Goal: Communication & Community: Answer question/provide support

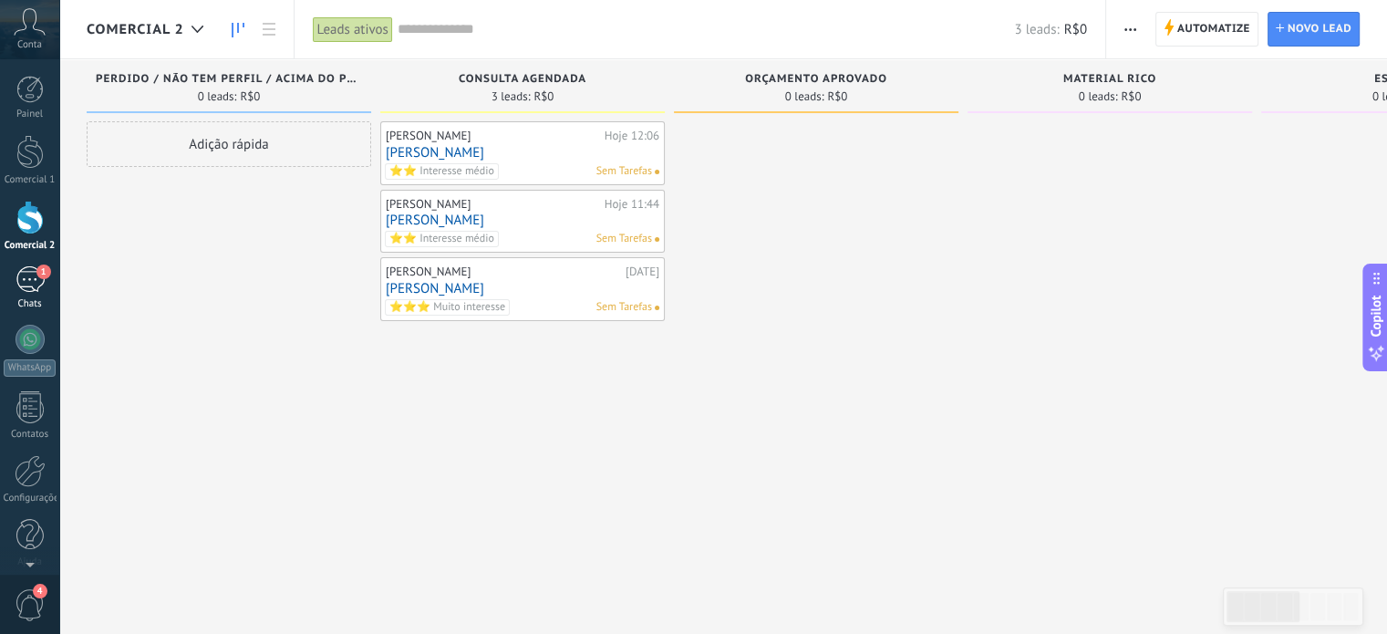
click at [38, 284] on div "1" at bounding box center [30, 279] width 29 height 26
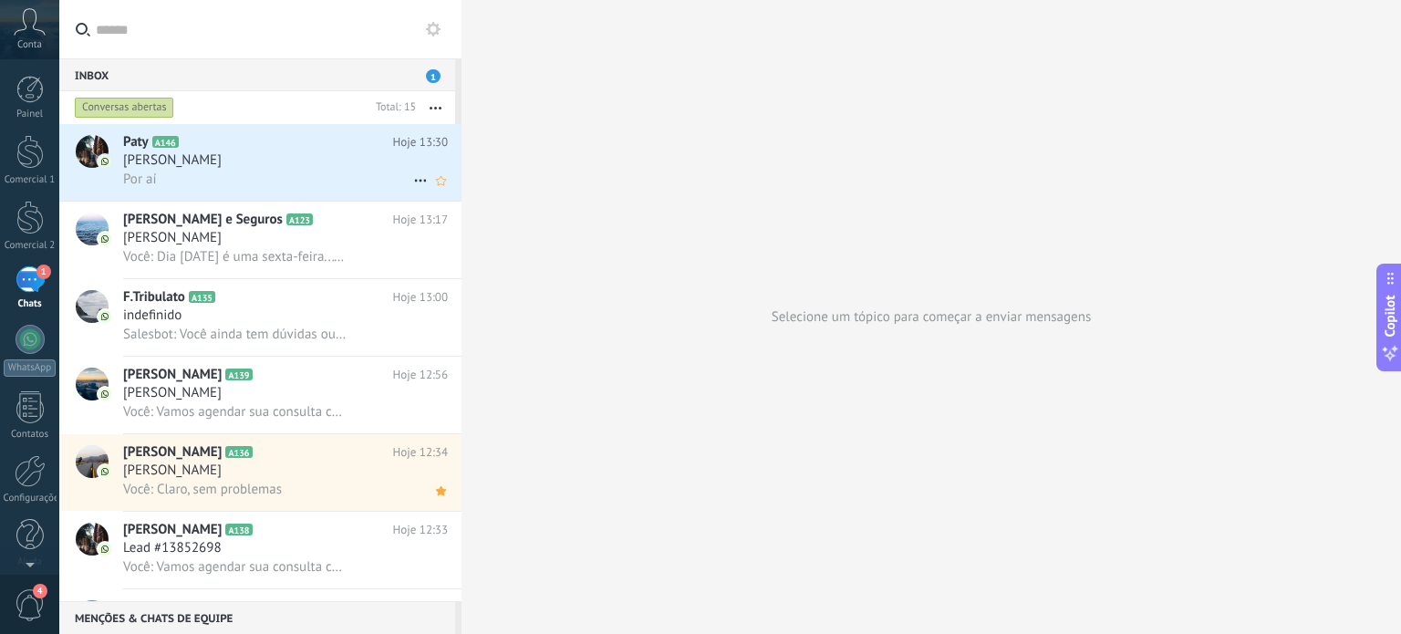
click at [263, 181] on div "Por aí" at bounding box center [285, 179] width 325 height 19
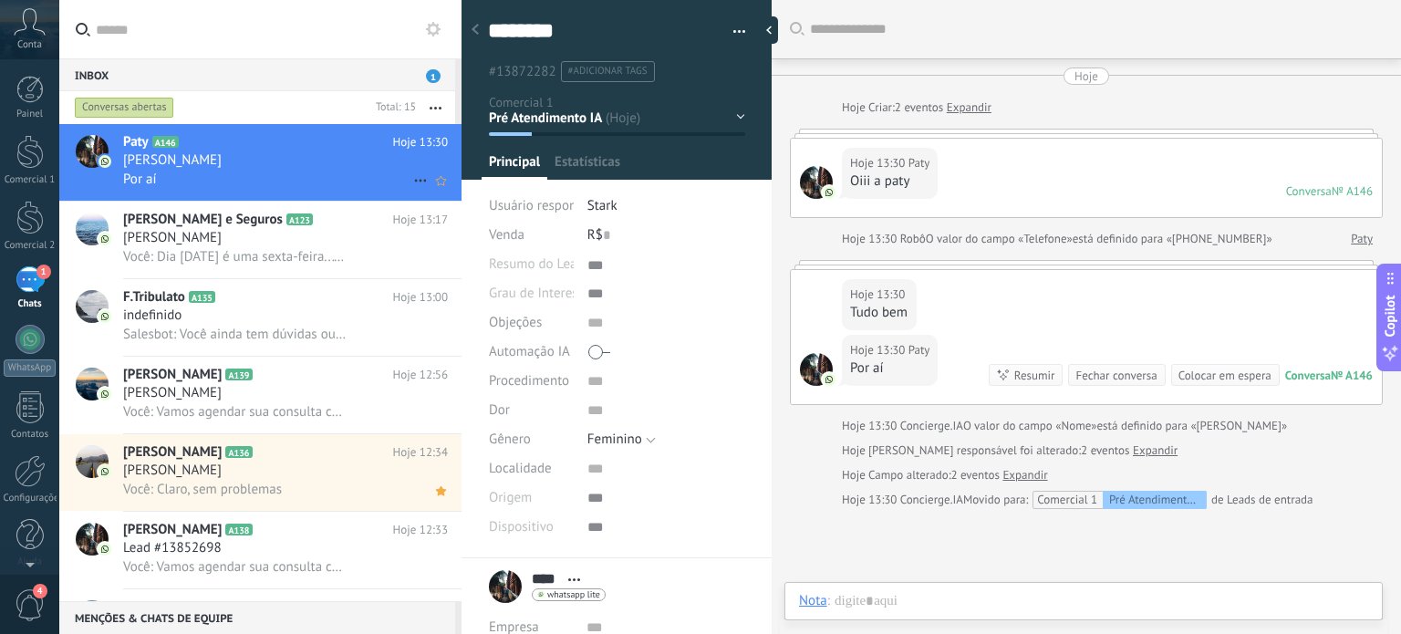
scroll to position [51, 0]
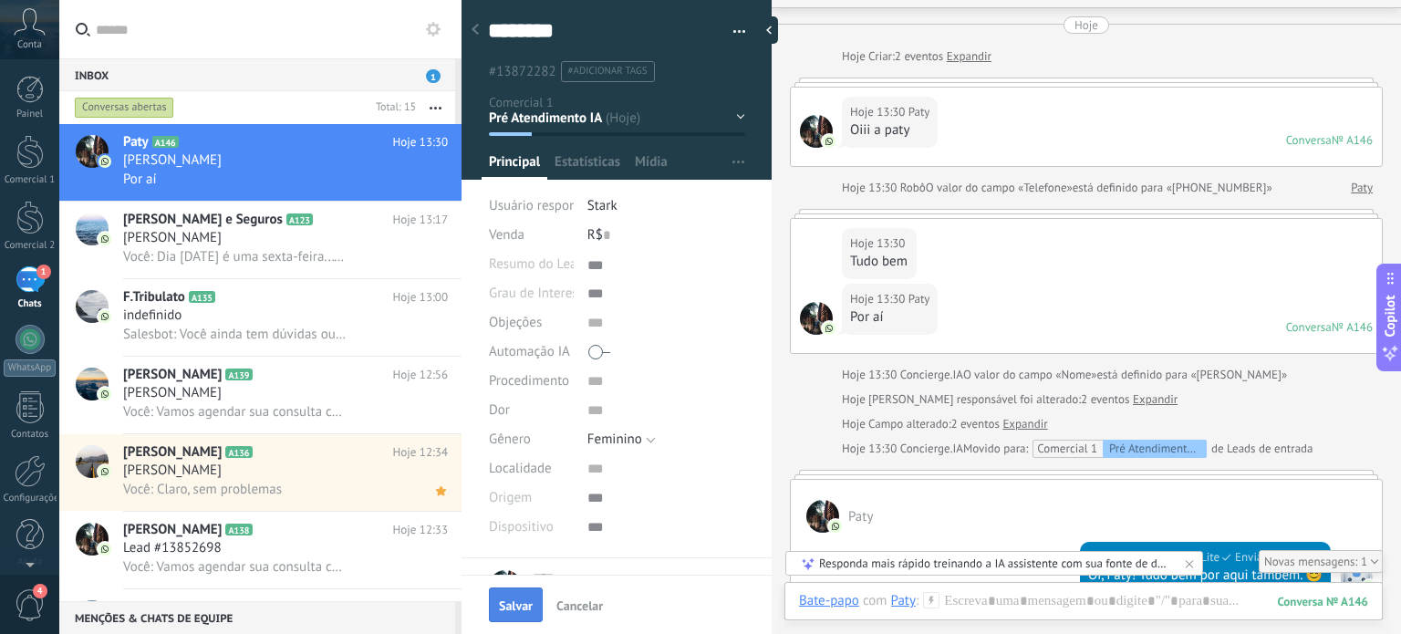
click at [508, 606] on span "Salvar" at bounding box center [516, 605] width 34 height 13
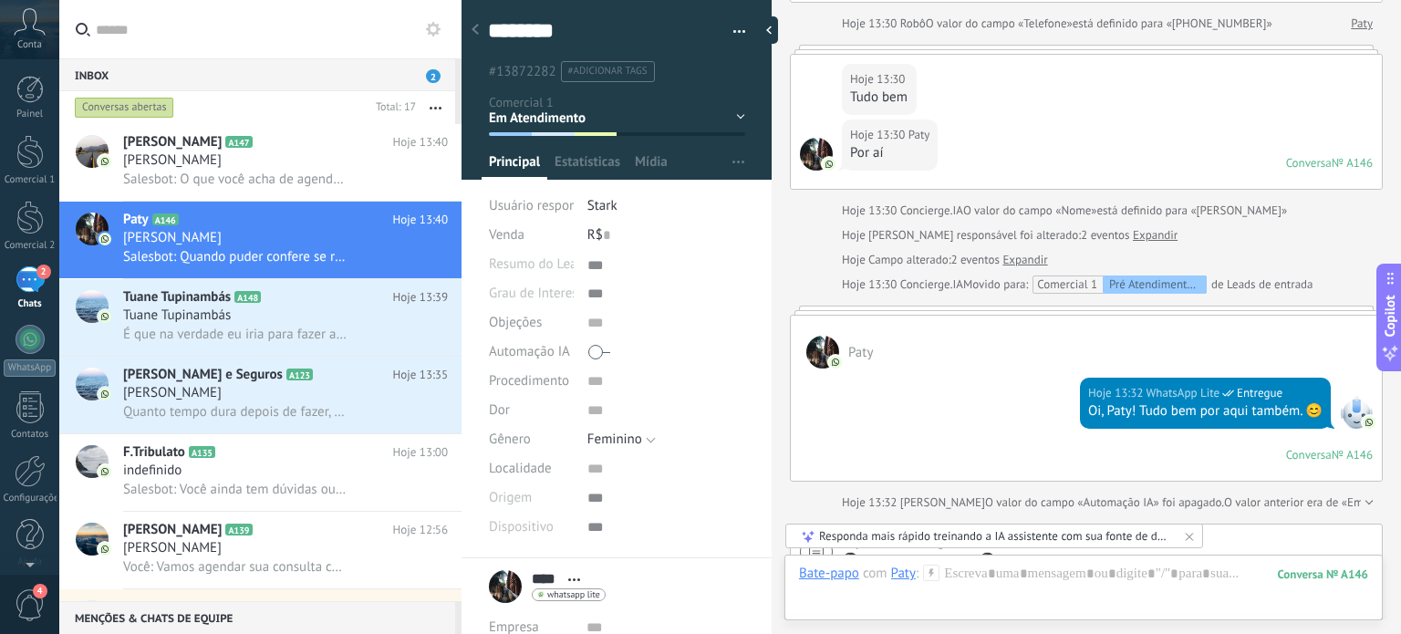
scroll to position [2316, 0]
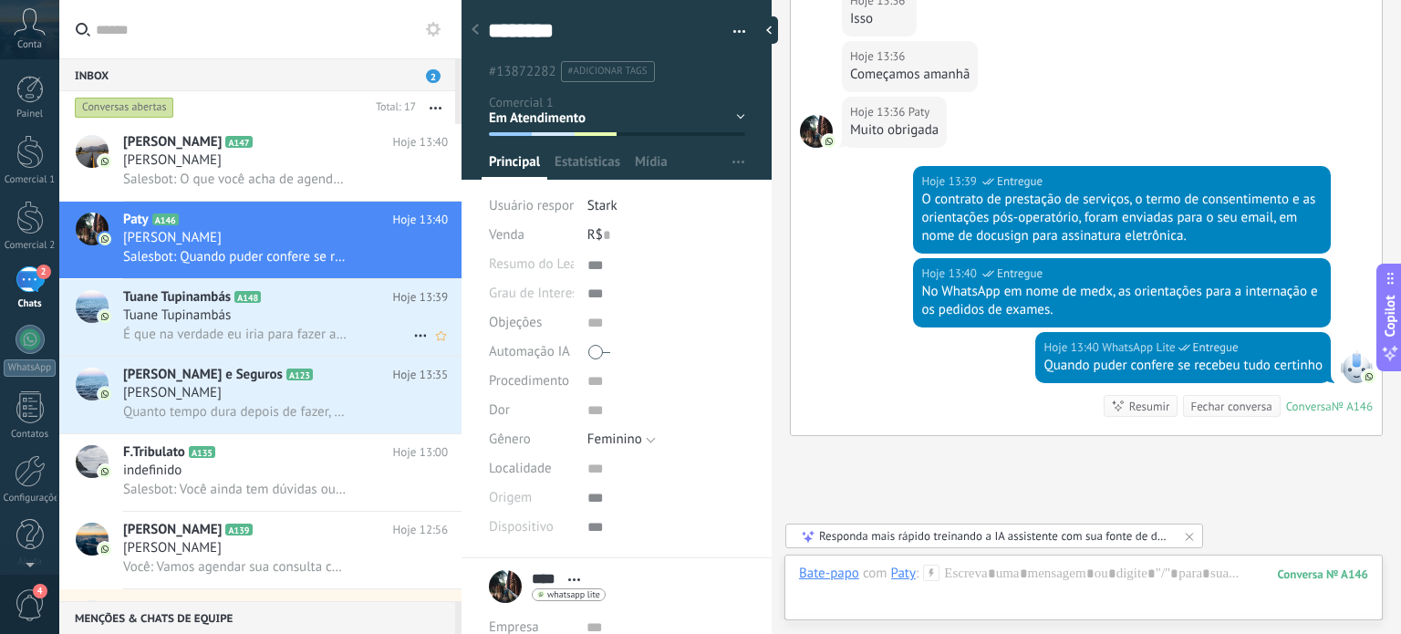
click at [331, 317] on div "Tuane Tupinambás" at bounding box center [285, 315] width 325 height 18
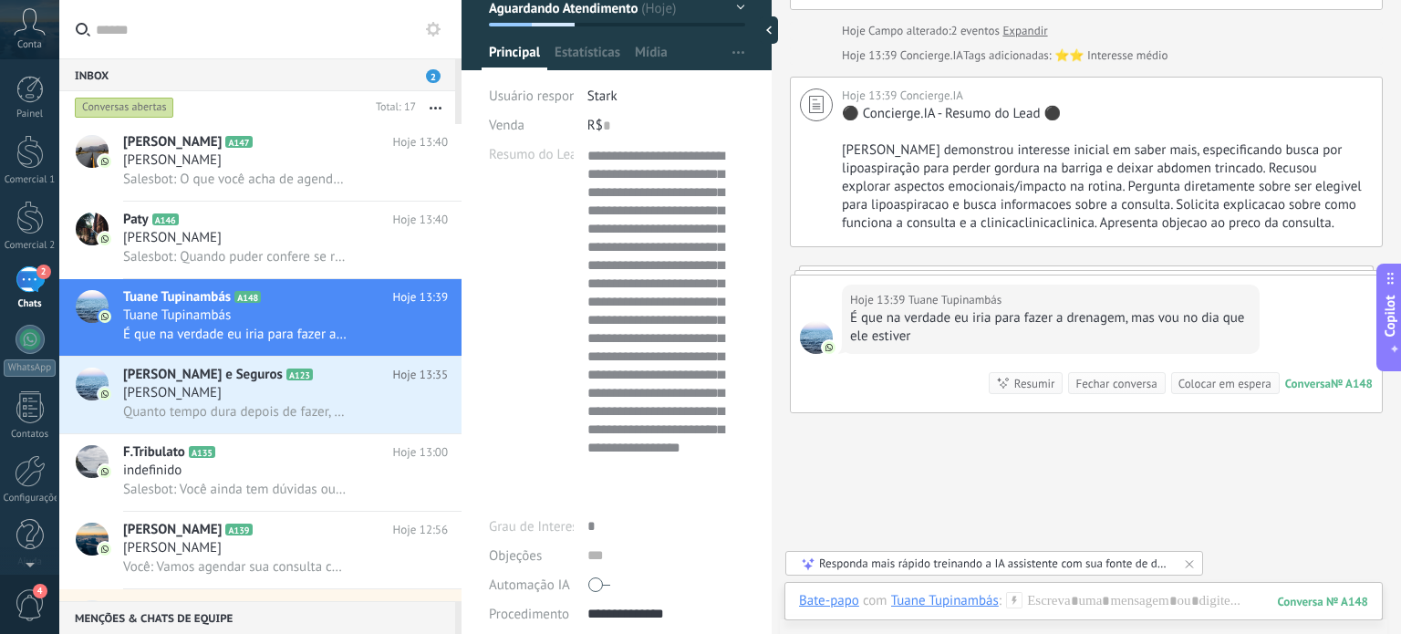
scroll to position [292, 0]
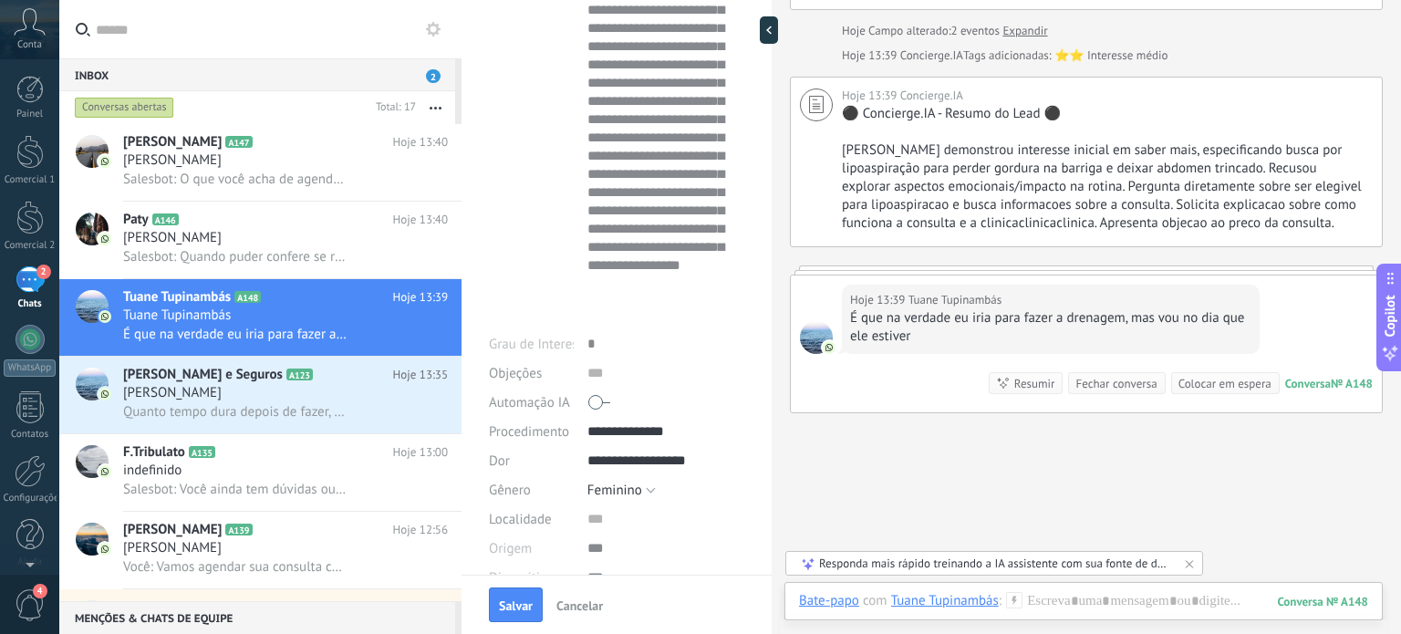
click at [607, 398] on div at bounding box center [666, 402] width 158 height 29
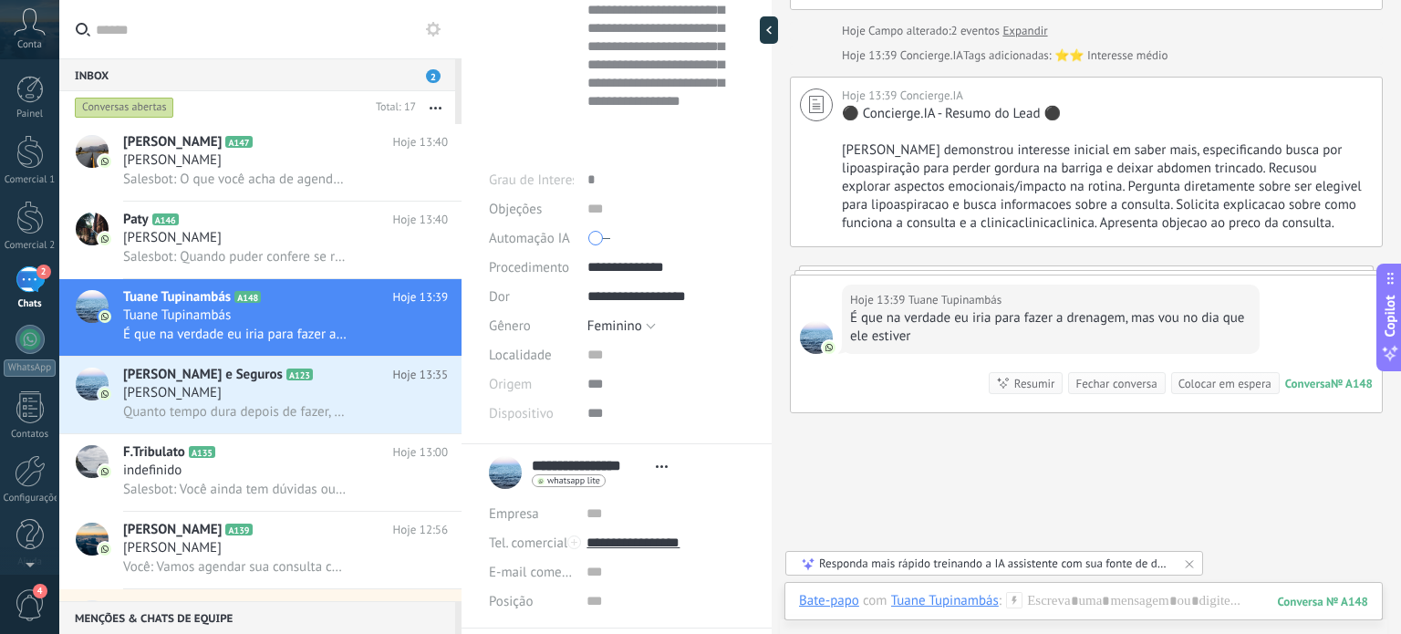
scroll to position [474, 0]
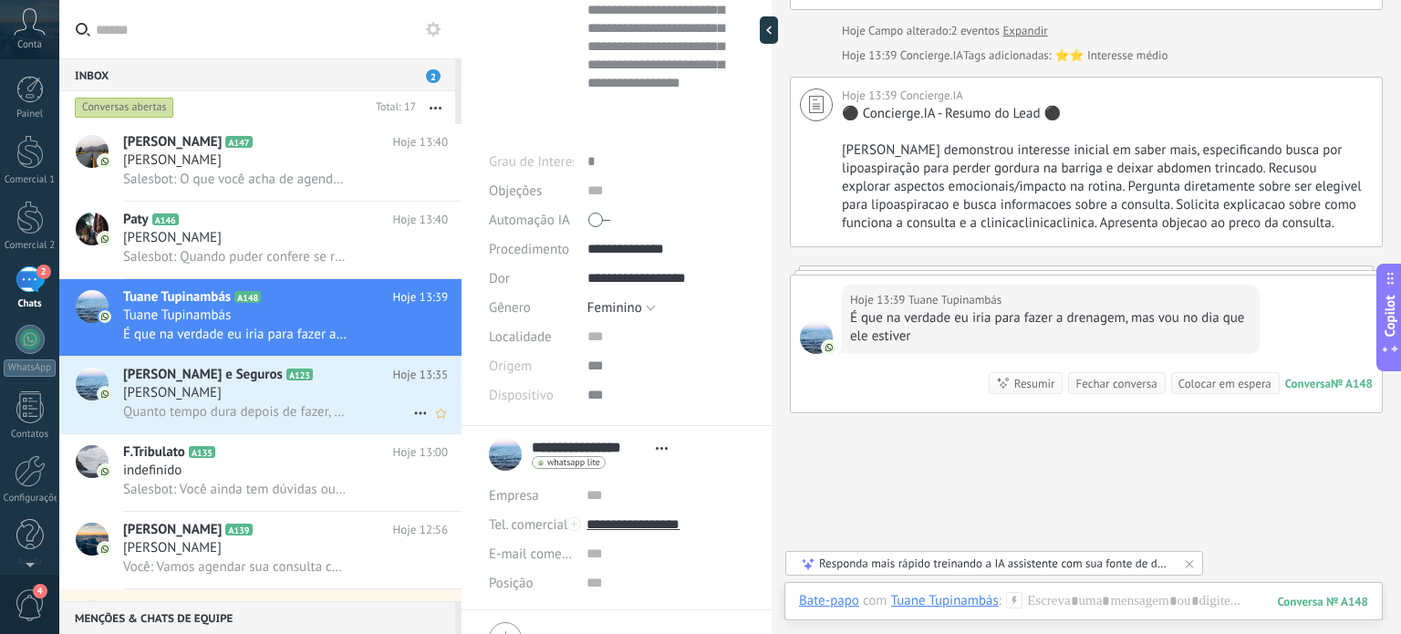
click at [332, 389] on div "[PERSON_NAME]" at bounding box center [285, 393] width 325 height 18
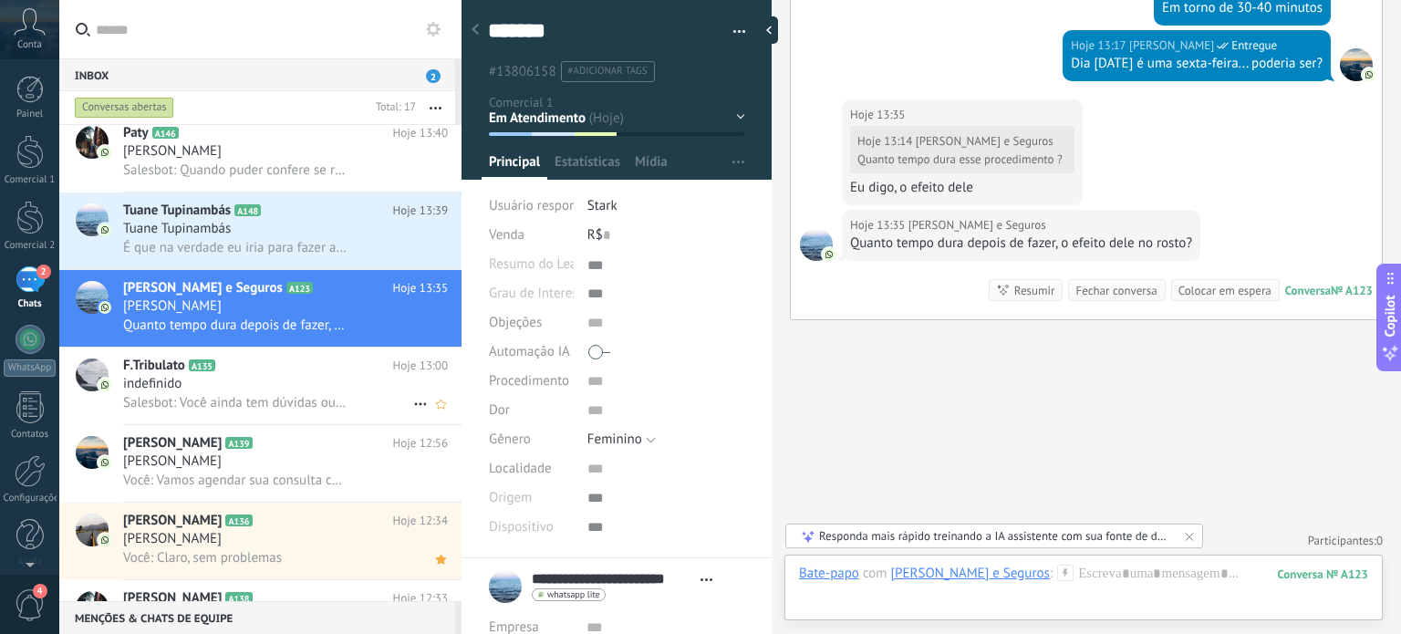
scroll to position [91, 0]
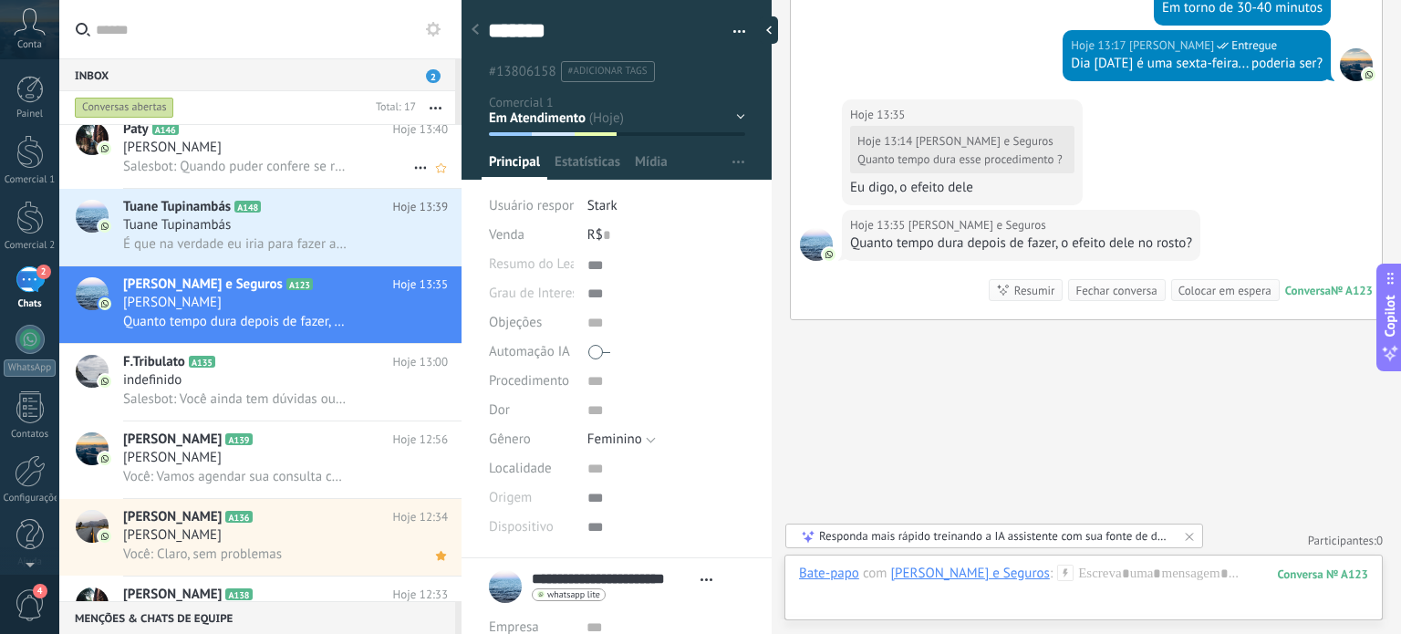
click at [244, 154] on div "[PERSON_NAME]" at bounding box center [285, 148] width 325 height 18
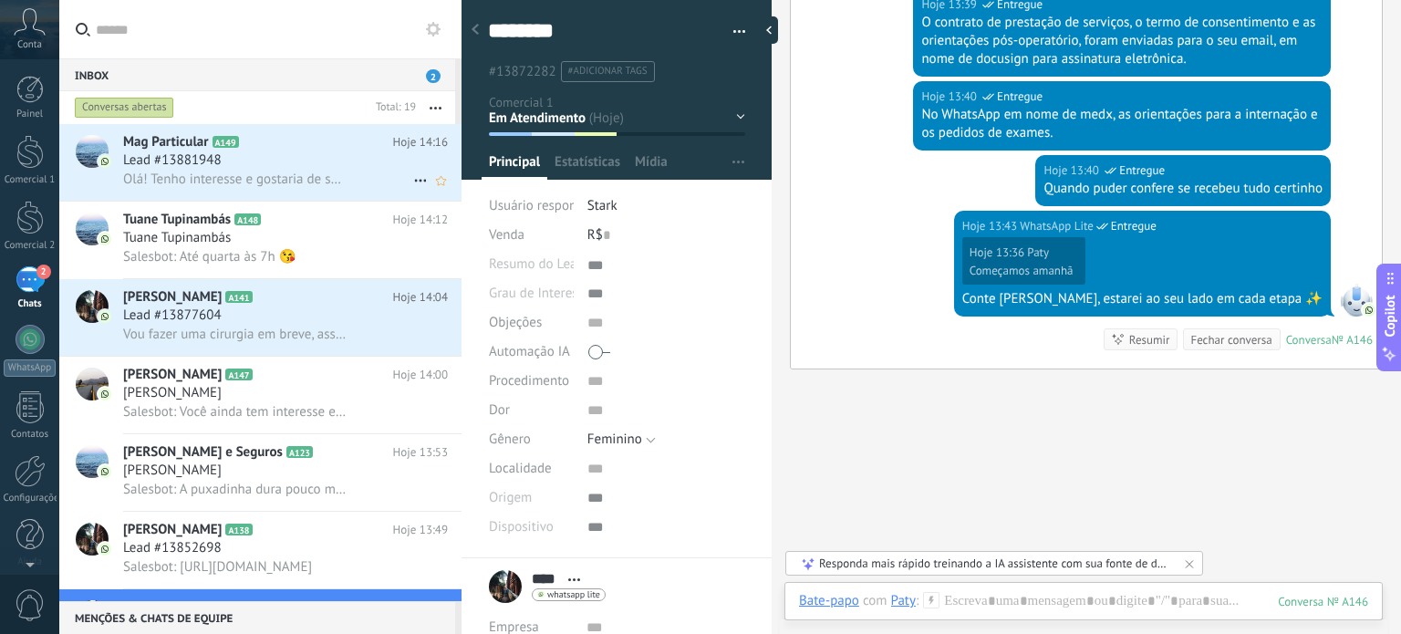
click at [260, 181] on span "Olá! Tenho interesse e gostaria de saber mais sobre a Lipo 48h." at bounding box center [235, 179] width 224 height 17
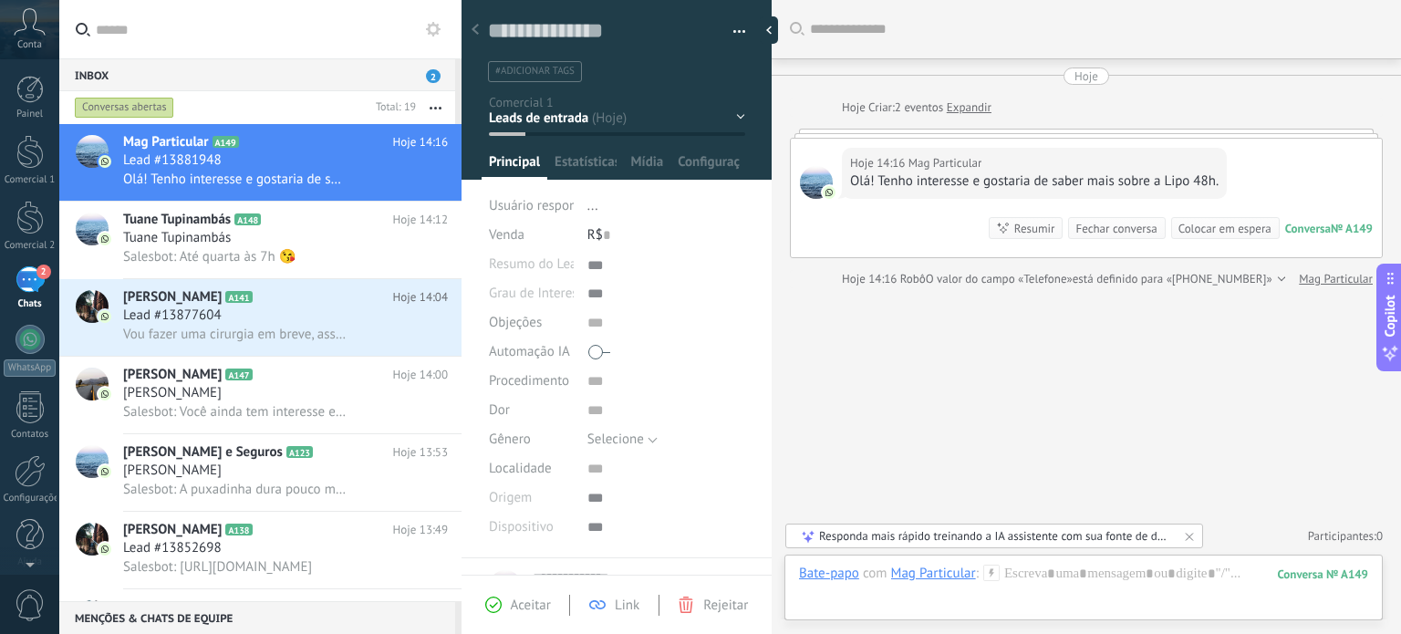
click at [380, 67] on div "Inbox 2" at bounding box center [257, 74] width 396 height 33
click at [431, 72] on span "2" at bounding box center [433, 76] width 15 height 14
click at [203, 79] on div "Inbox 2" at bounding box center [257, 74] width 396 height 33
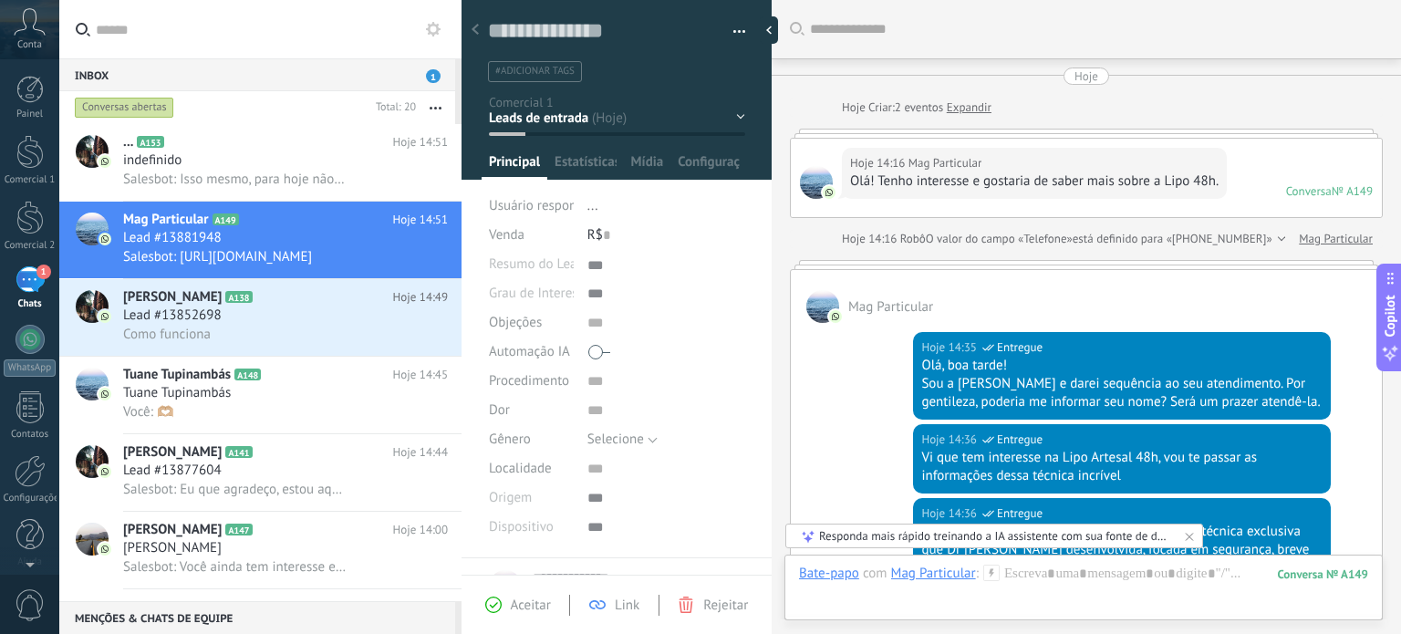
scroll to position [1487, 0]
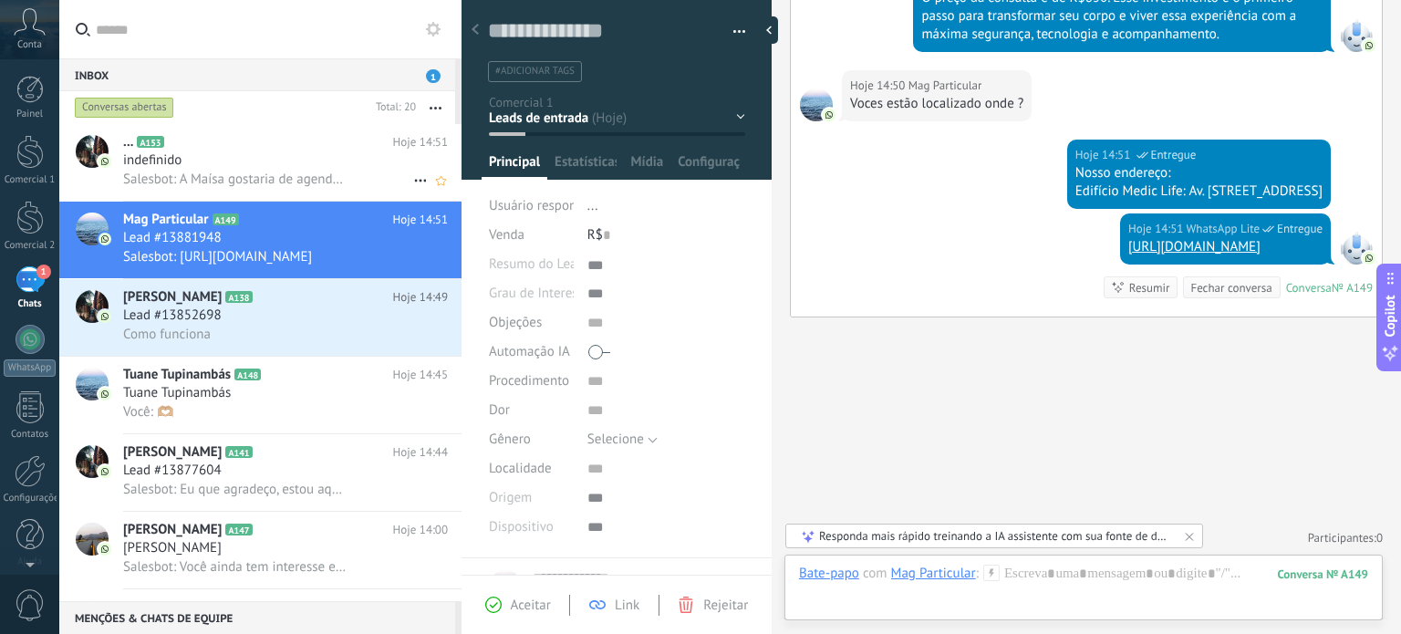
click at [309, 162] on div "indefinido" at bounding box center [285, 160] width 325 height 18
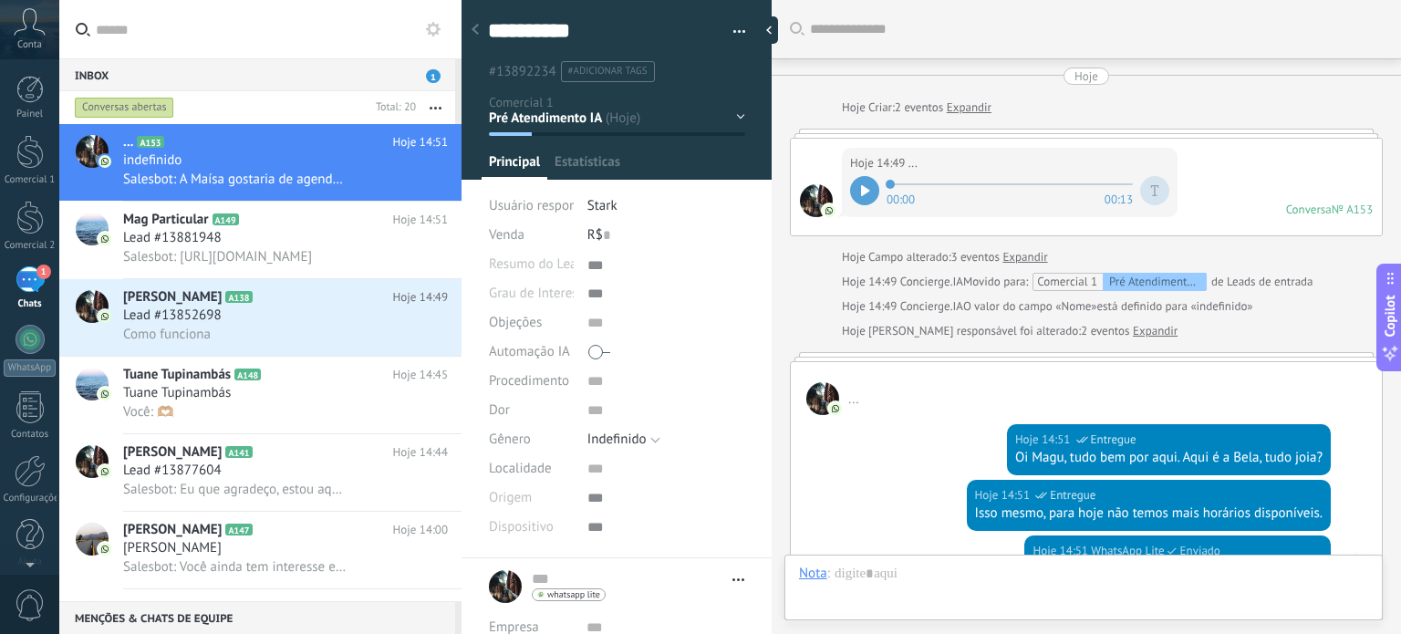
scroll to position [321, 0]
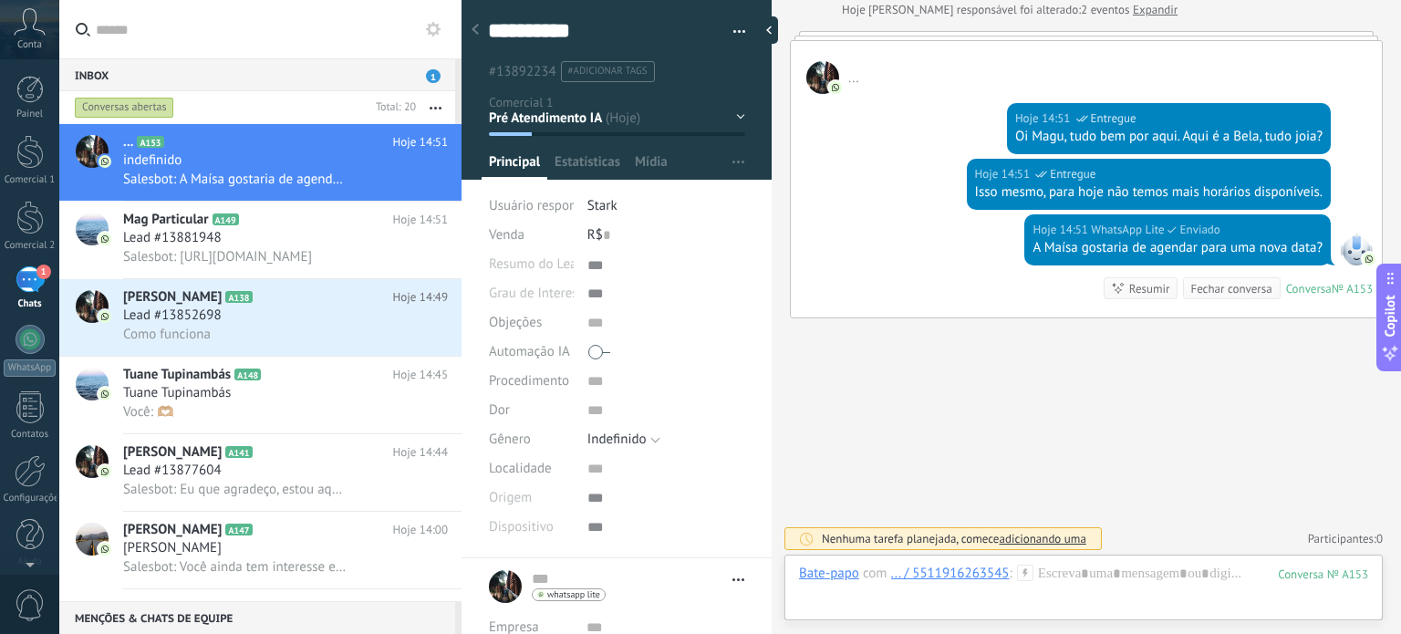
click at [580, 360] on div "Automação IA" at bounding box center [617, 351] width 256 height 29
click at [584, 357] on div "Automação IA" at bounding box center [617, 351] width 256 height 29
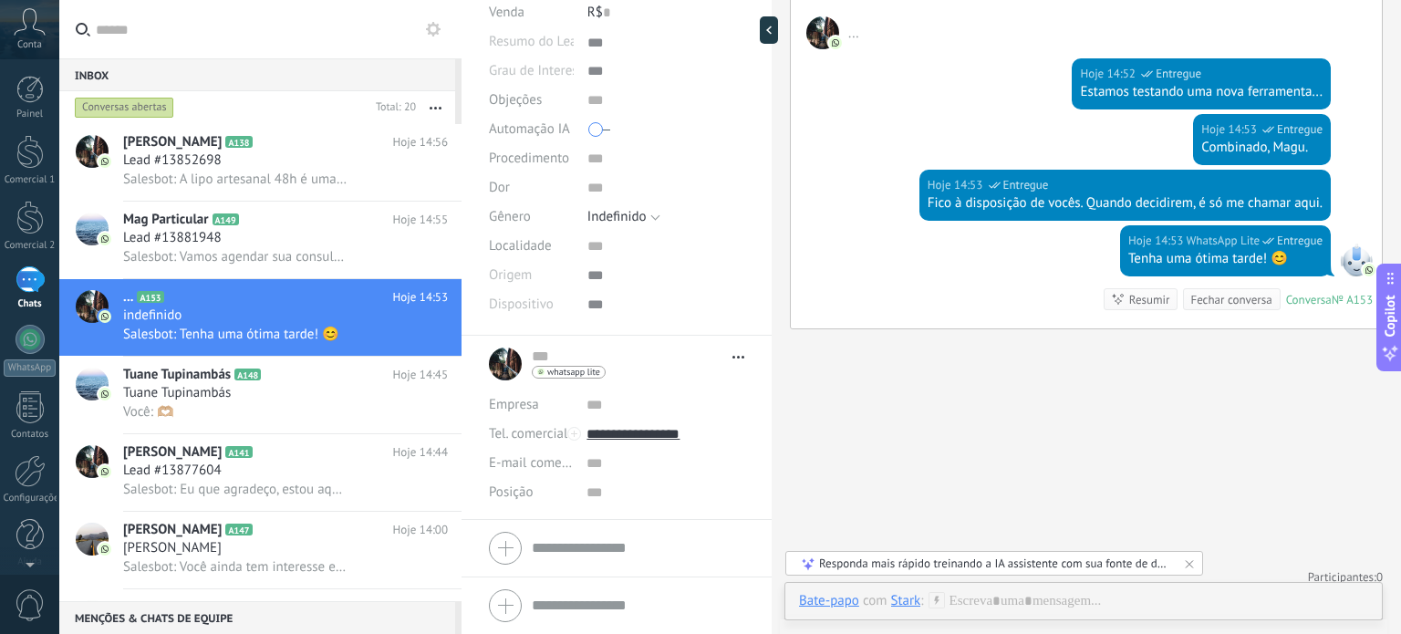
scroll to position [1289, 0]
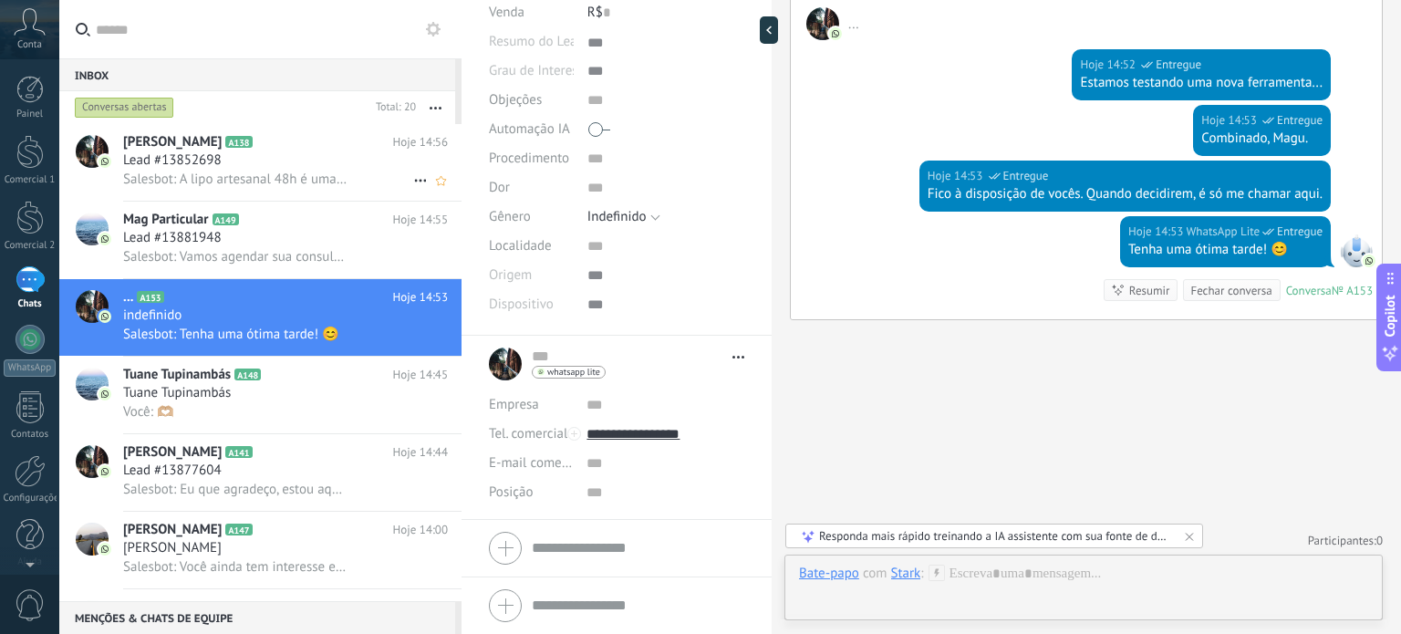
click at [358, 150] on h2 "[PERSON_NAME] A138" at bounding box center [258, 142] width 270 height 18
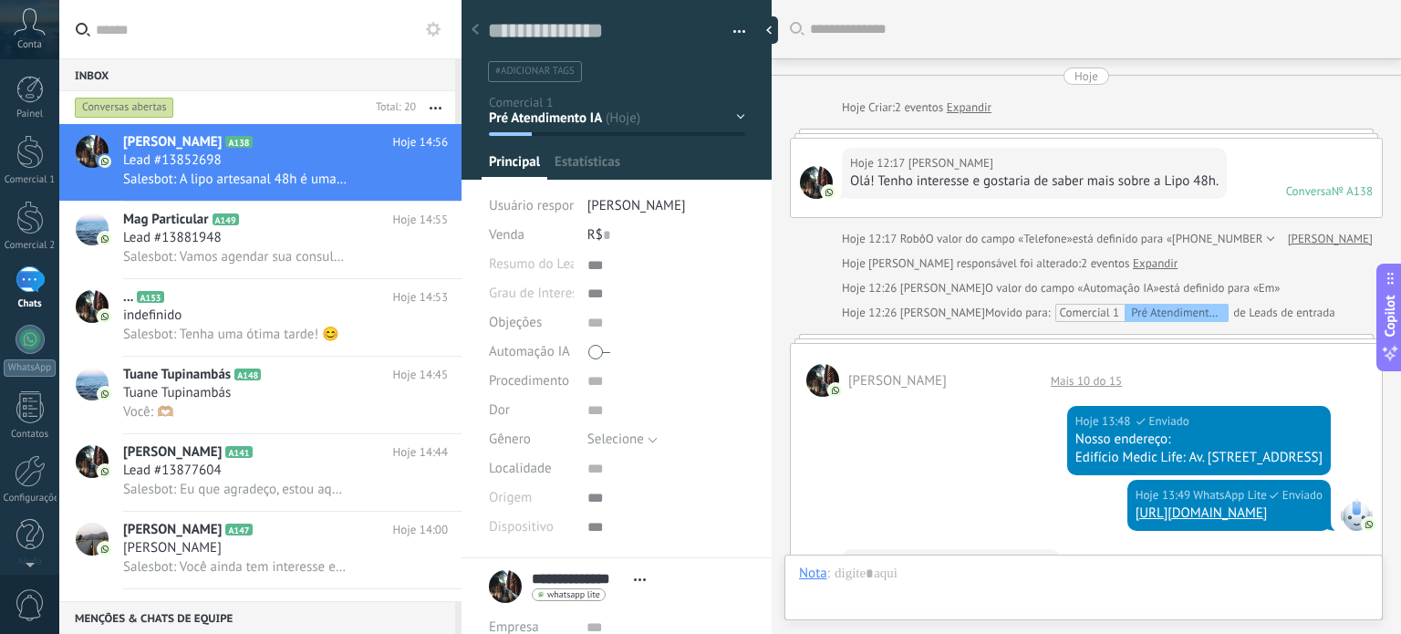
scroll to position [958, 0]
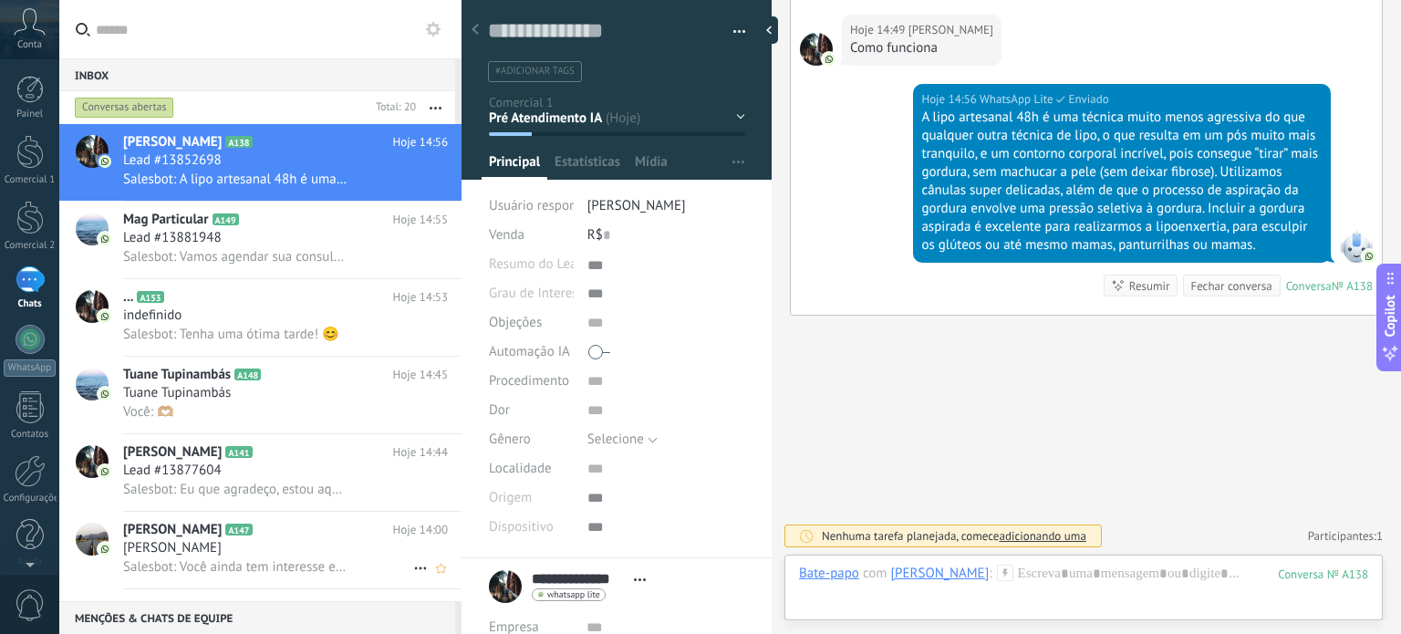
click at [303, 534] on h2 "[PERSON_NAME] A147" at bounding box center [258, 530] width 270 height 18
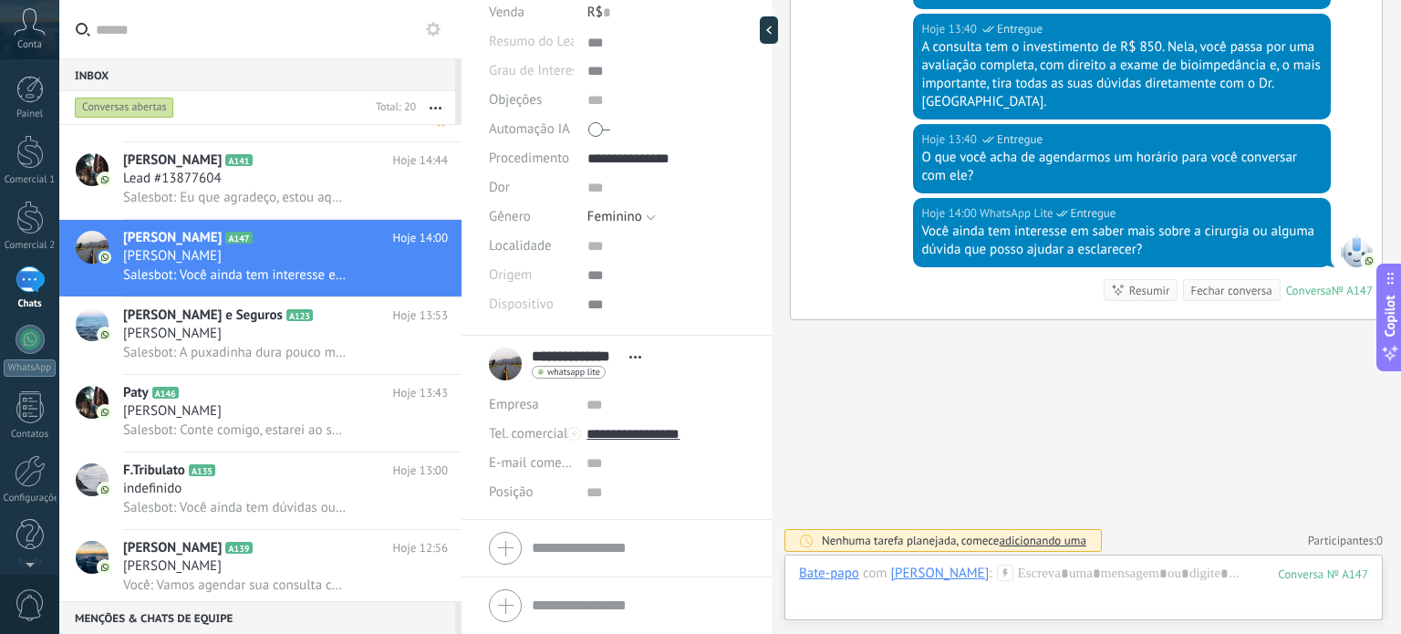
scroll to position [365, 0]
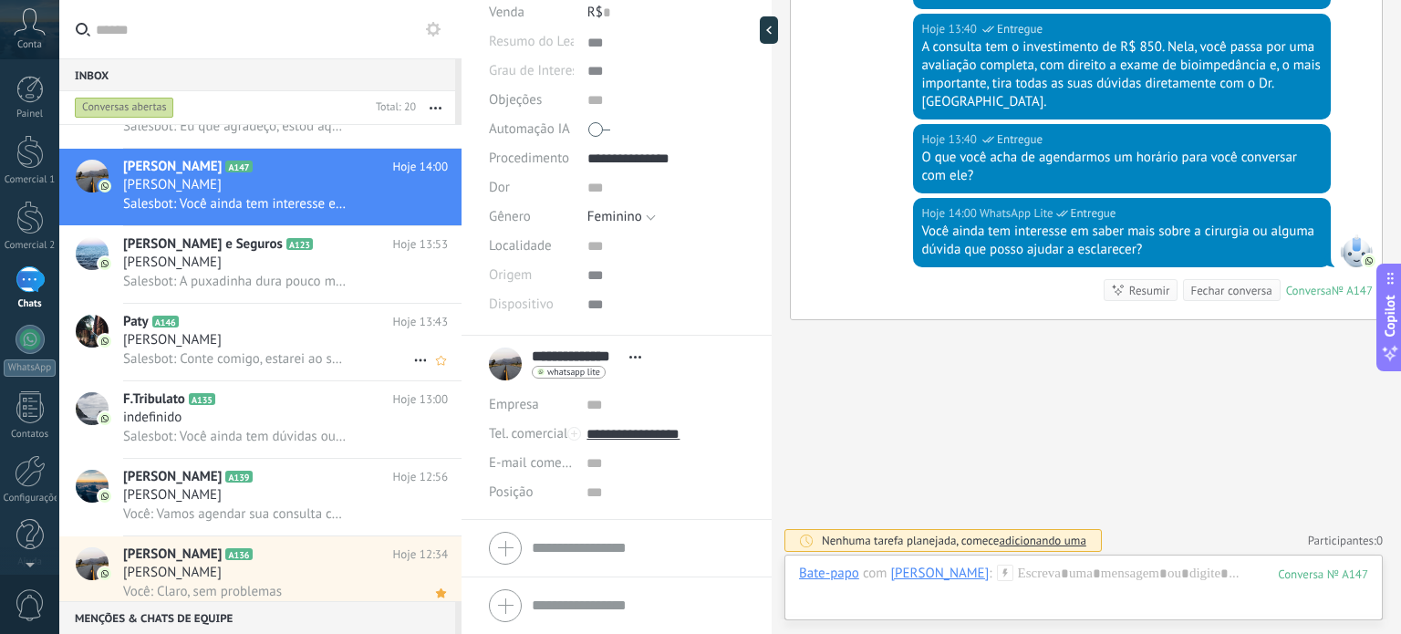
click at [316, 368] on span "Salesbot: Conte comigo, estarei ao seu lado em cada etapa ✨" at bounding box center [235, 358] width 224 height 17
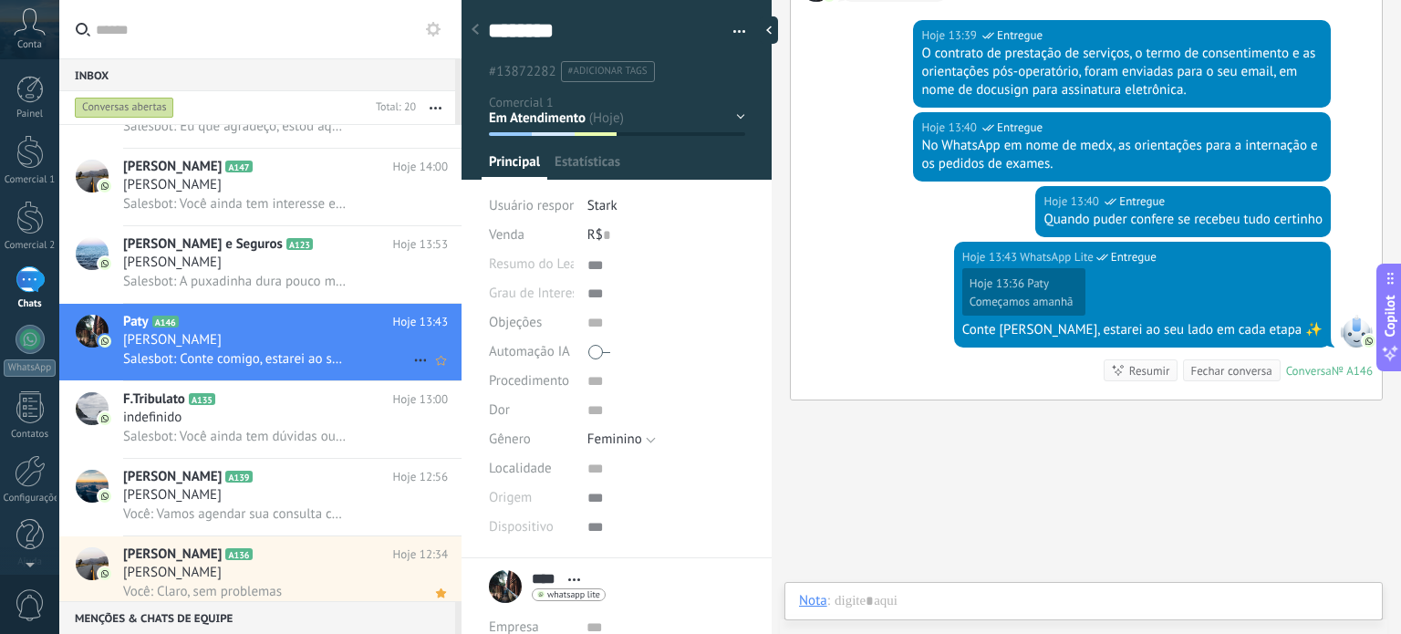
scroll to position [18, 0]
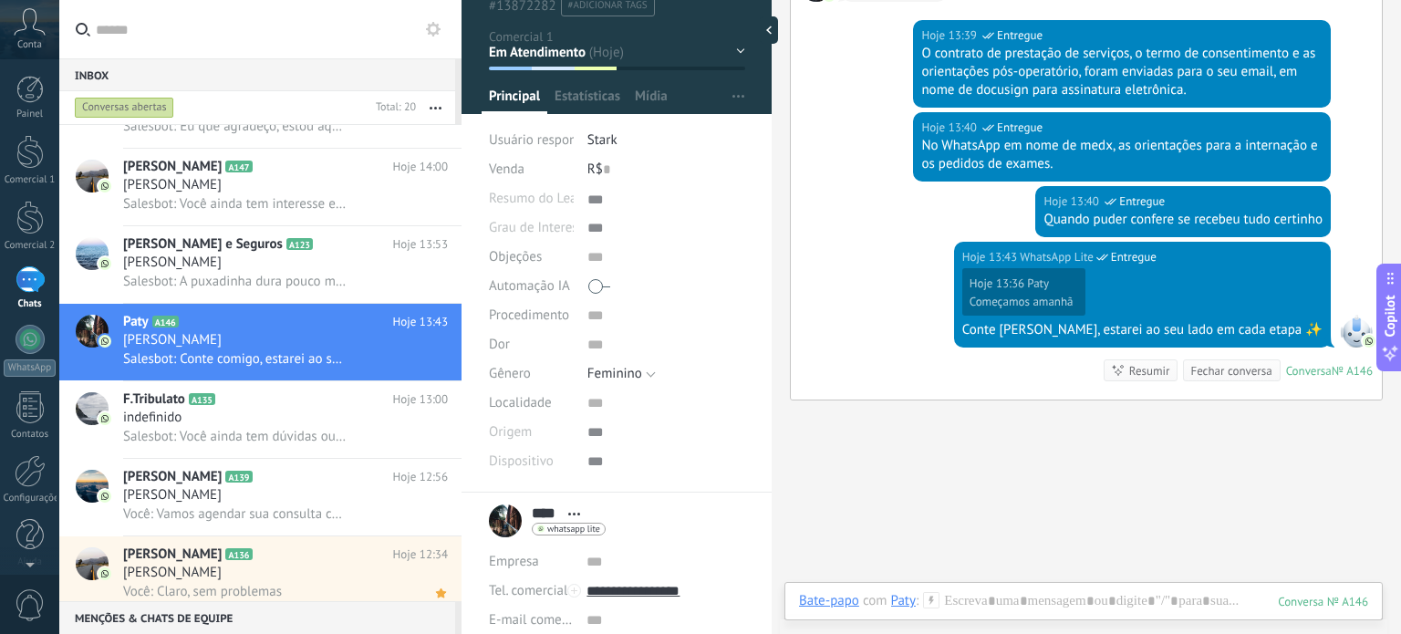
scroll to position [0, 0]
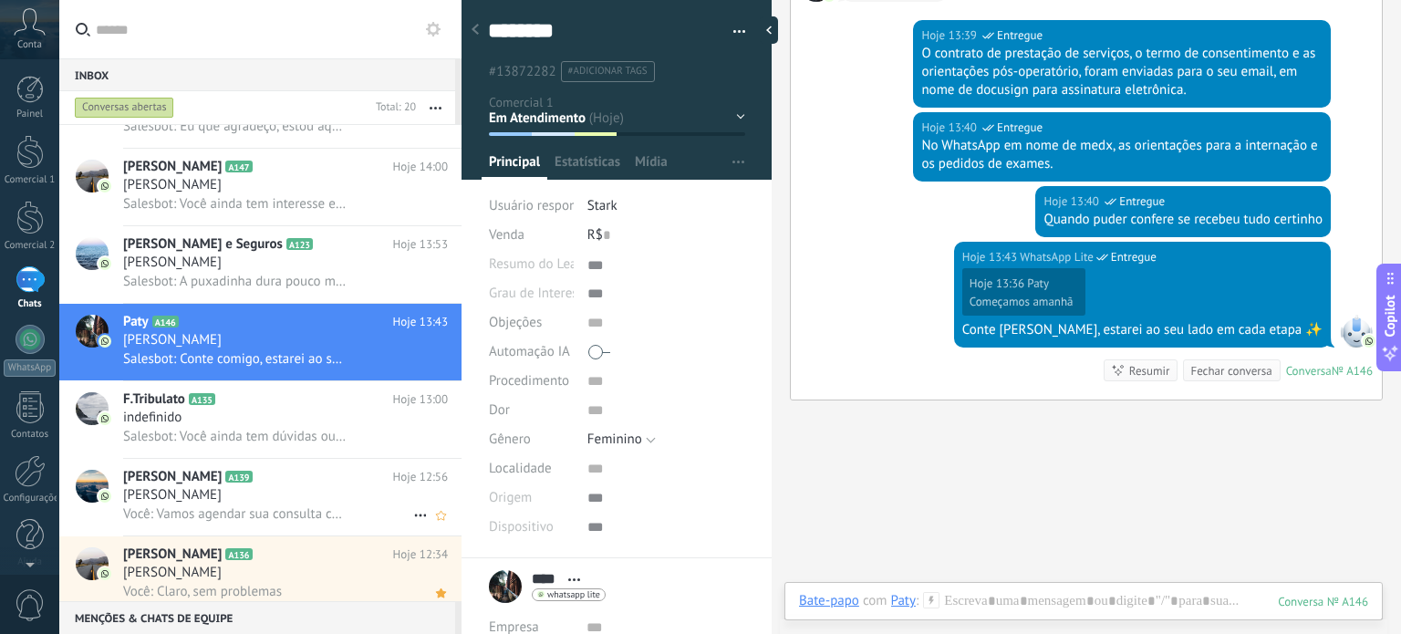
click at [316, 486] on h2 "[PERSON_NAME] A139" at bounding box center [258, 477] width 270 height 18
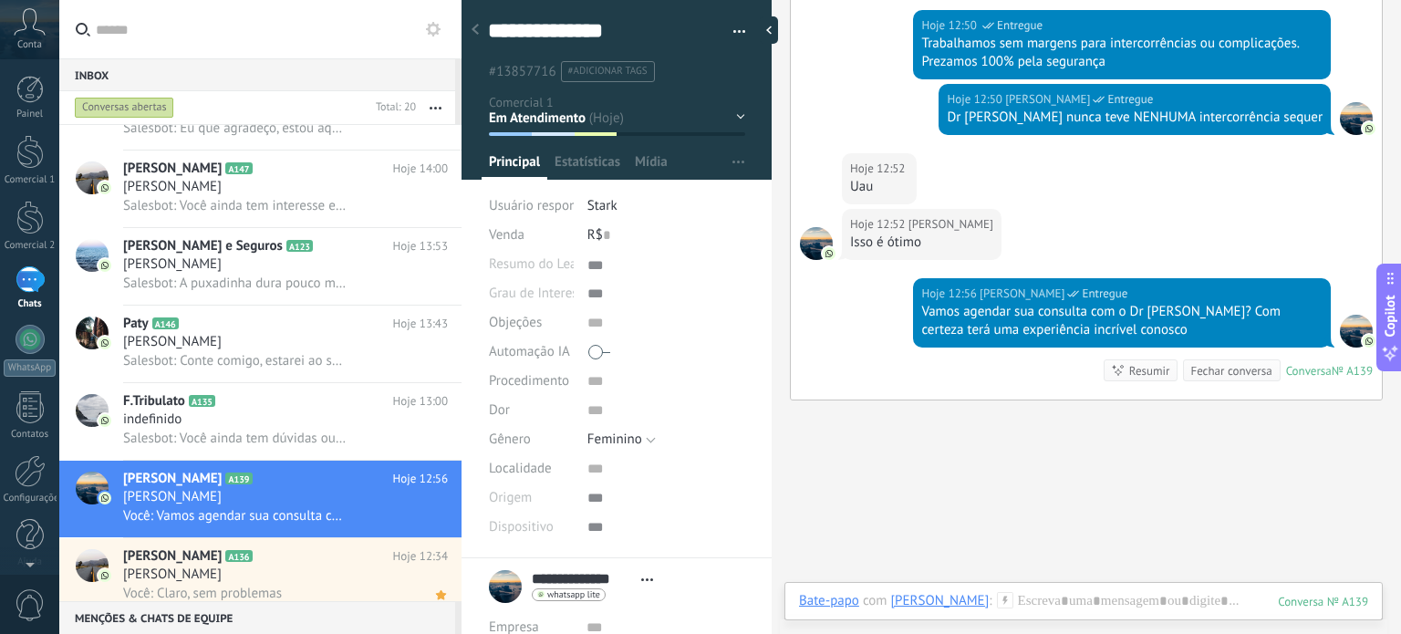
scroll to position [547, 0]
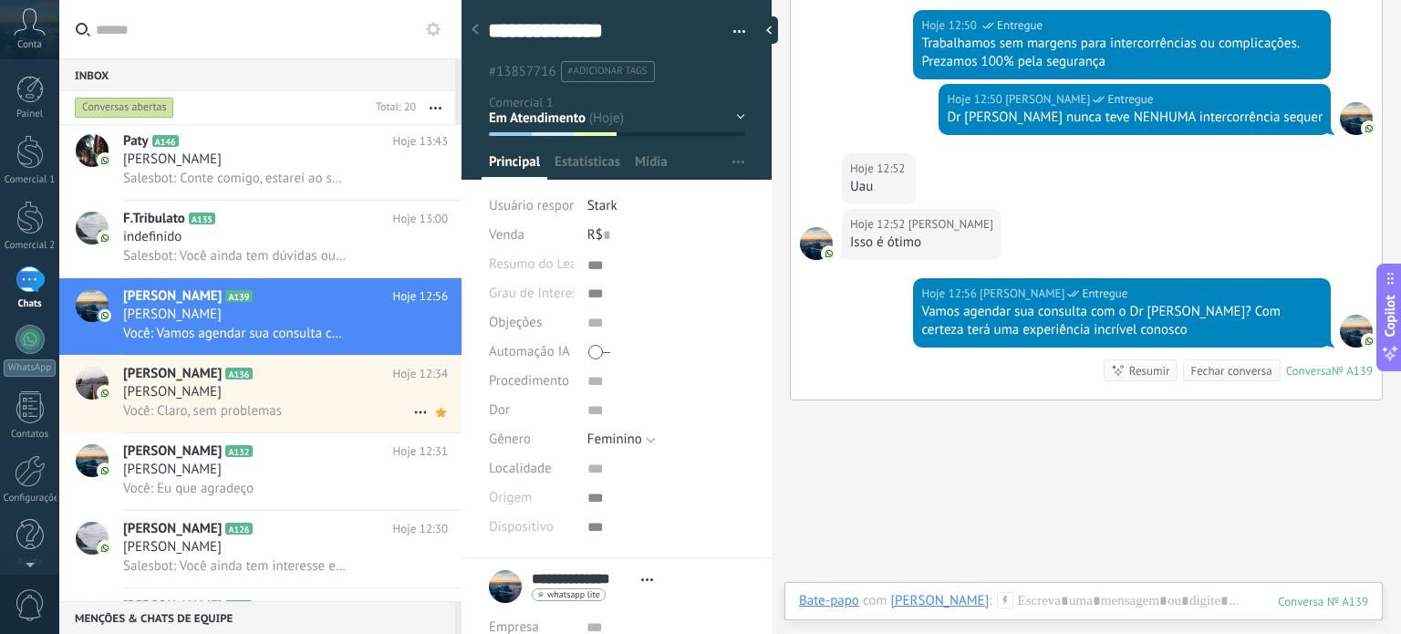
click at [289, 392] on div "[PERSON_NAME]" at bounding box center [285, 392] width 325 height 18
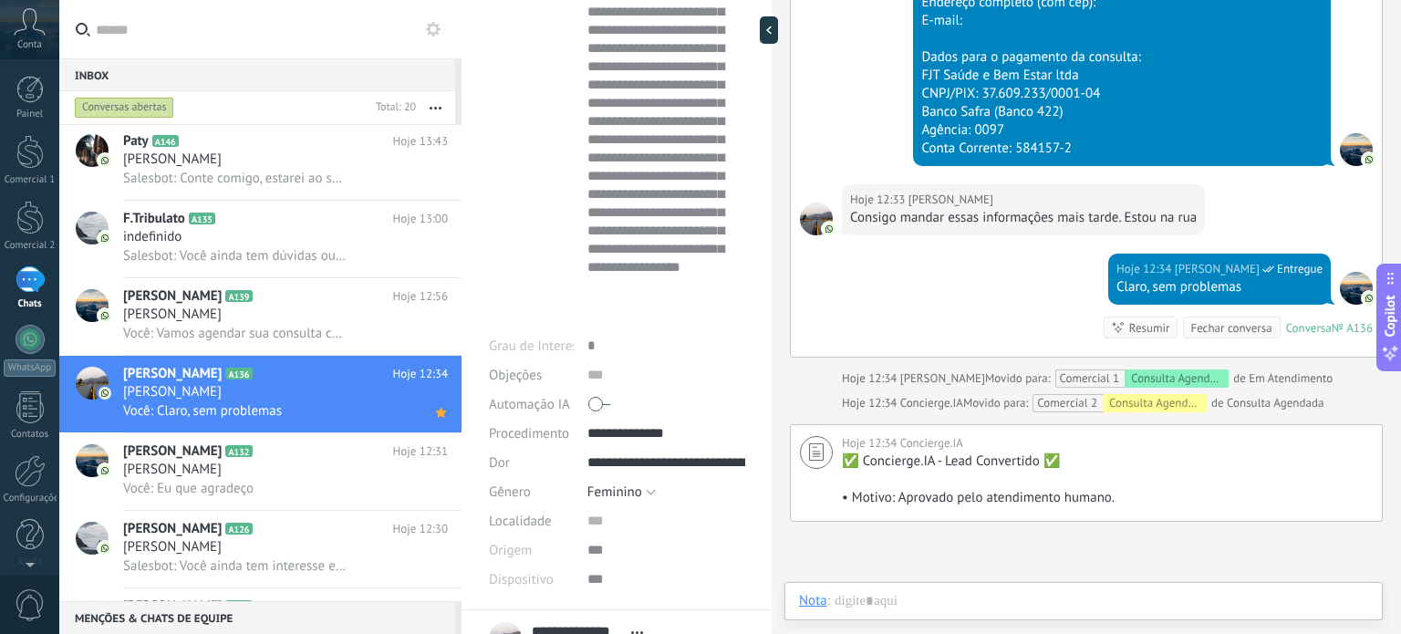
scroll to position [365, 0]
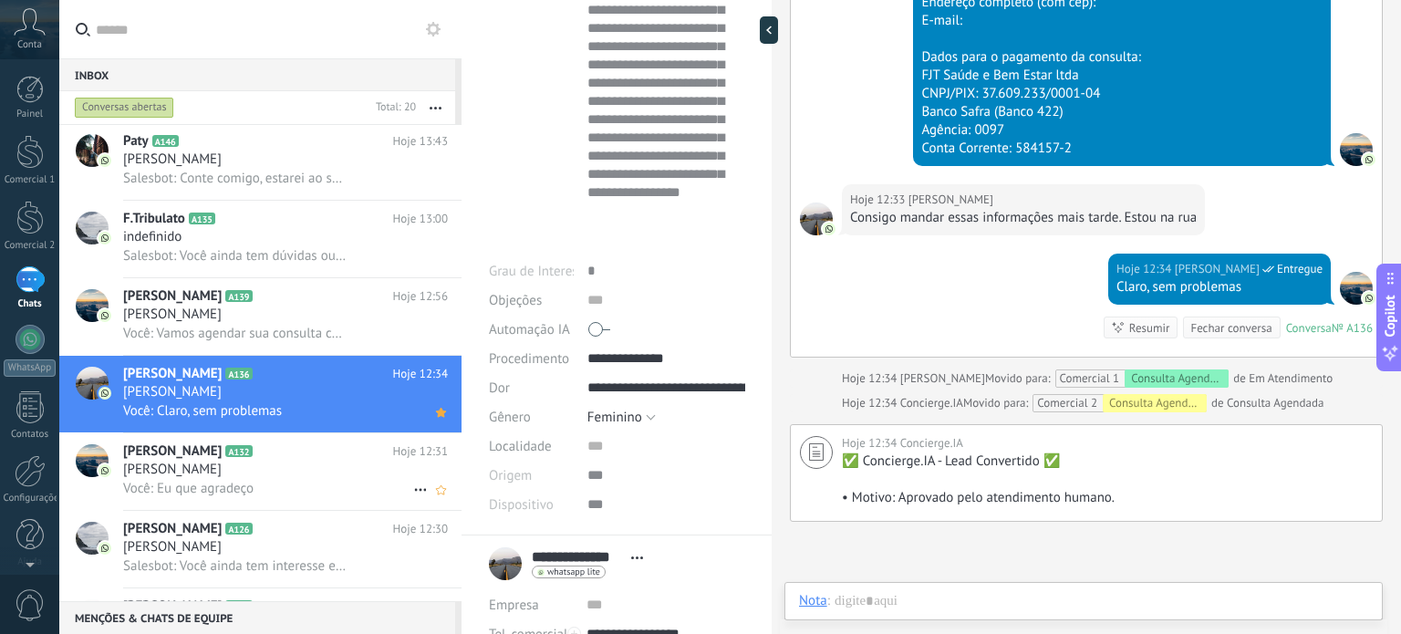
click at [303, 461] on h2 "[PERSON_NAME] A132" at bounding box center [258, 451] width 270 height 18
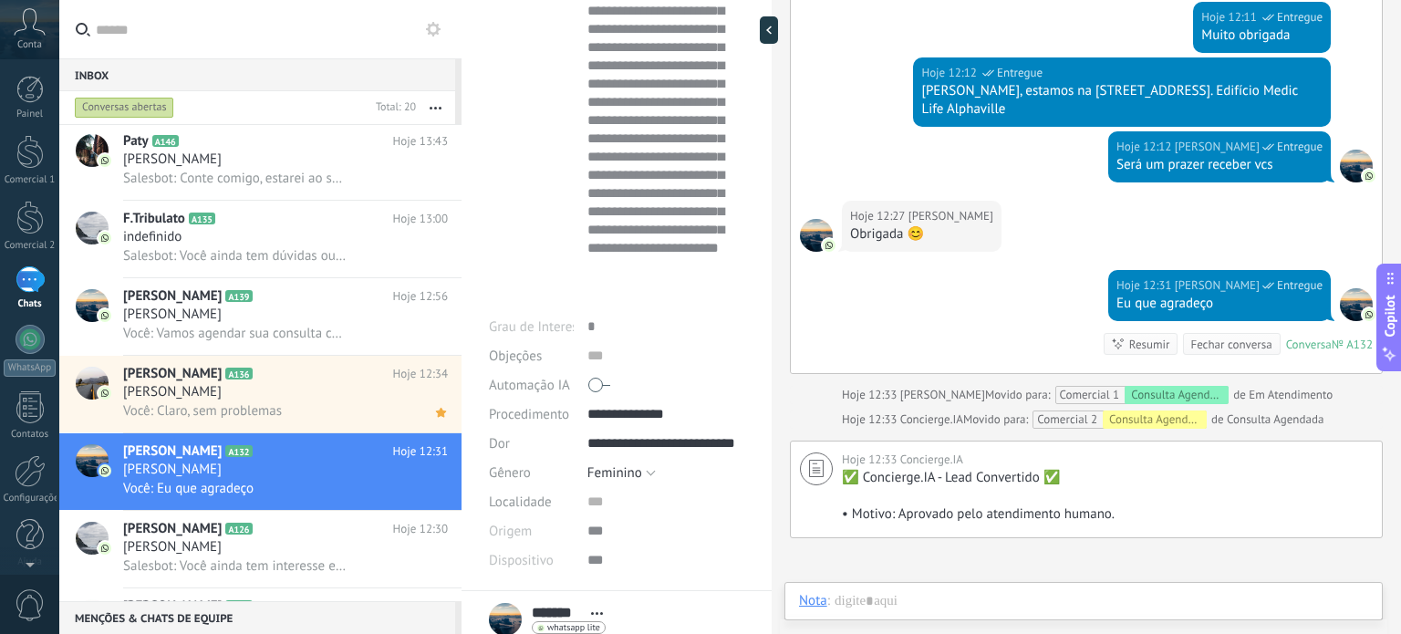
scroll to position [365, 0]
click at [332, 556] on div "[PERSON_NAME]" at bounding box center [285, 547] width 325 height 18
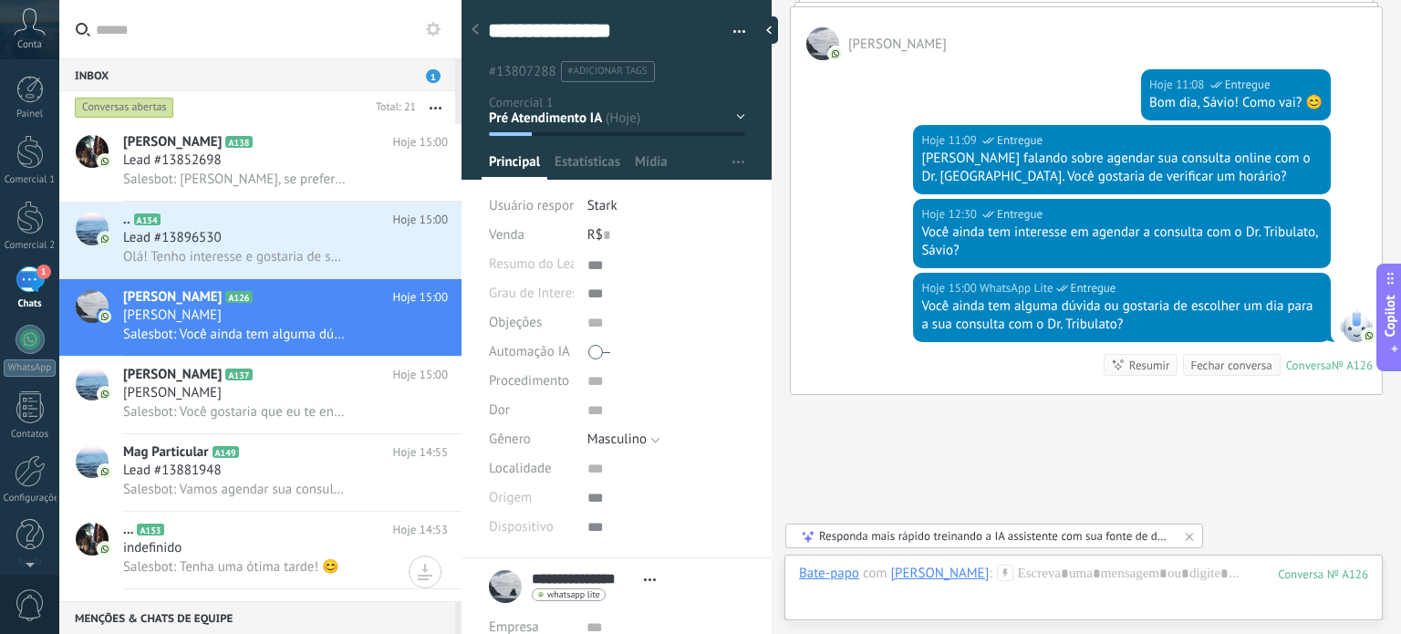
scroll to position [1064, 0]
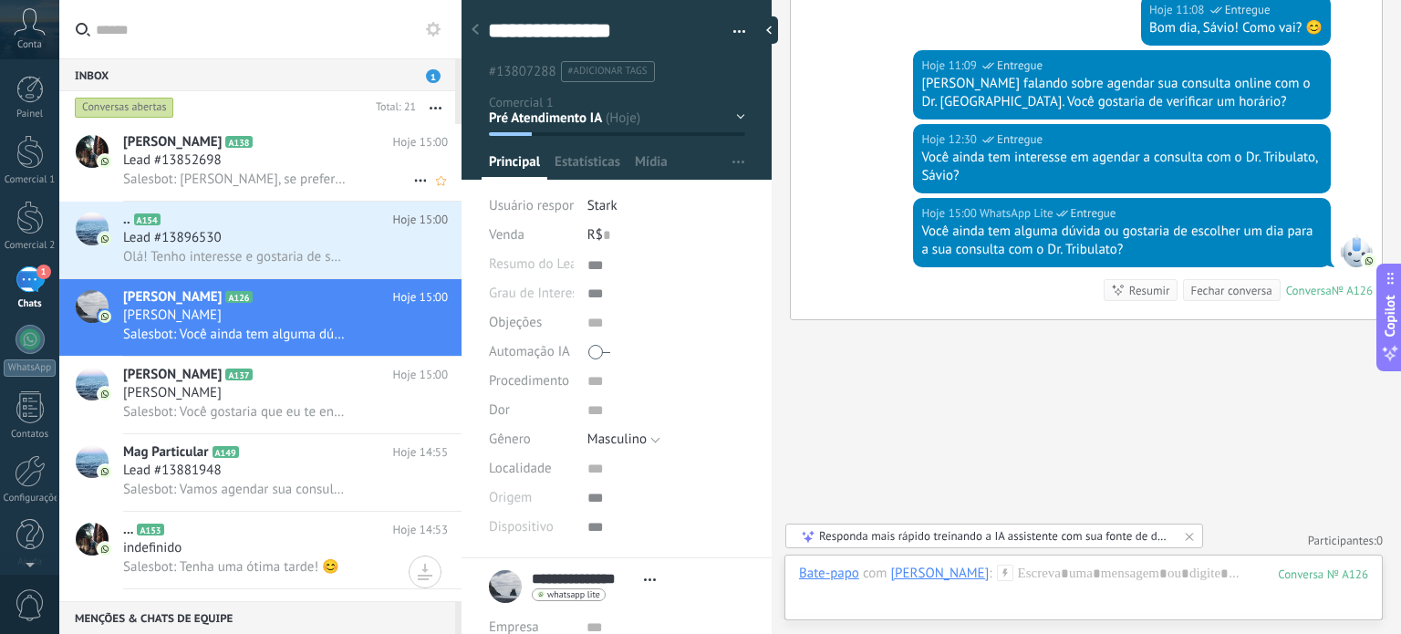
click at [323, 141] on h2 "[PERSON_NAME] A138" at bounding box center [258, 142] width 270 height 18
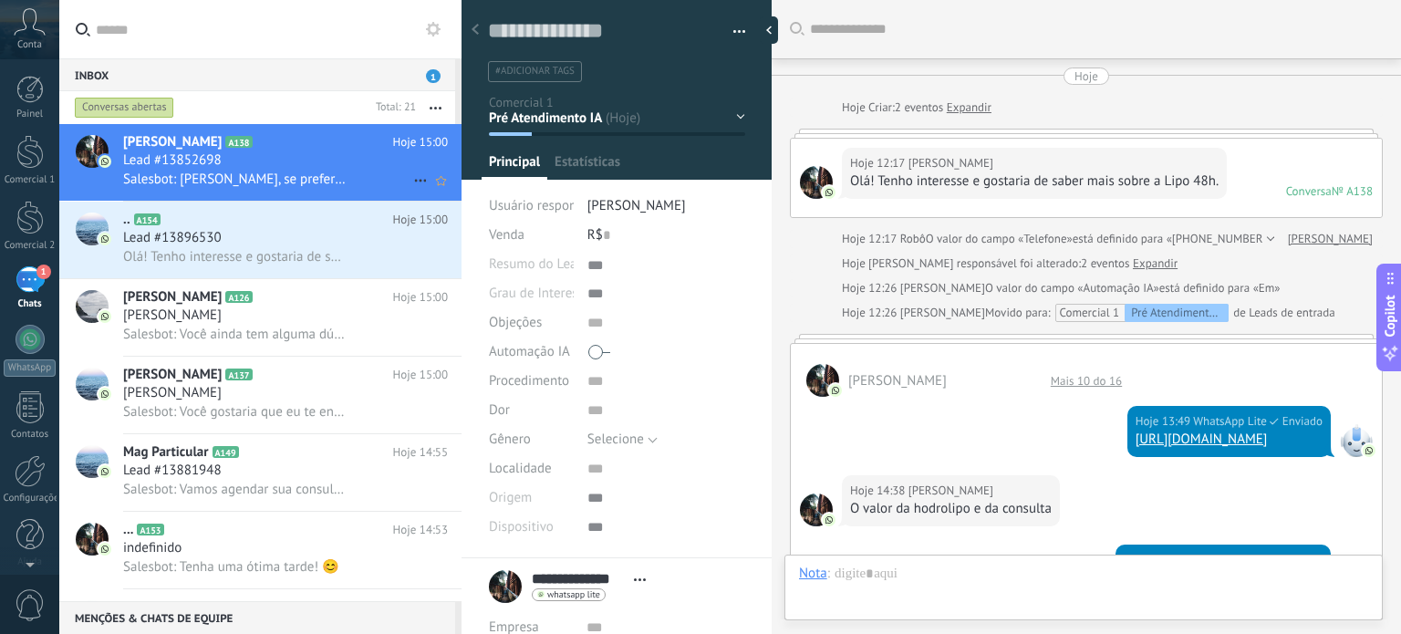
scroll to position [958, 0]
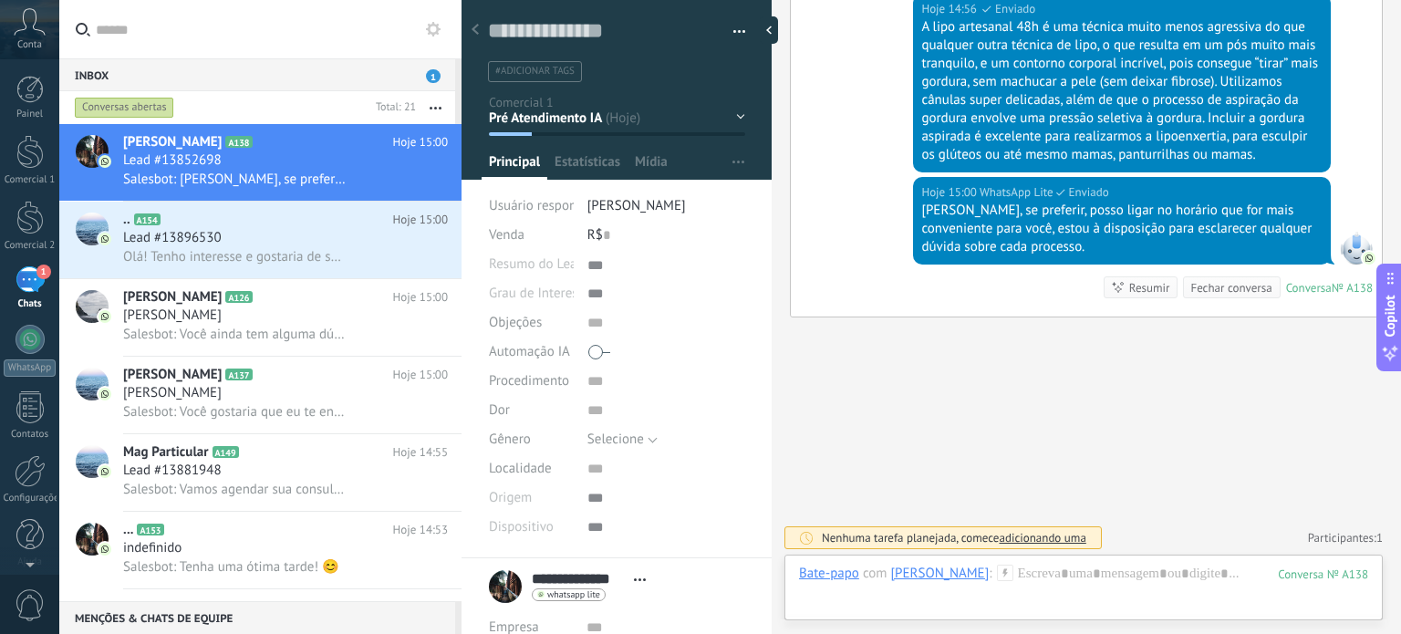
click at [587, 351] on div at bounding box center [666, 351] width 158 height 29
click at [524, 614] on button "Salvar" at bounding box center [516, 604] width 54 height 35
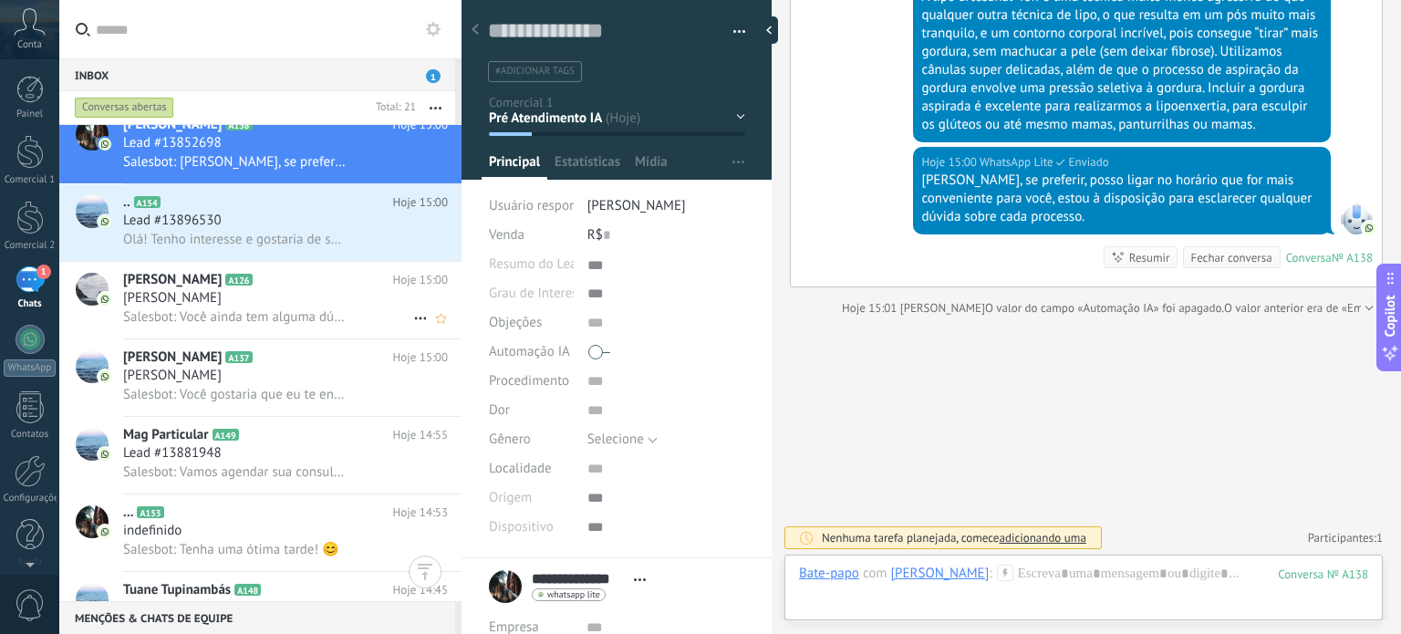
scroll to position [0, 0]
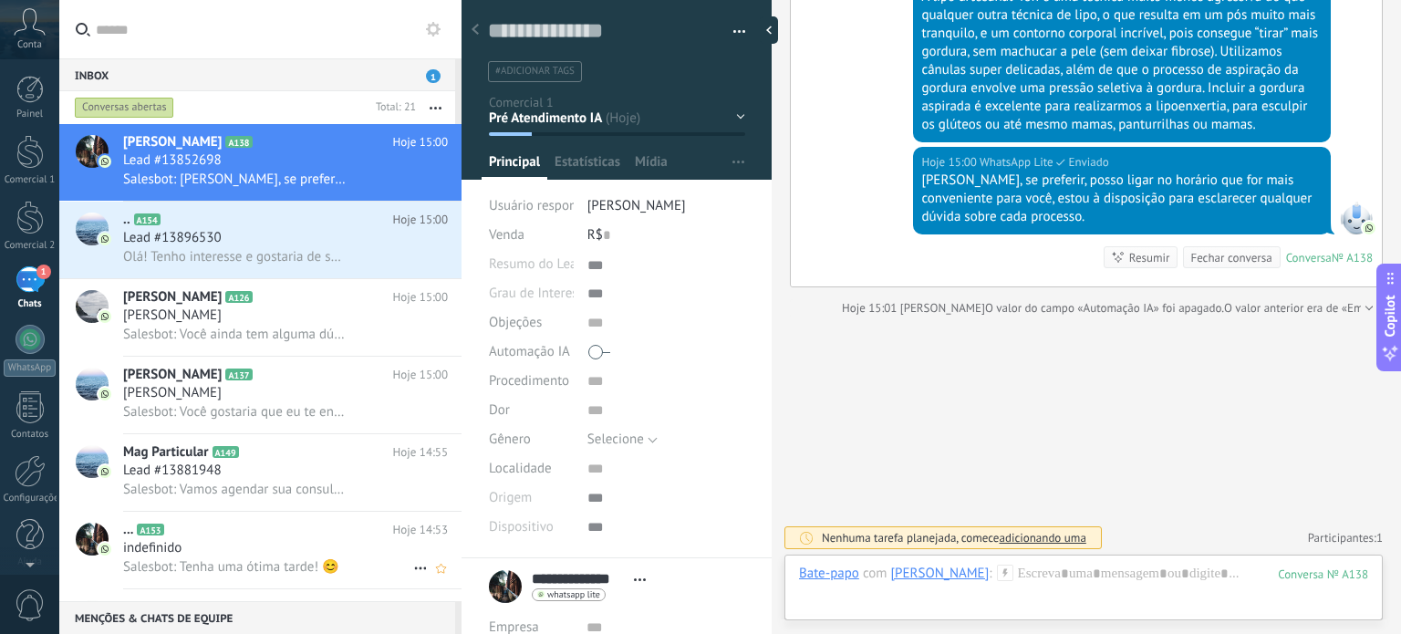
click at [247, 546] on div "indefinido" at bounding box center [285, 548] width 325 height 18
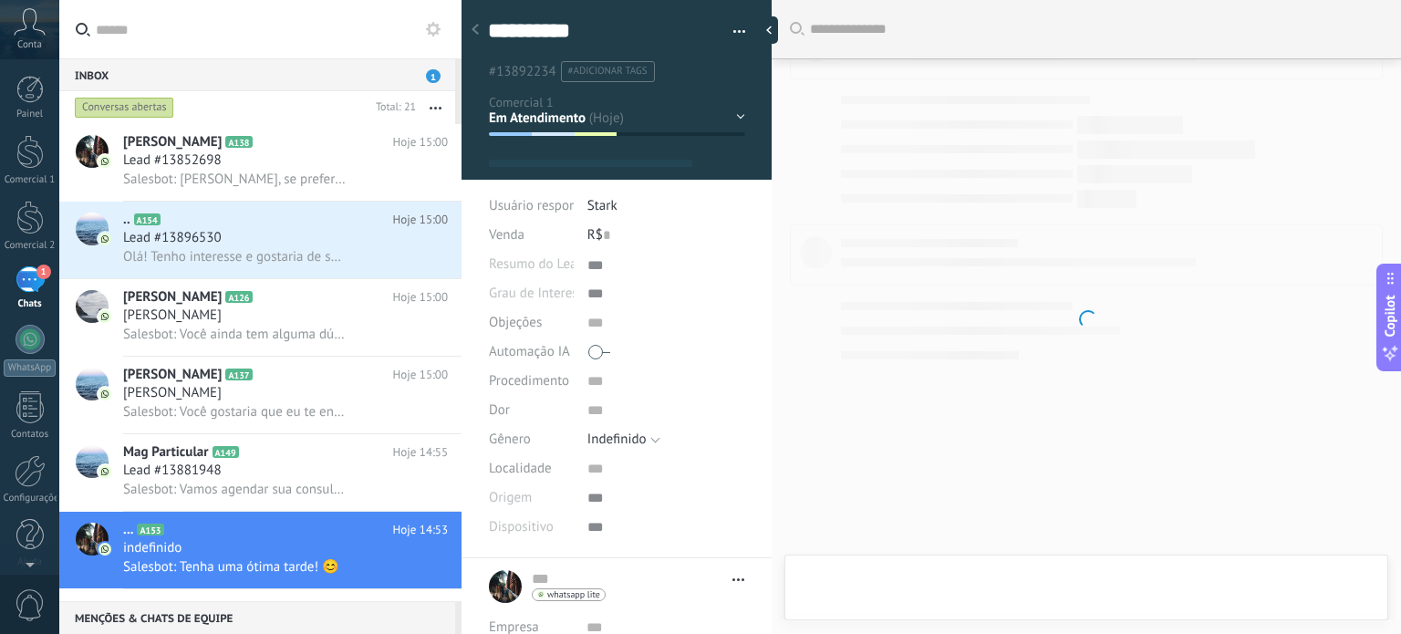
type textarea "***"
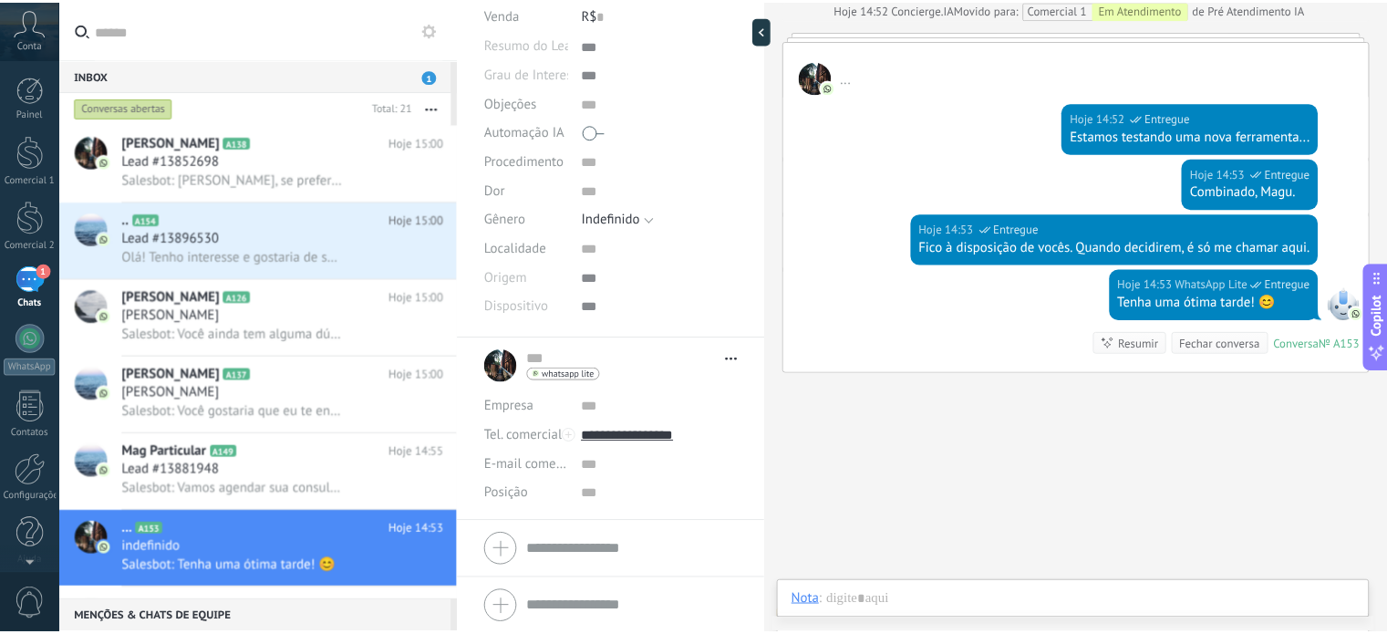
scroll to position [223, 0]
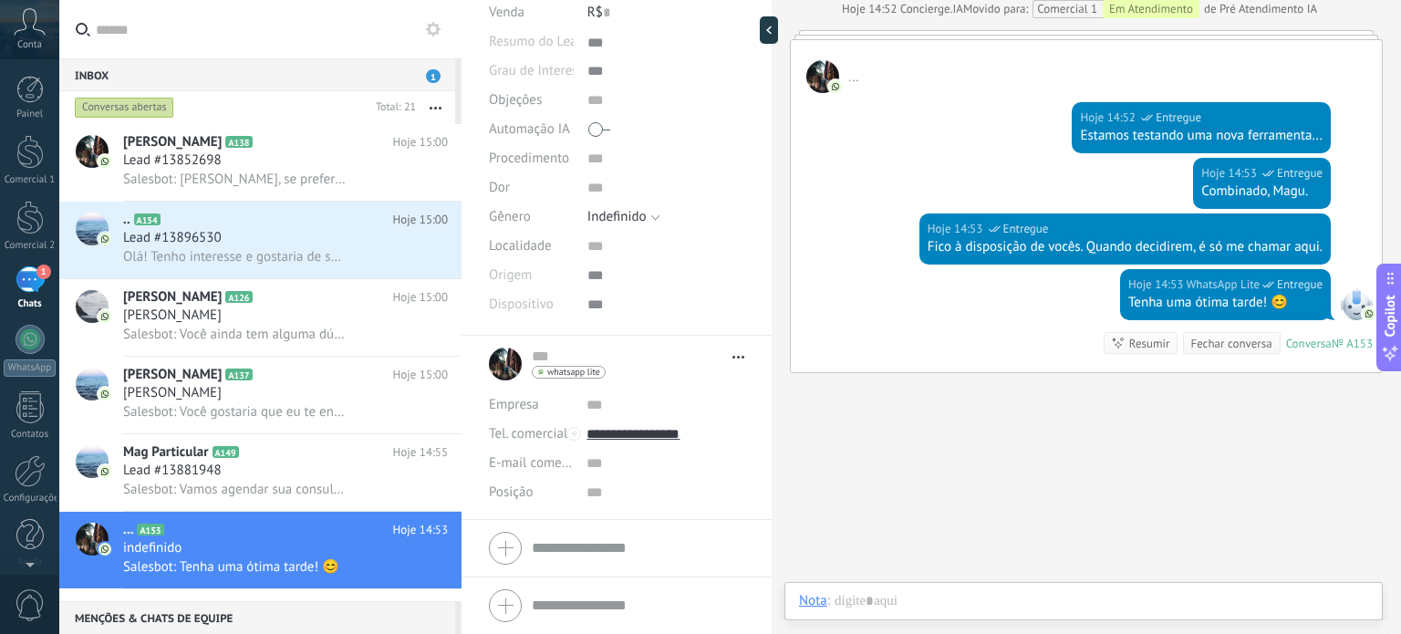
click at [598, 138] on span at bounding box center [599, 129] width 22 height 29
click at [32, 215] on div at bounding box center [29, 218] width 27 height 34
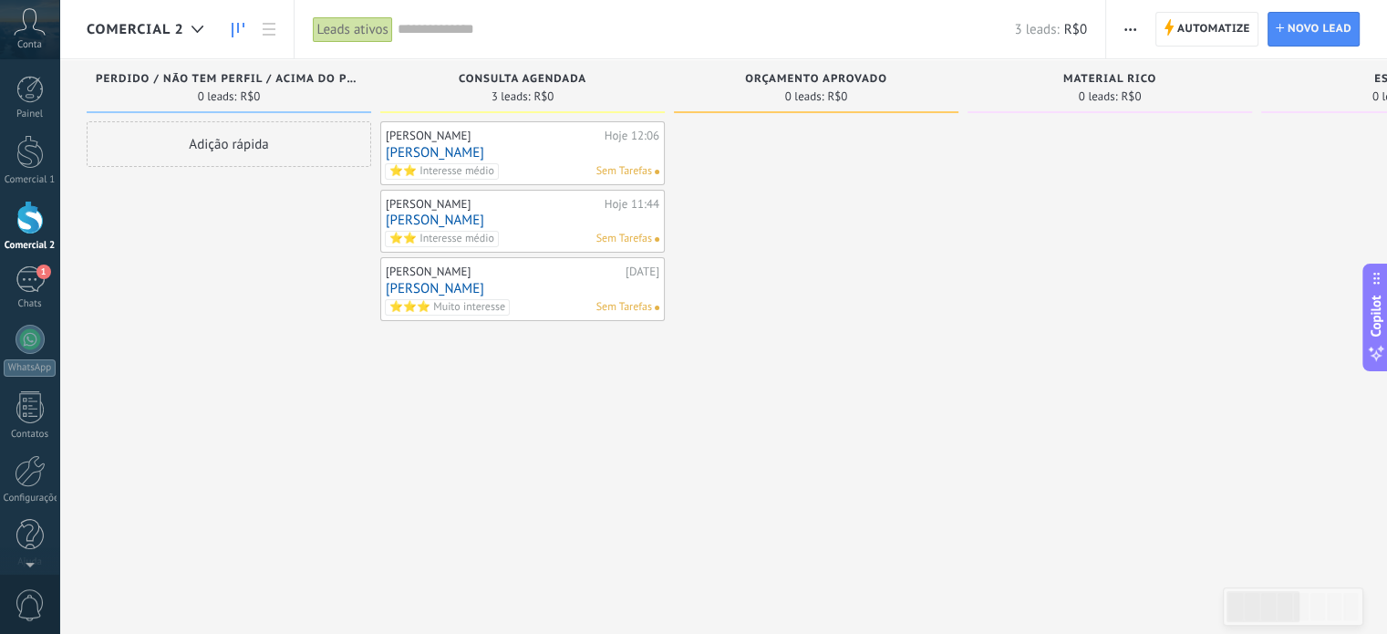
click at [529, 161] on div "[PERSON_NAME] Hoje 12:06 [PERSON_NAME] ⭐️⭐️ Interesse médio Sem Tarefas" at bounding box center [523, 153] width 274 height 53
click at [499, 165] on span "⭐️⭐️ Interesse médio" at bounding box center [442, 171] width 114 height 16
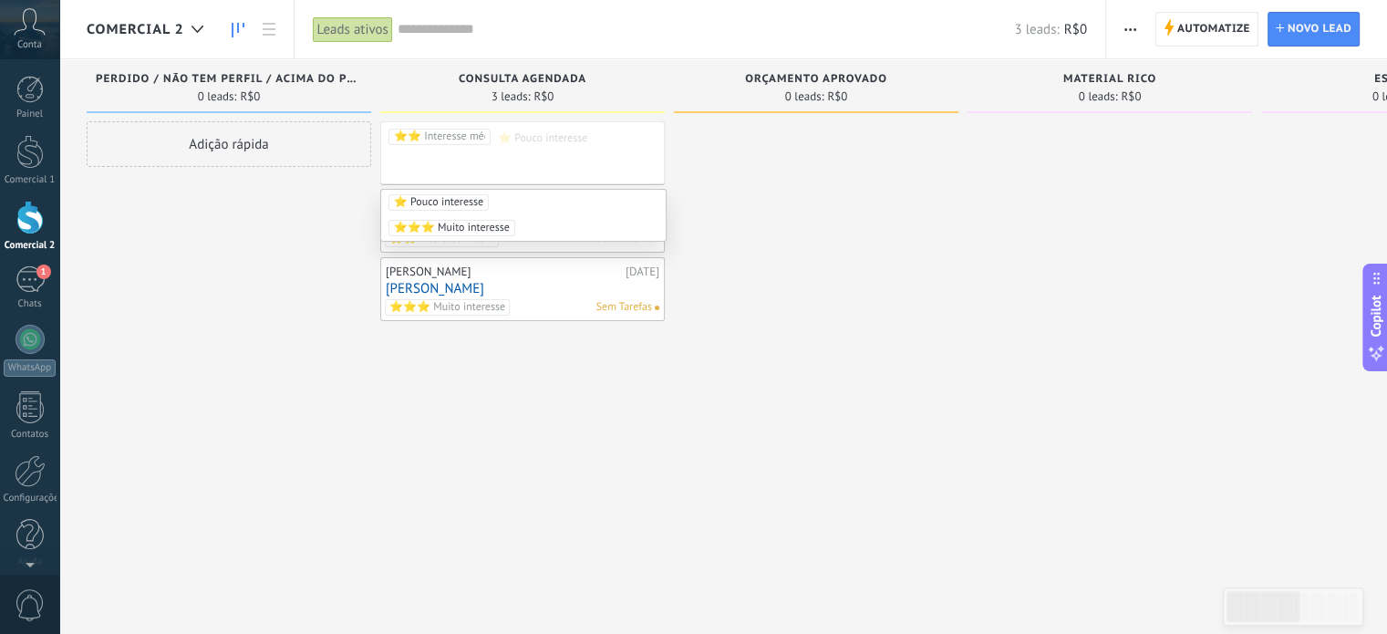
click at [457, 161] on div "⭐️⭐️ Interesse médio ⭐️ Pouco interesse" at bounding box center [522, 152] width 285 height 63
click at [684, 251] on div at bounding box center [816, 319] width 285 height 396
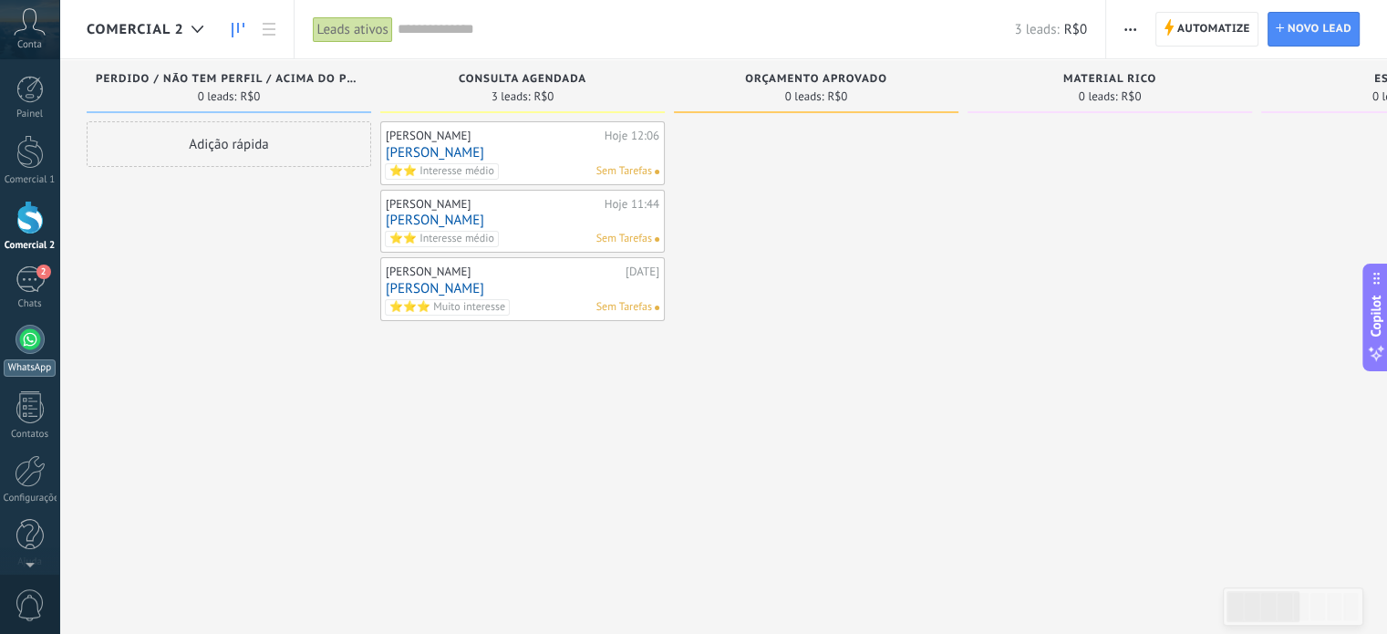
click at [39, 340] on div at bounding box center [30, 339] width 29 height 29
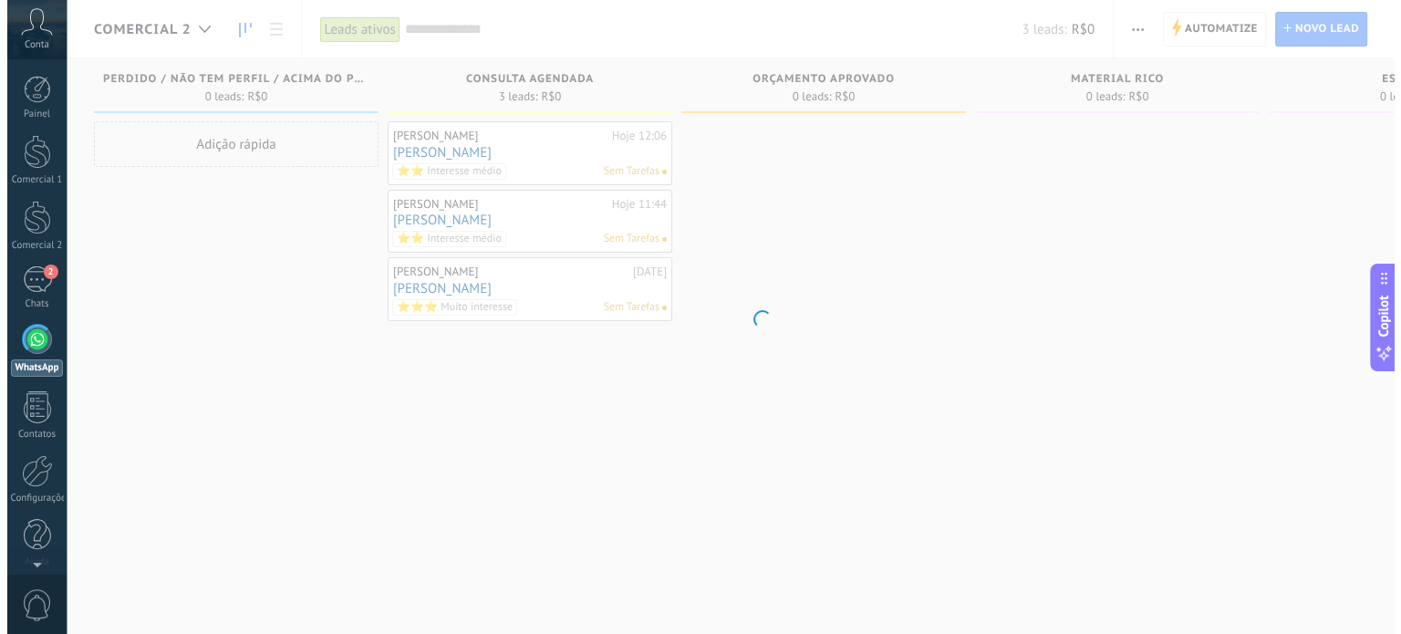
scroll to position [11, 0]
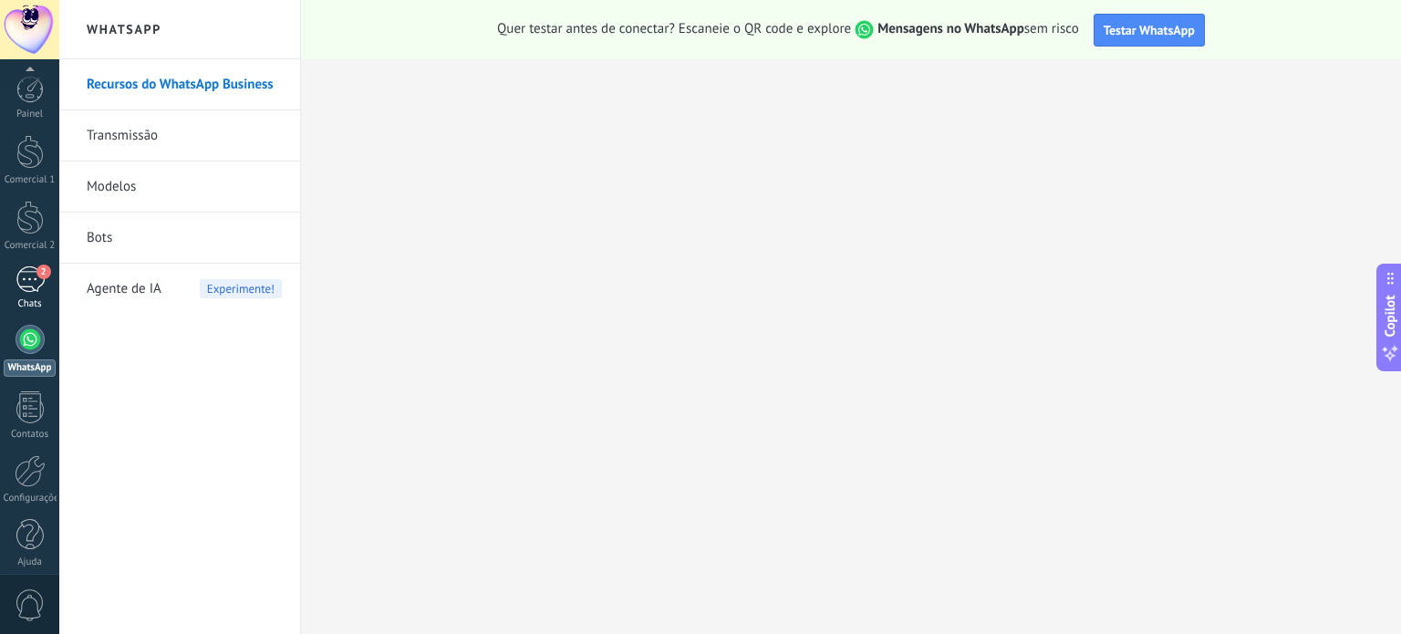
scroll to position [11, 0]
click at [36, 284] on link "2 Chats" at bounding box center [29, 277] width 59 height 44
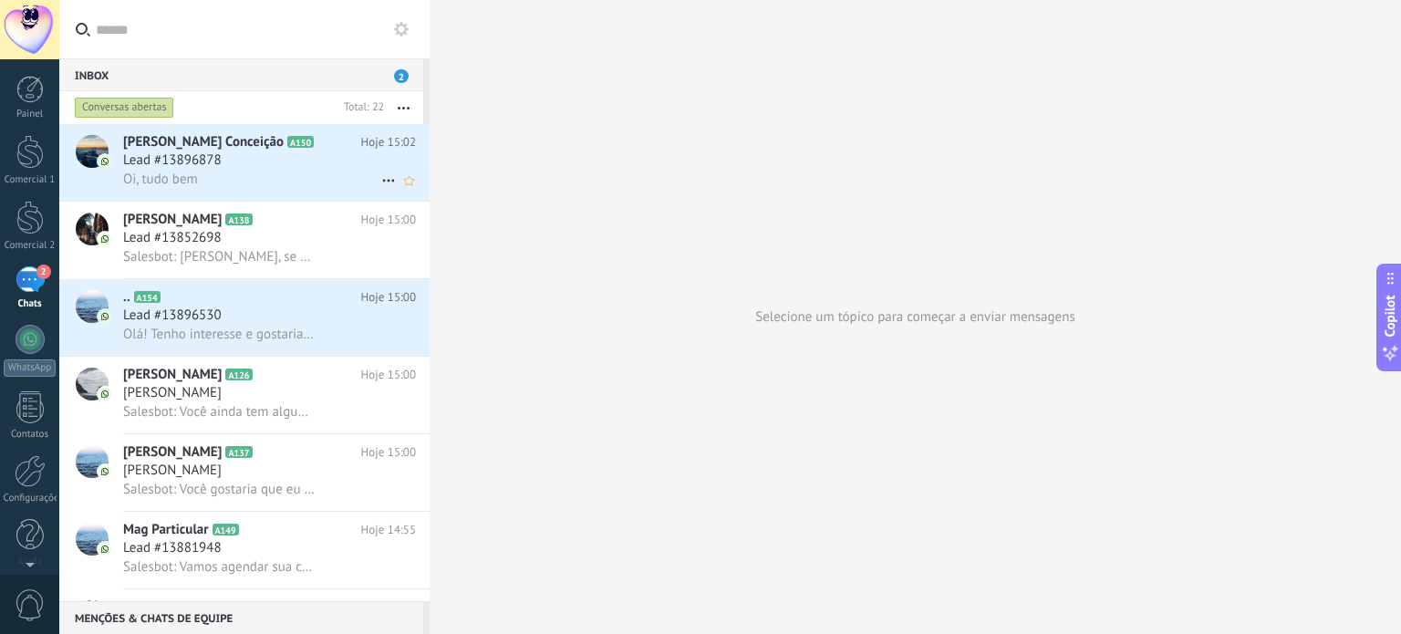
click at [255, 171] on div "Oi, tudo bem" at bounding box center [269, 179] width 293 height 19
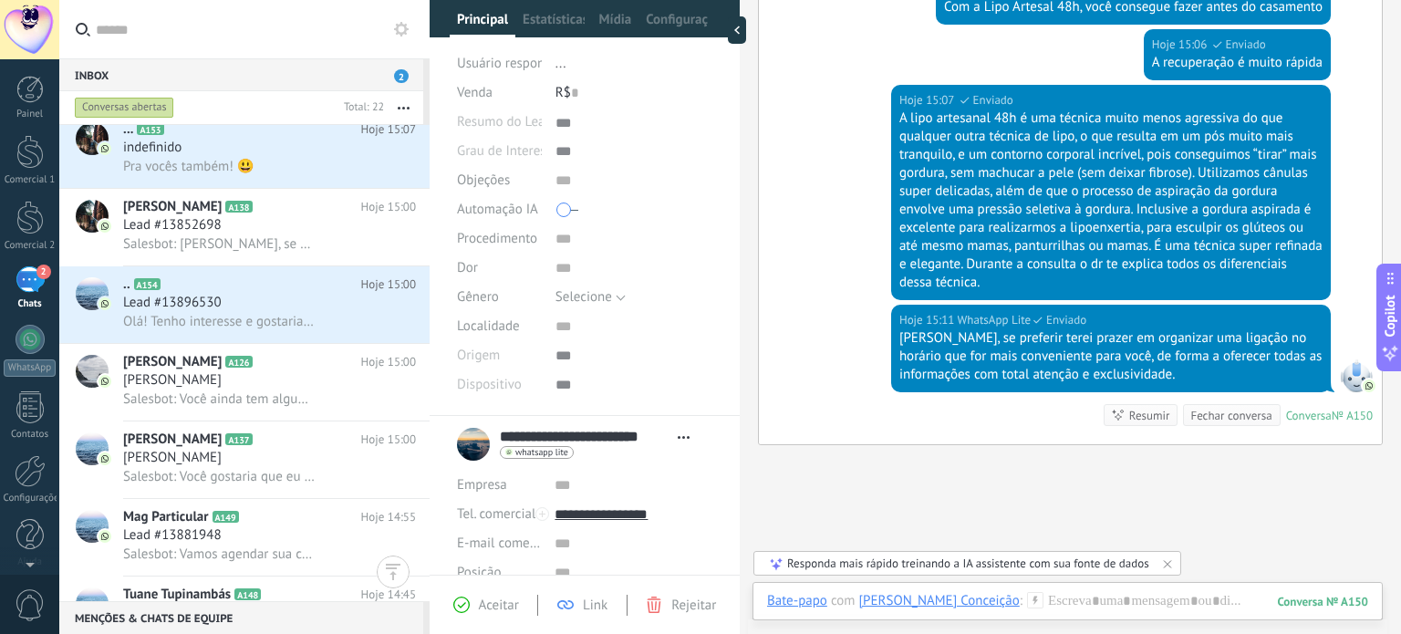
scroll to position [274, 0]
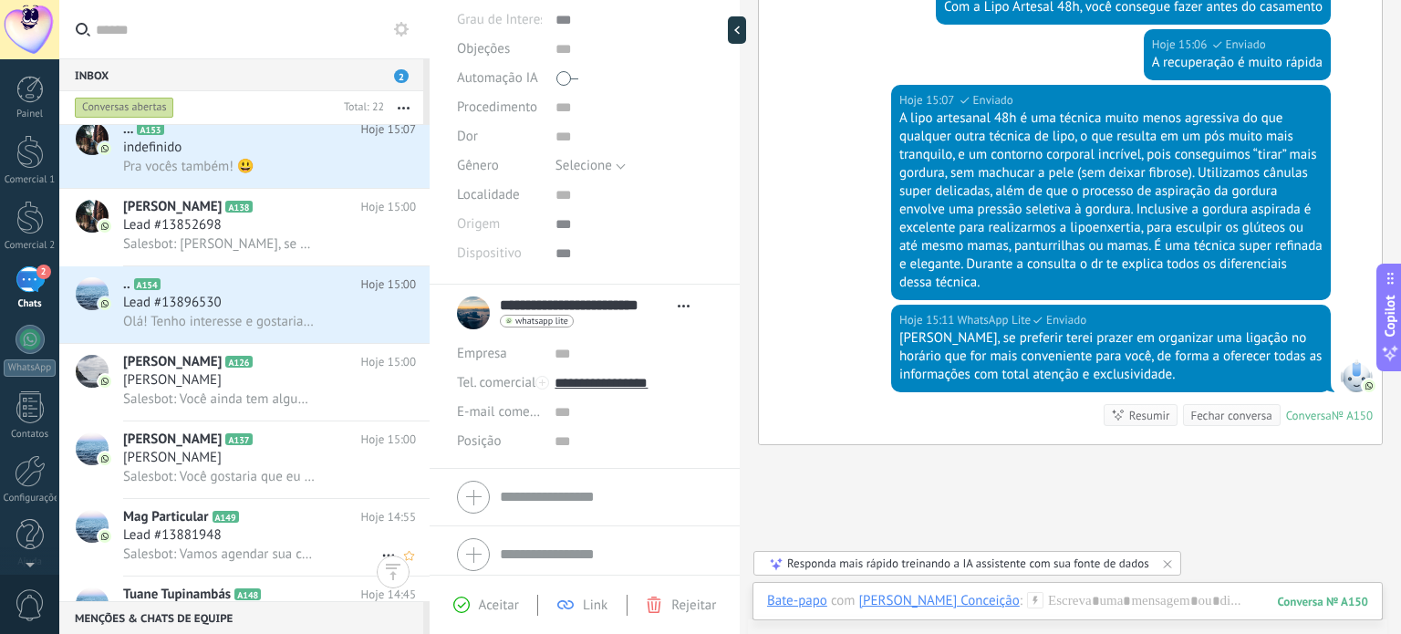
click at [299, 537] on div "Lead #13881948" at bounding box center [269, 535] width 293 height 18
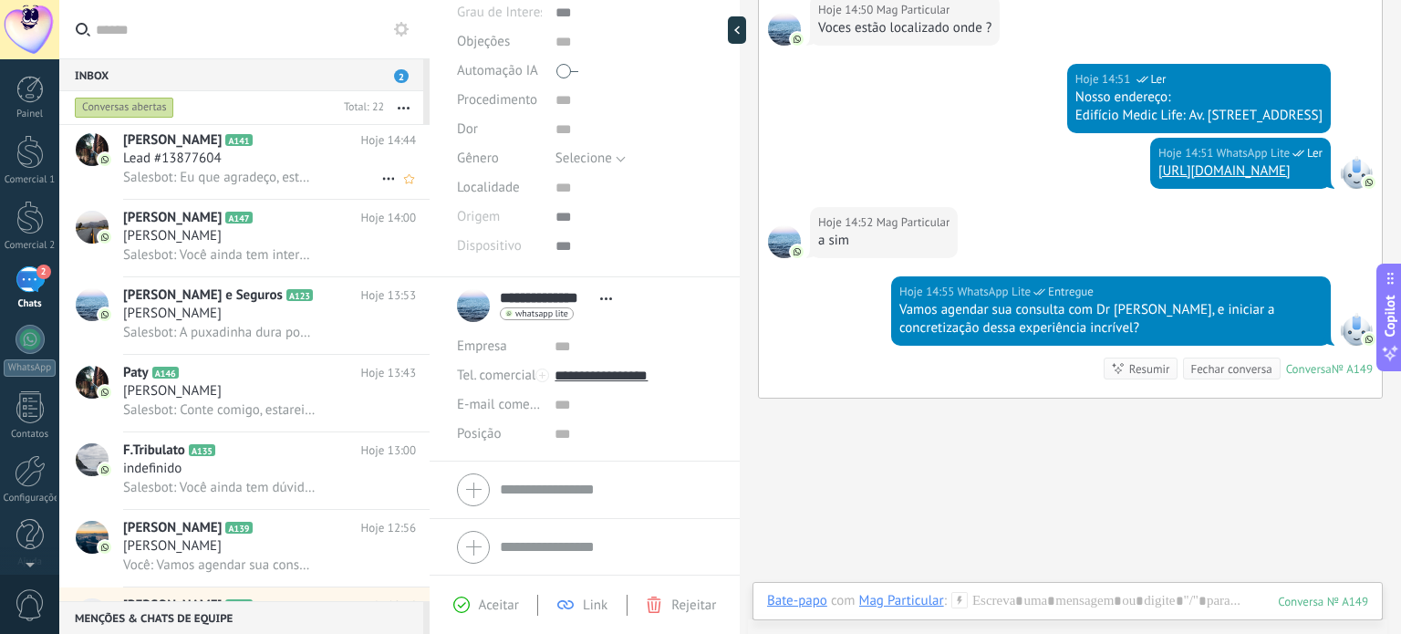
scroll to position [638, 0]
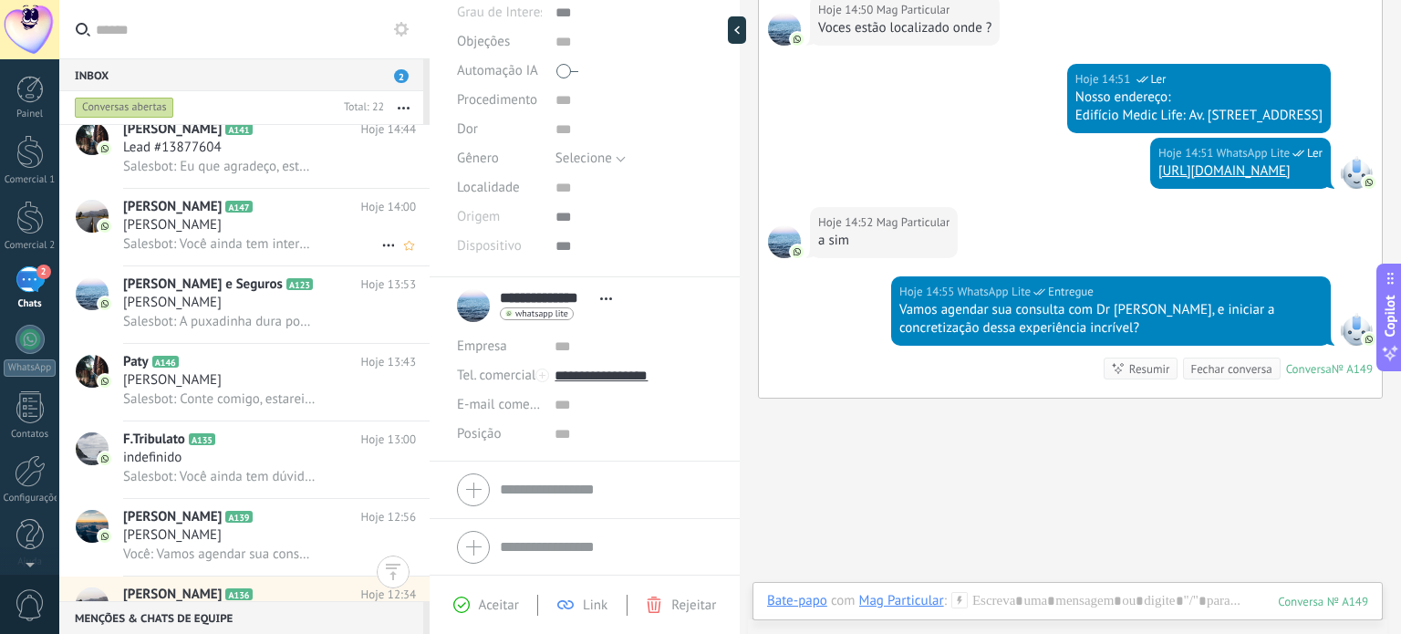
click at [304, 221] on div "[PERSON_NAME] A147 Hoje 14:00 [PERSON_NAME] Salesbot: Você ainda tem interesse …" at bounding box center [276, 227] width 306 height 77
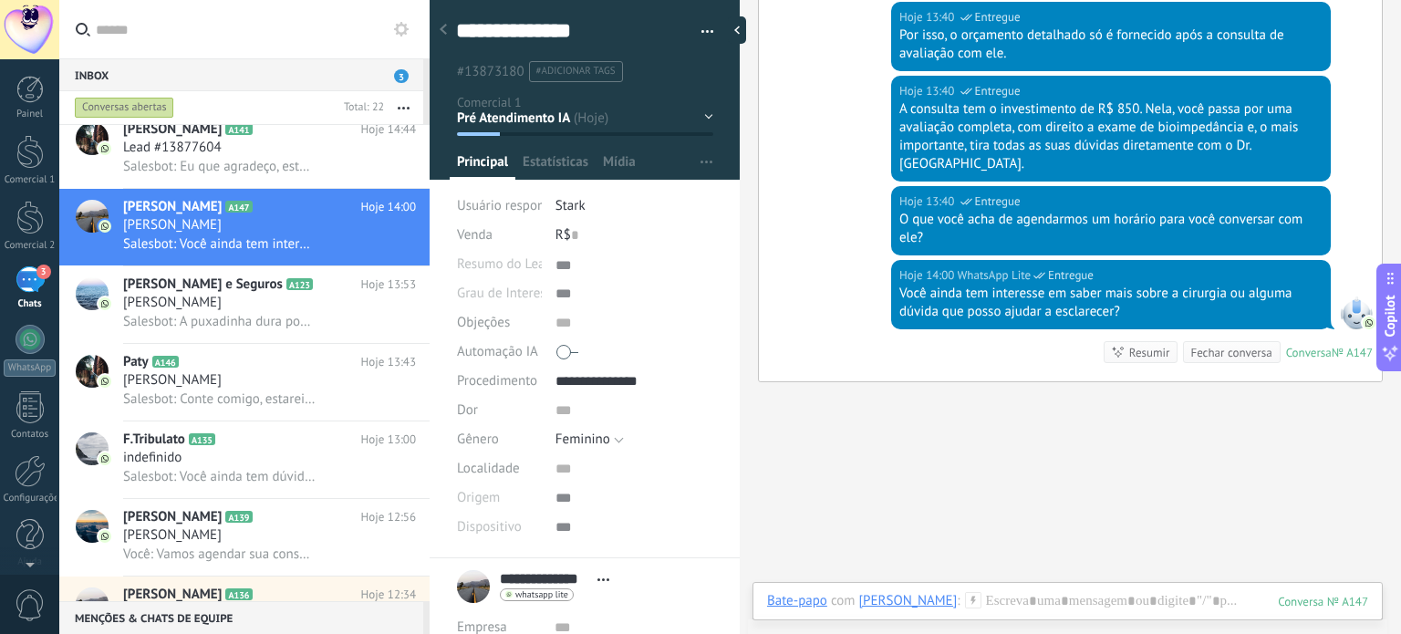
scroll to position [1941, 0]
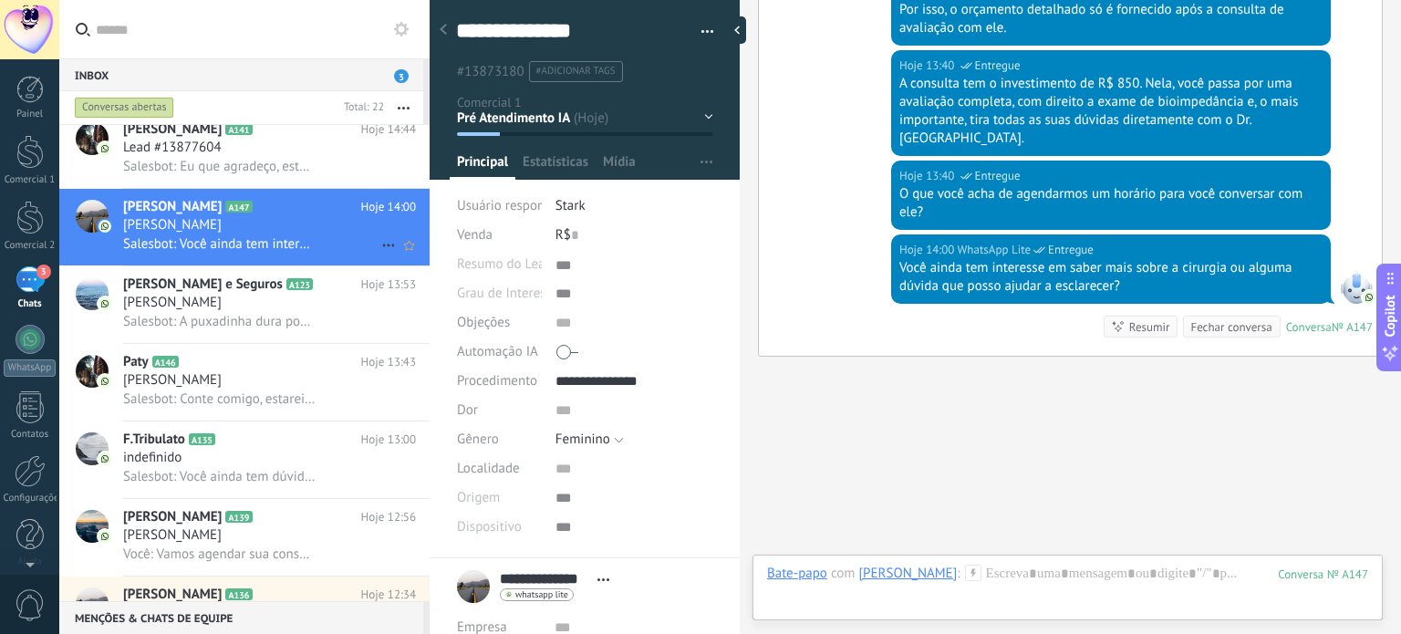
click at [248, 231] on div "[PERSON_NAME]" at bounding box center [269, 225] width 293 height 18
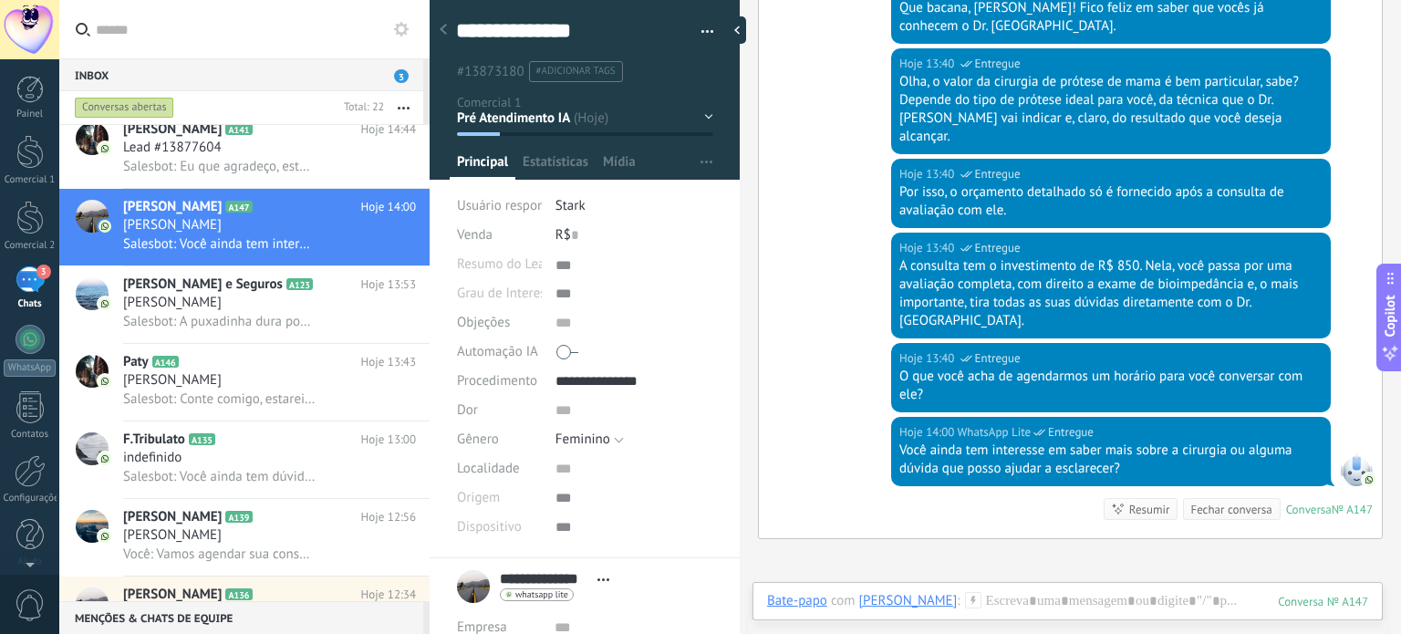
scroll to position [1850, 0]
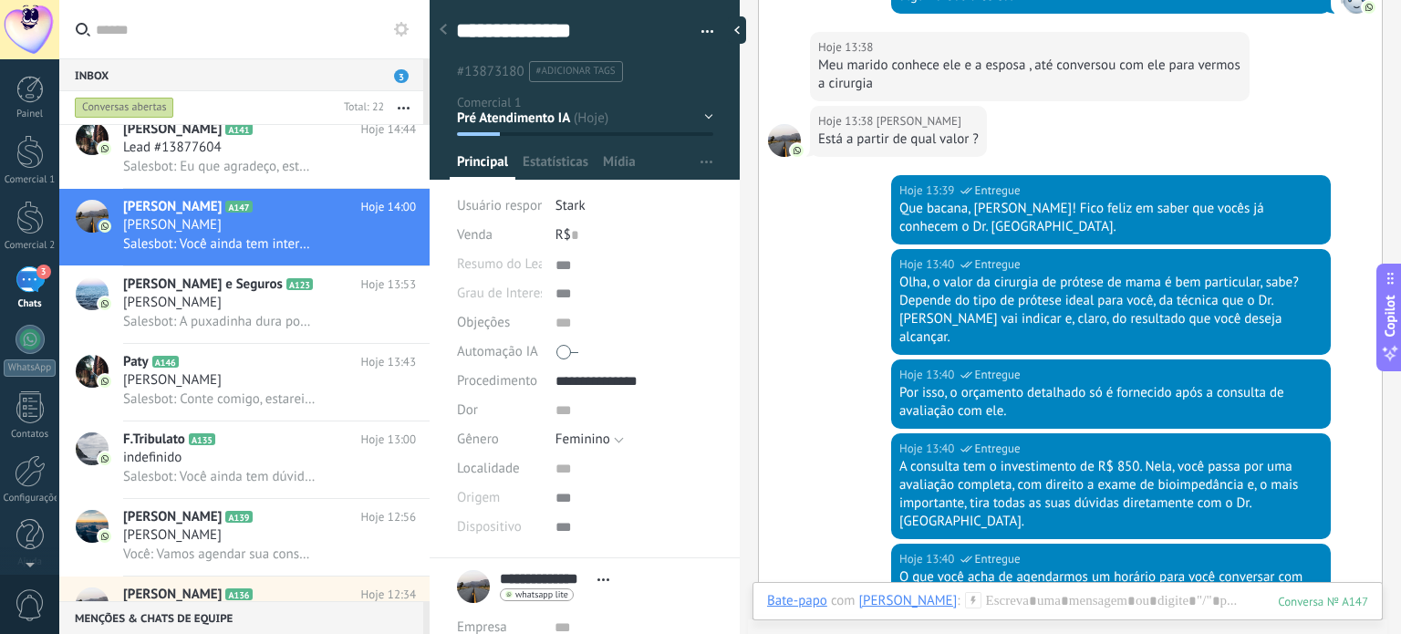
scroll to position [1485, 0]
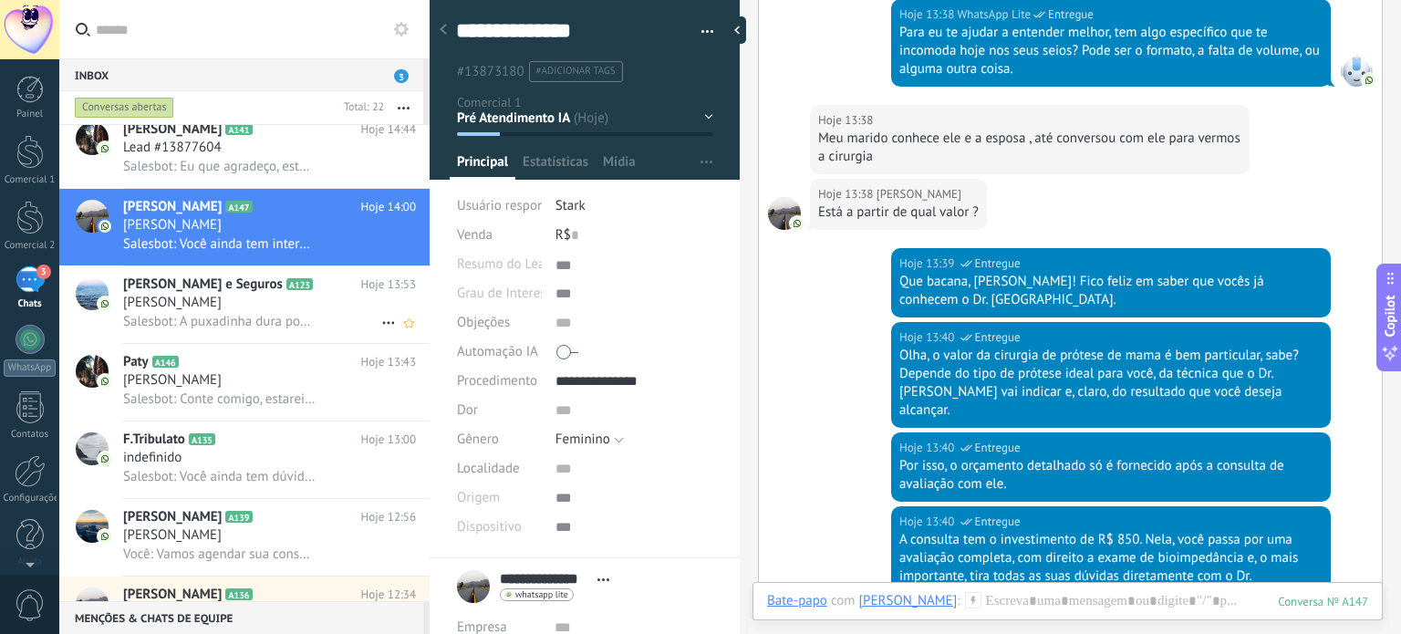
click at [310, 331] on h3 "Salesbot: A puxadinha dura pouco mais de 1 ano, ja a melhora geral da pele, em …" at bounding box center [224, 322] width 202 height 18
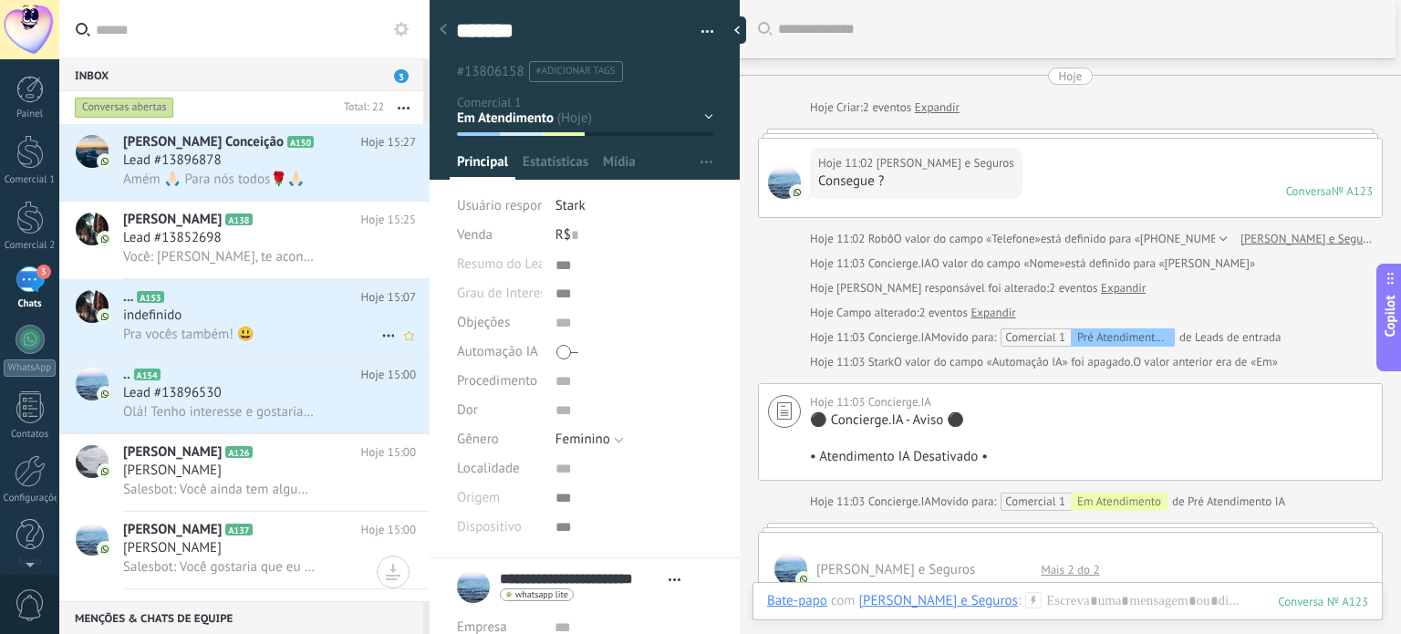
click at [292, 323] on div "indefinido" at bounding box center [269, 315] width 293 height 18
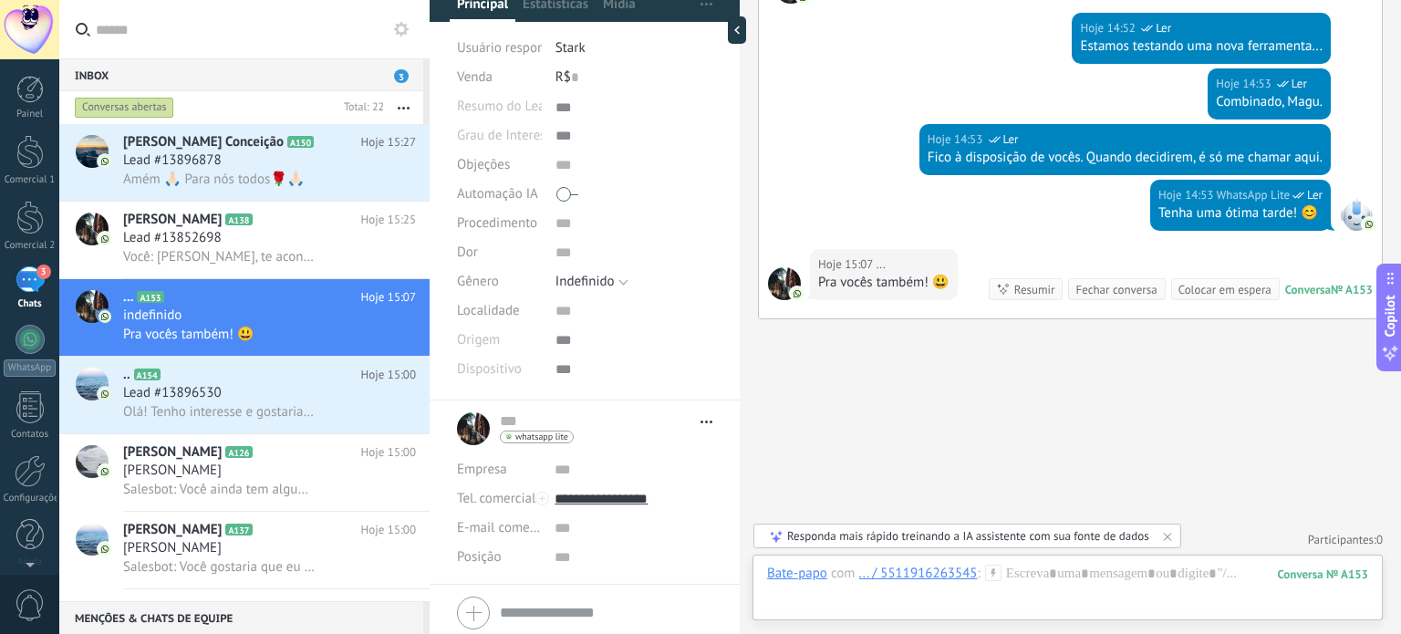
scroll to position [223, 0]
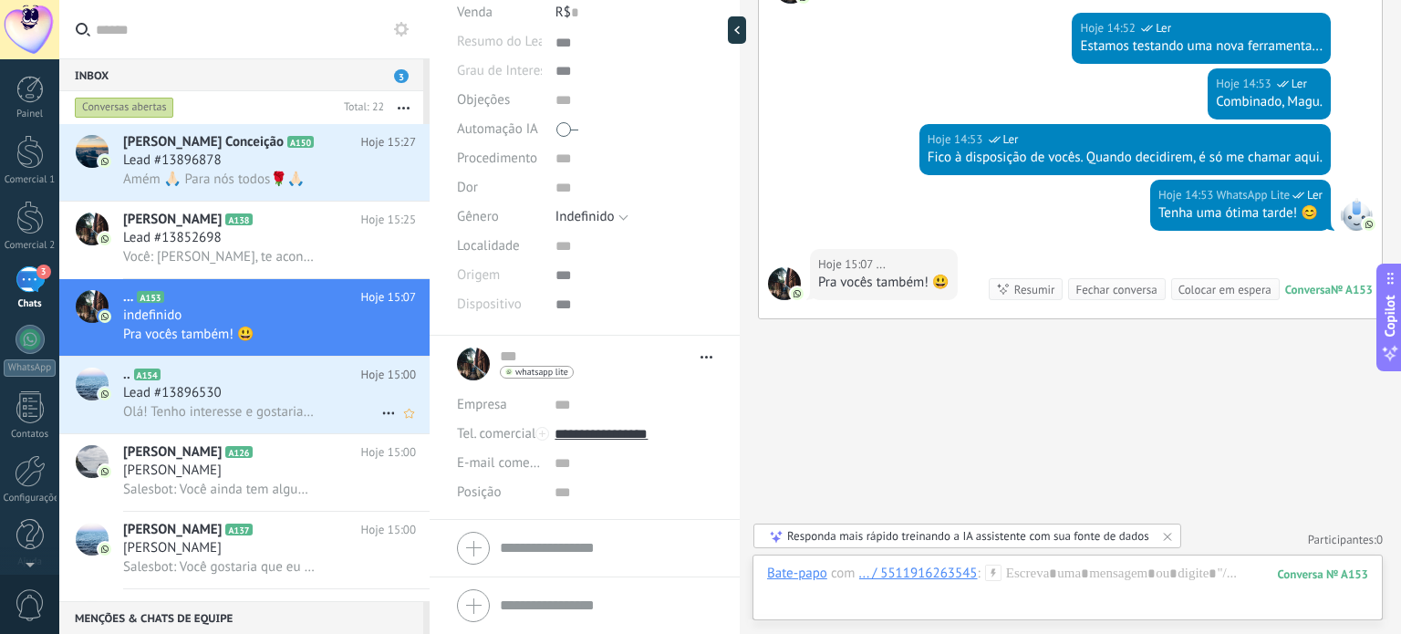
click at [336, 409] on div "Olá! Tenho interesse e gostaria de saber mais sobre a Lipo 48h." at bounding box center [269, 411] width 293 height 19
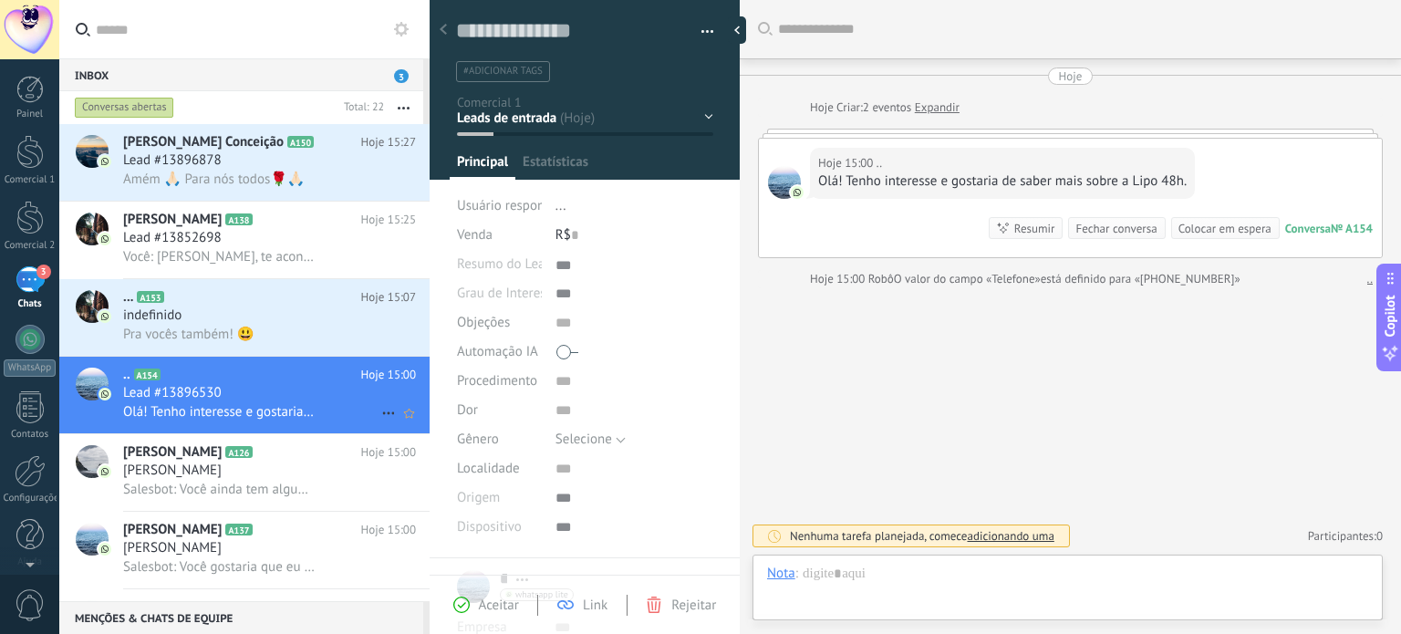
scroll to position [18, 0]
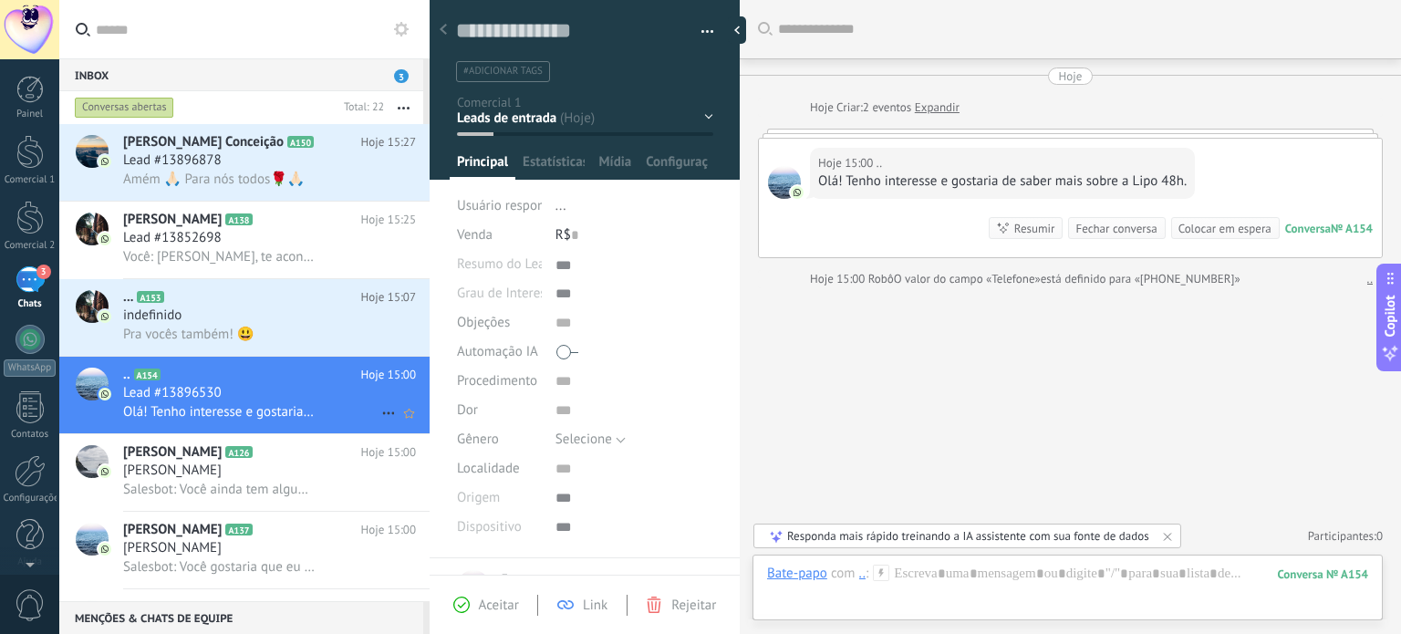
click at [301, 408] on div "Olá! Tenho interesse e gostaria de saber mais sobre a Lipo 48h." at bounding box center [269, 411] width 293 height 19
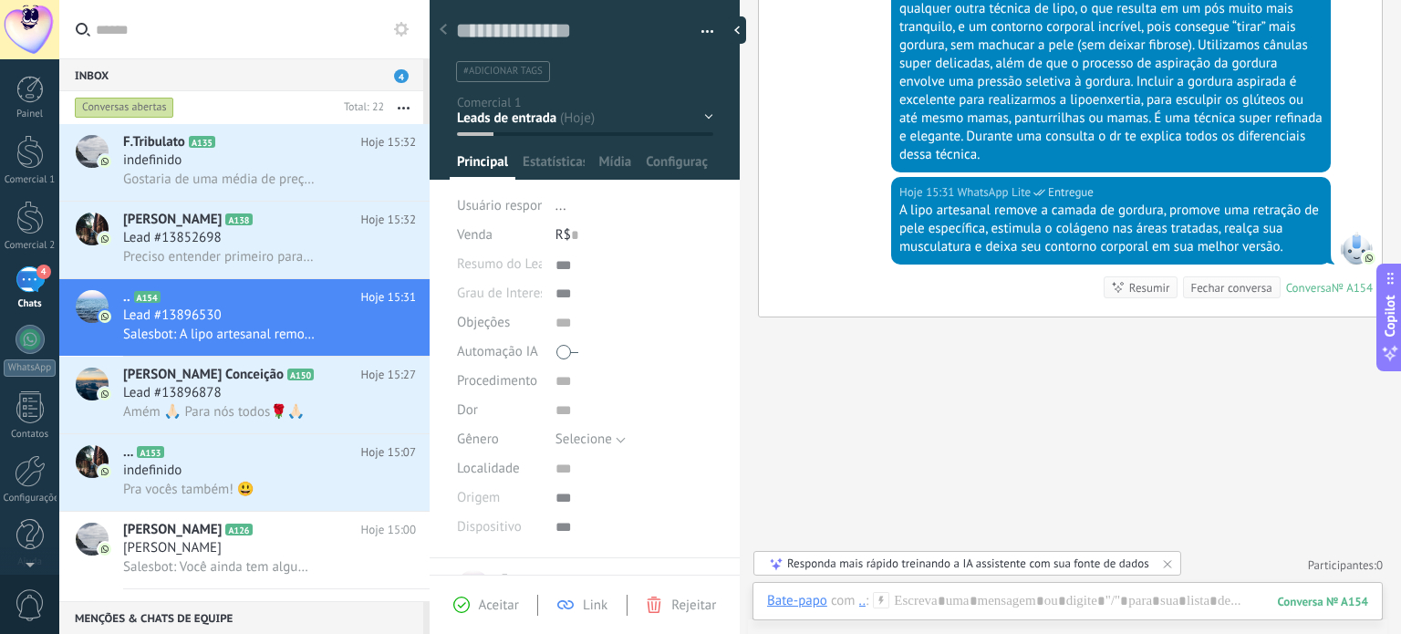
scroll to position [359, 0]
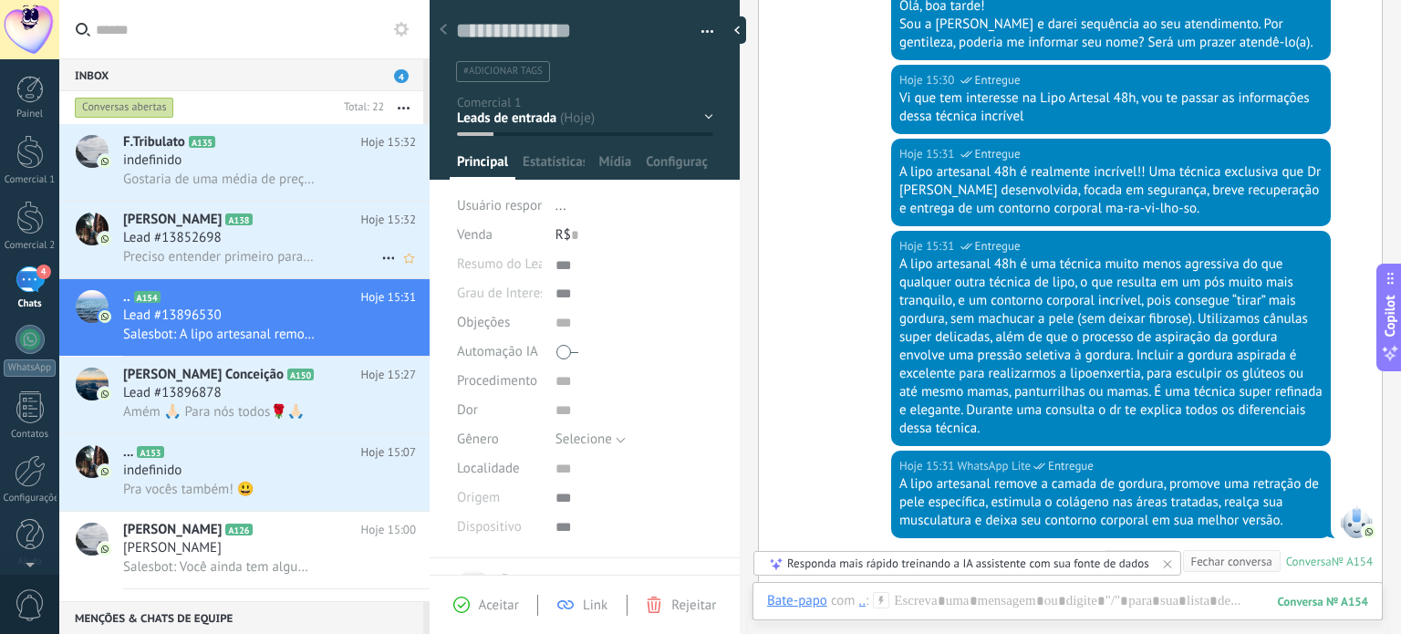
click at [306, 235] on div "Lead #13852698" at bounding box center [269, 238] width 293 height 18
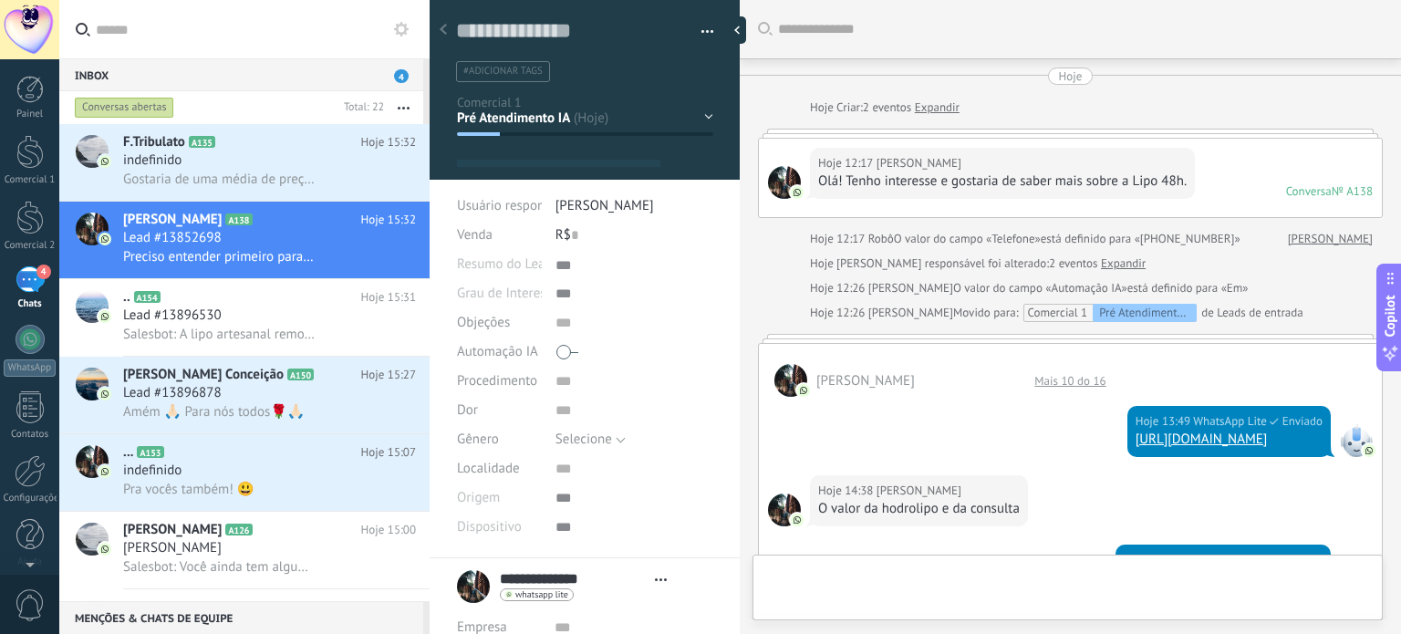
scroll to position [1441, 0]
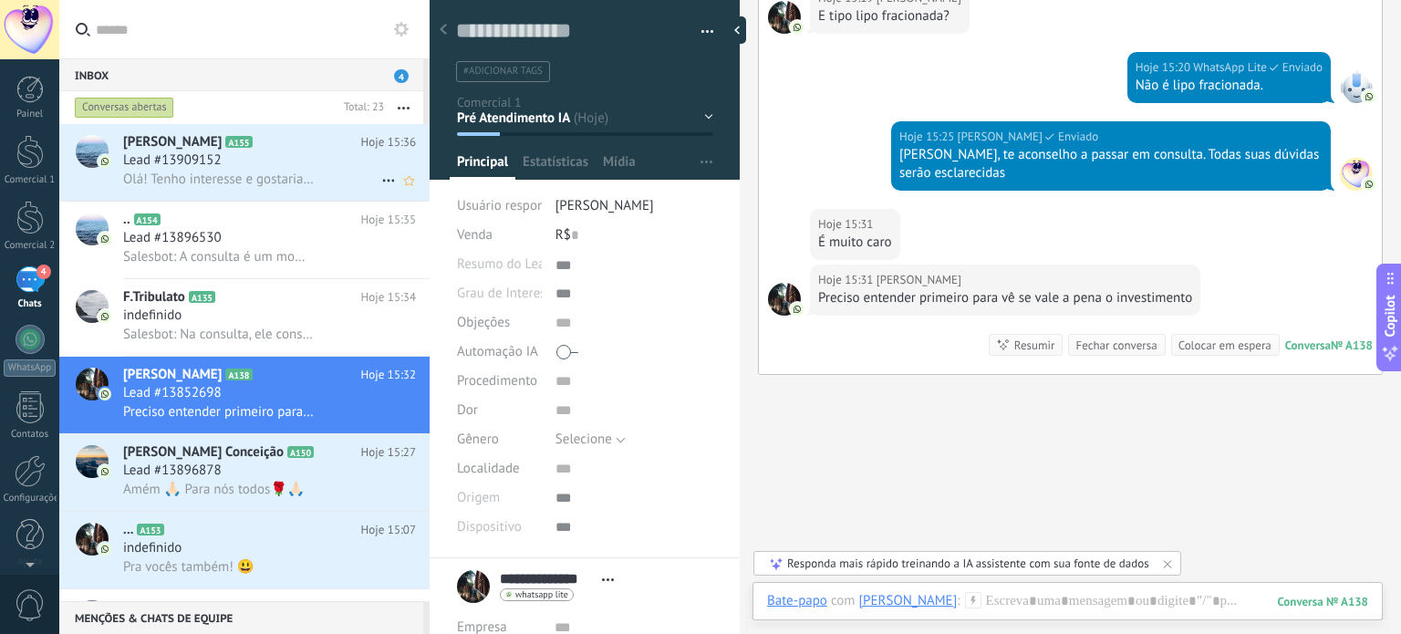
click at [316, 165] on div "Lead #13909152" at bounding box center [269, 160] width 293 height 18
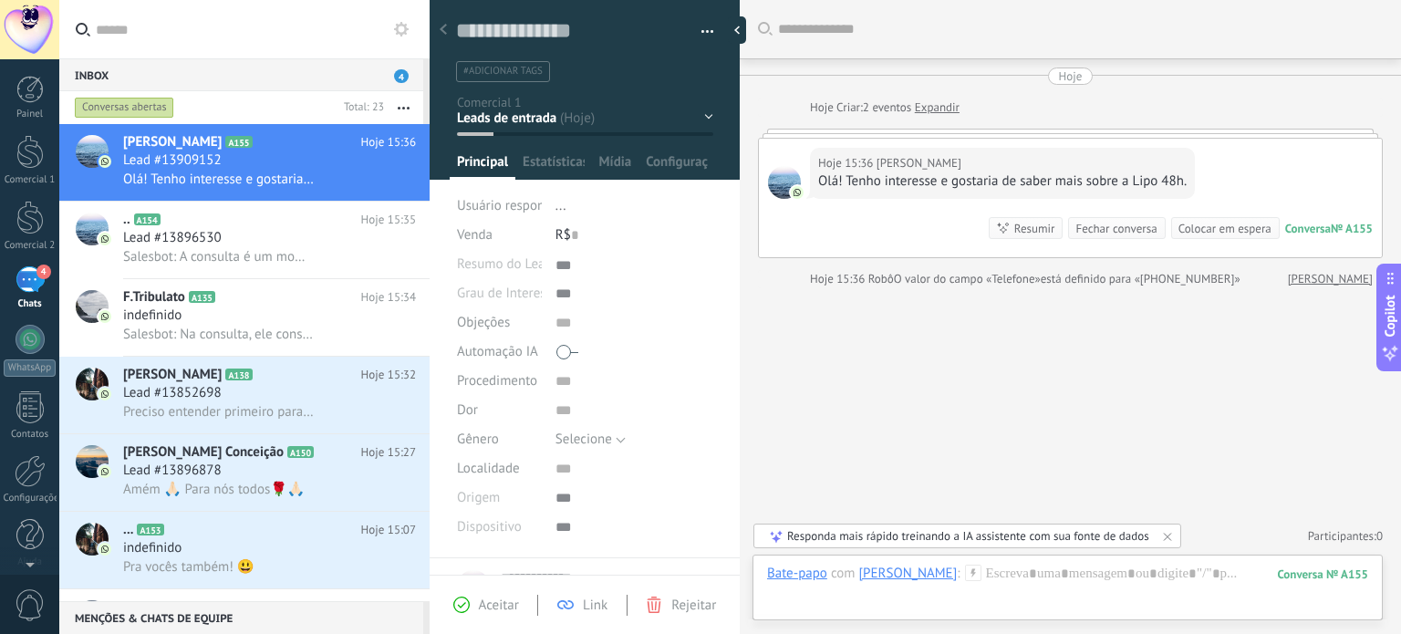
scroll to position [281, 0]
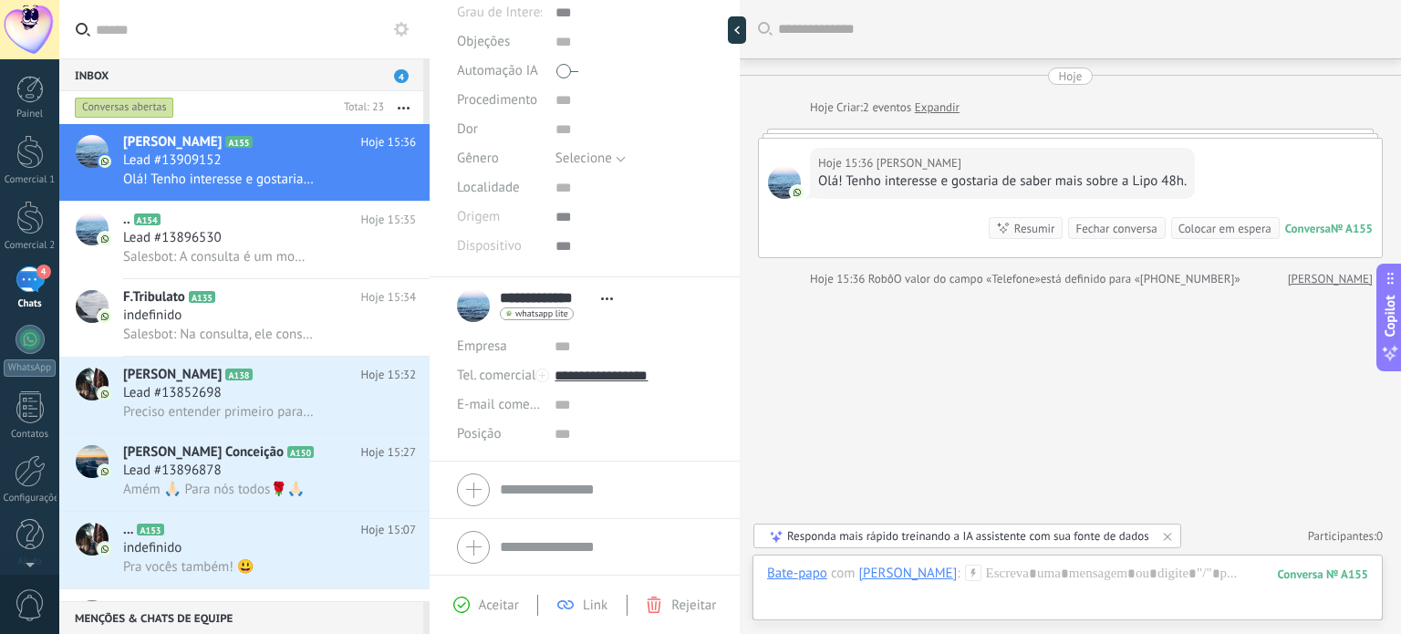
click at [1011, 430] on div "Buscar Carregar mais Hoje Hoje Criar: 2 eventos Expandir Hoje 15:36 Dani Sarmen…" at bounding box center [1070, 317] width 661 height 634
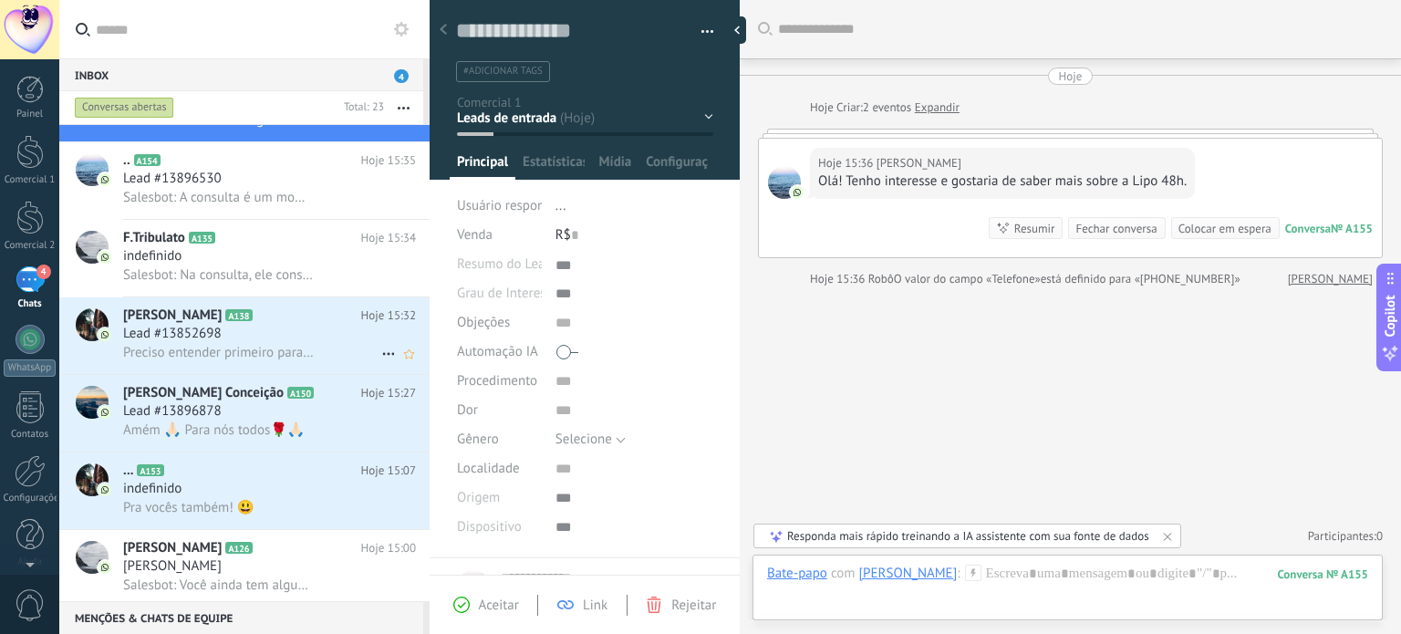
scroll to position [91, 0]
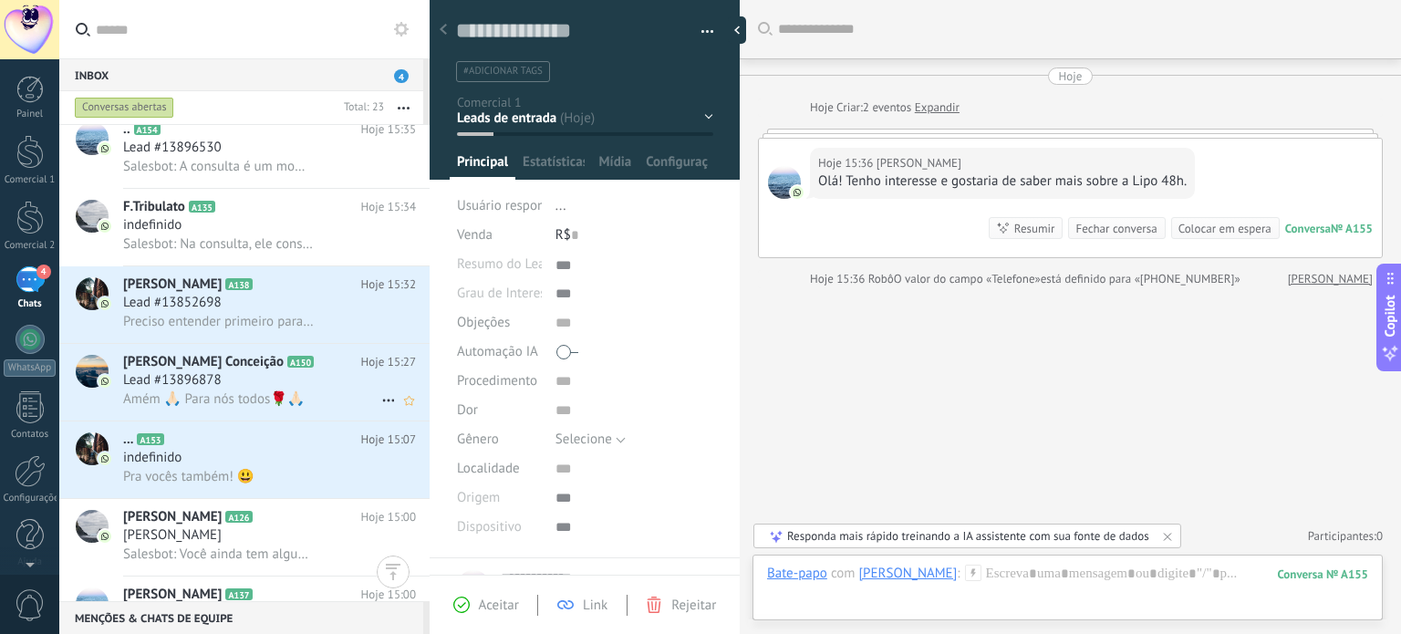
click at [252, 399] on span "Amém 🙏🏻 Para nós todos🌹🙏🏻" at bounding box center [214, 398] width 182 height 17
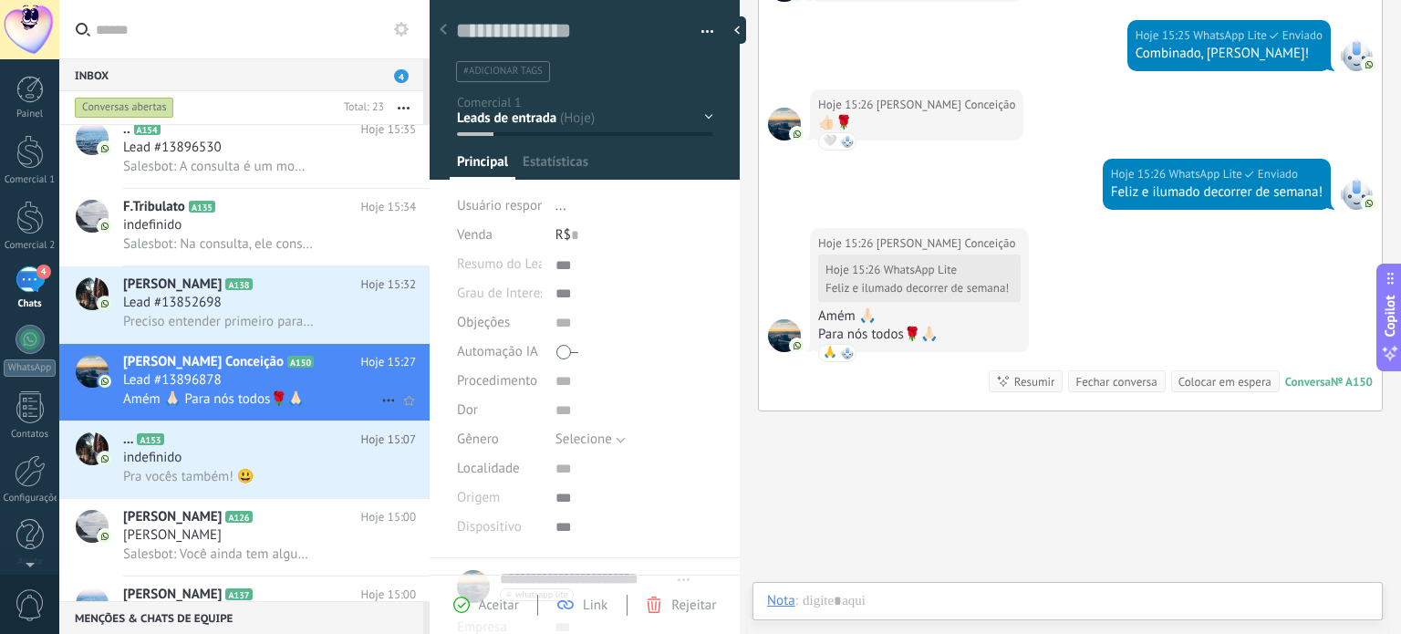
scroll to position [18, 0]
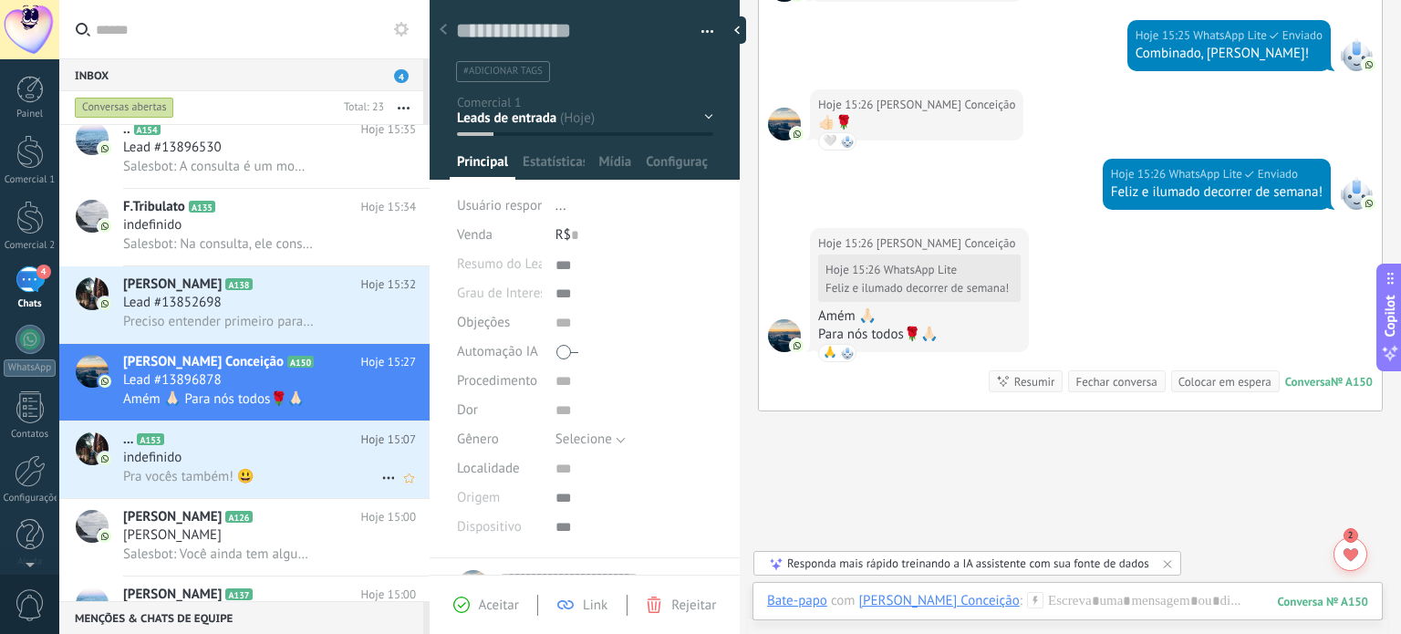
click at [308, 449] on h2 "... A153" at bounding box center [242, 439] width 238 height 18
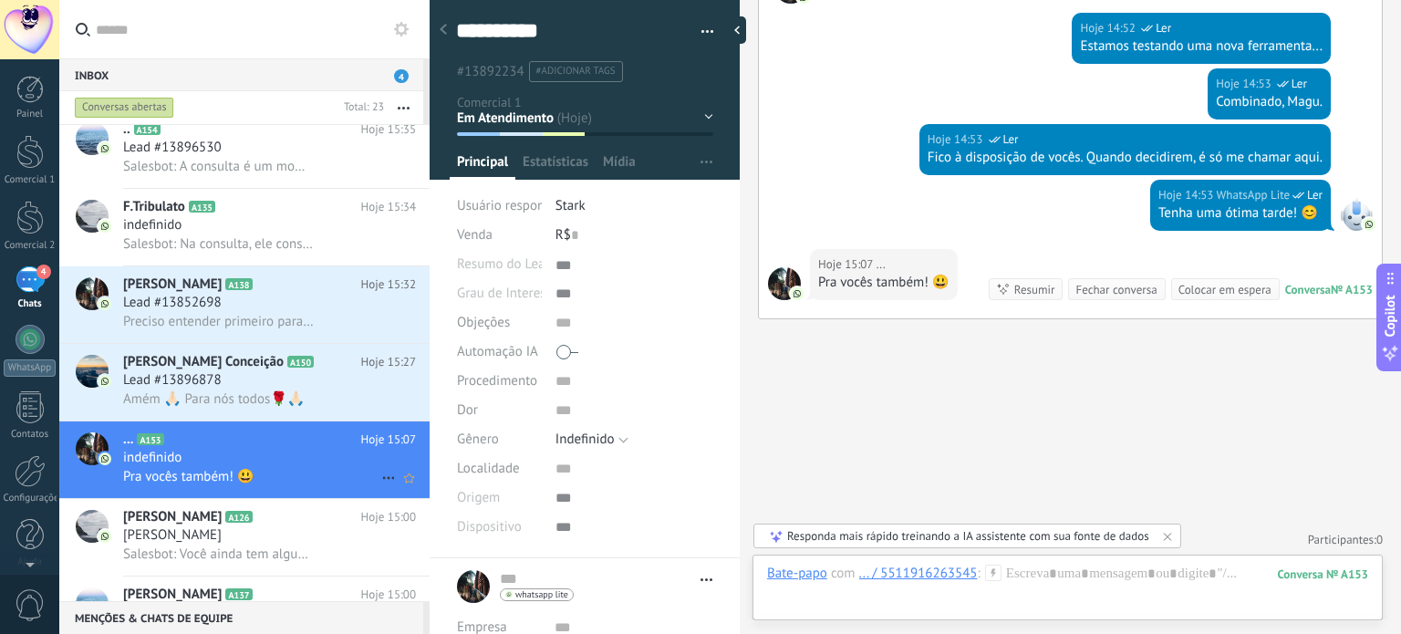
scroll to position [274, 0]
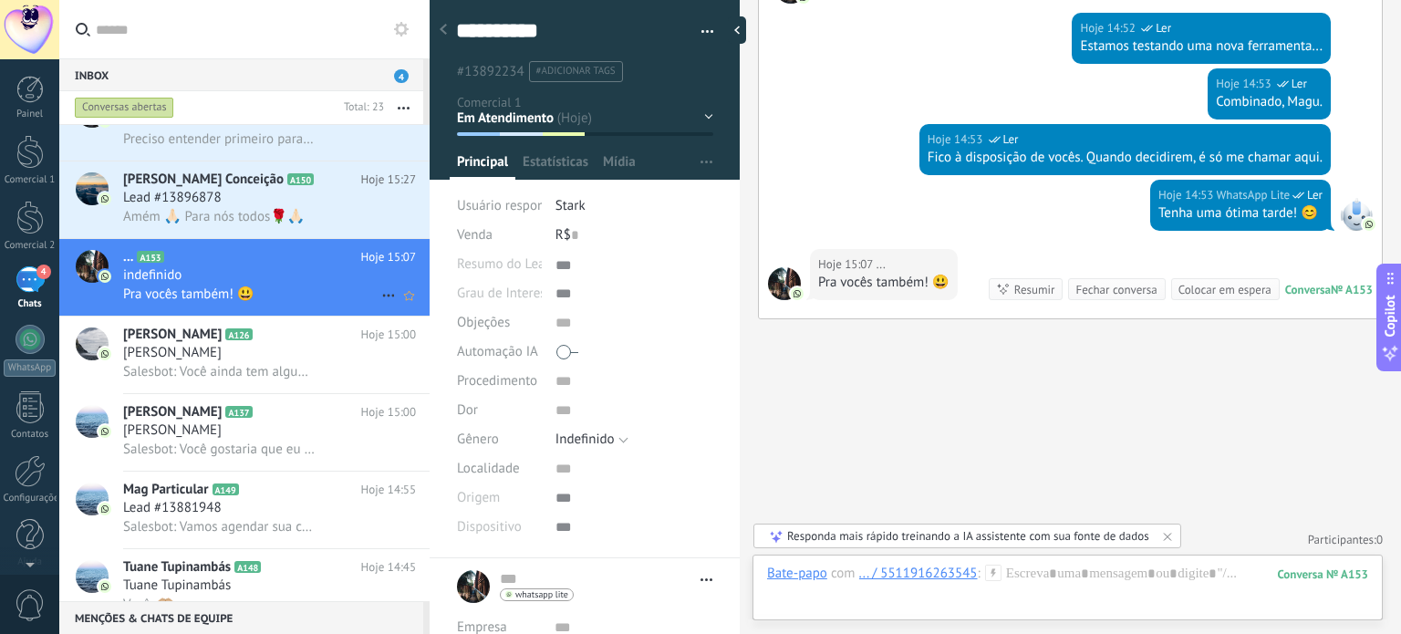
click at [308, 451] on span "Salesbot: Você gostaria que eu te enviasse mais informações sobre as facilidade…" at bounding box center [219, 449] width 192 height 17
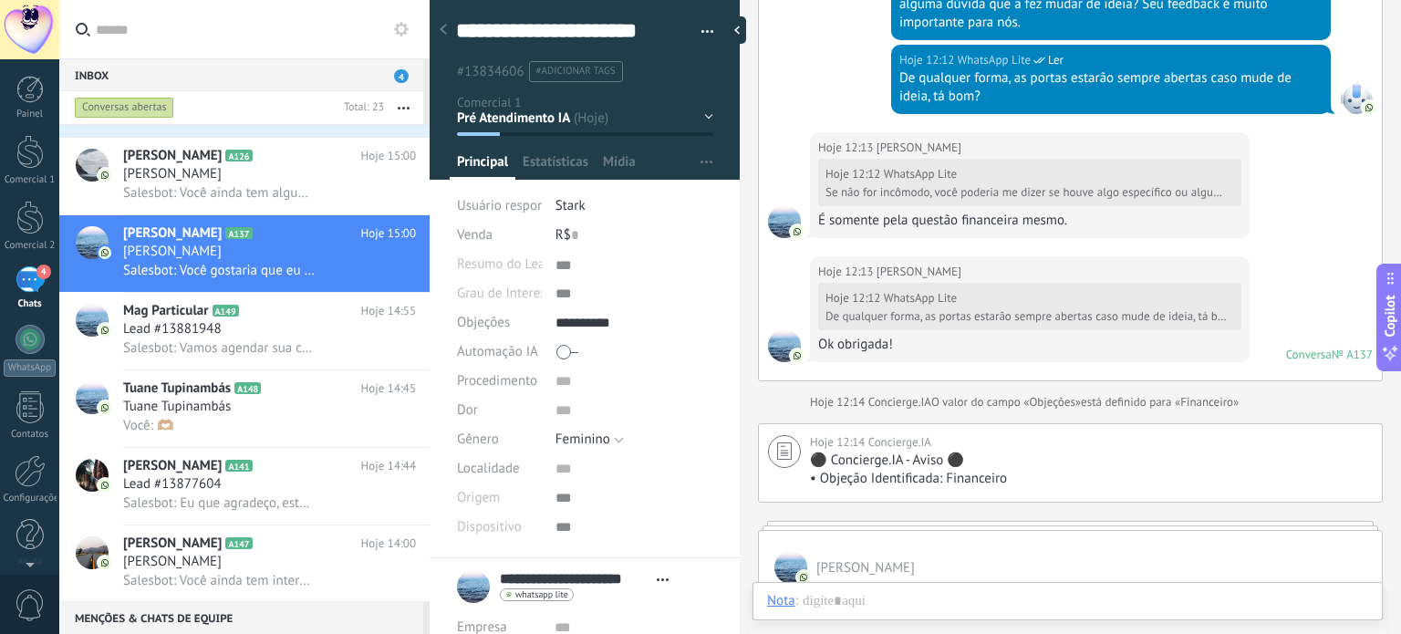
scroll to position [638, 0]
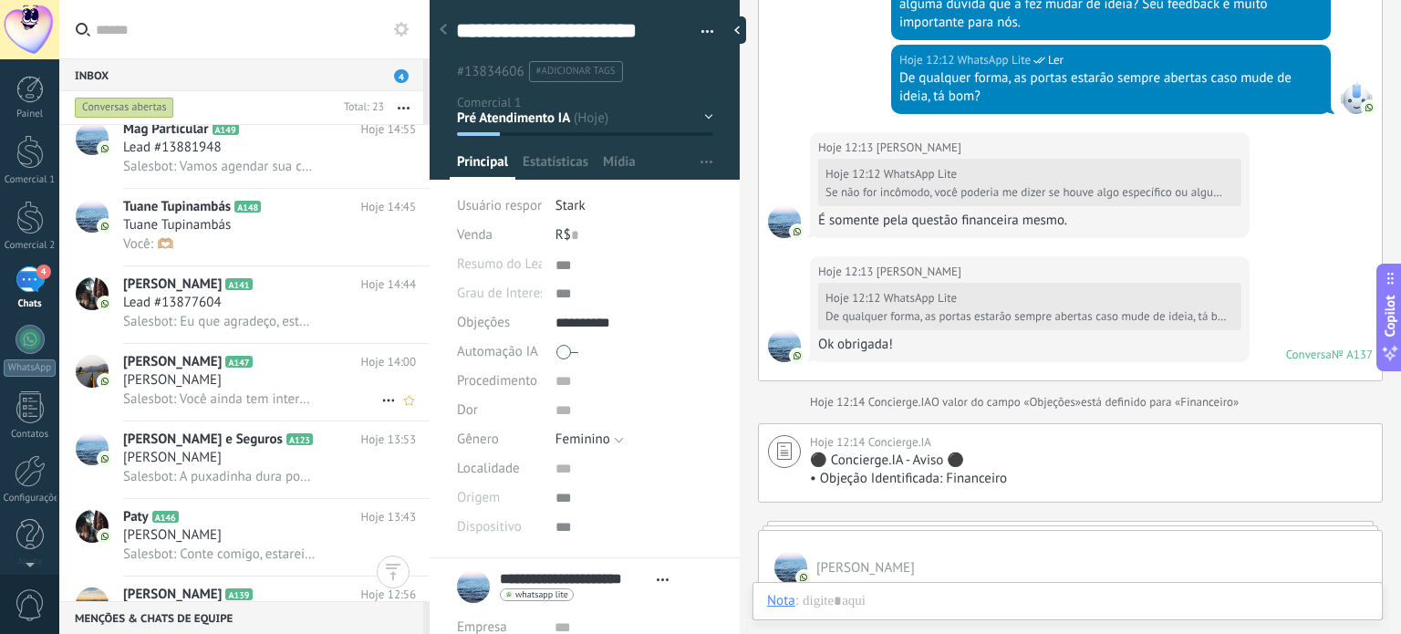
click at [299, 389] on div "[PERSON_NAME]" at bounding box center [269, 380] width 293 height 18
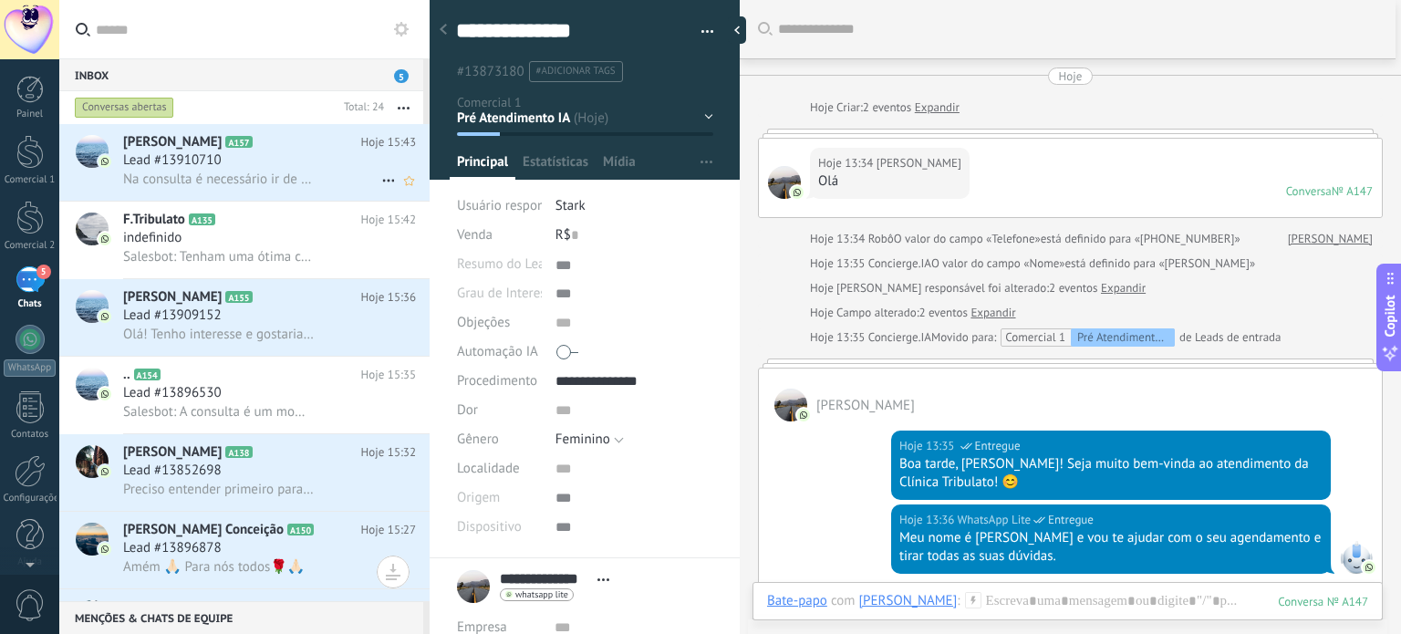
click at [285, 164] on div "Lead #13910710" at bounding box center [269, 160] width 293 height 18
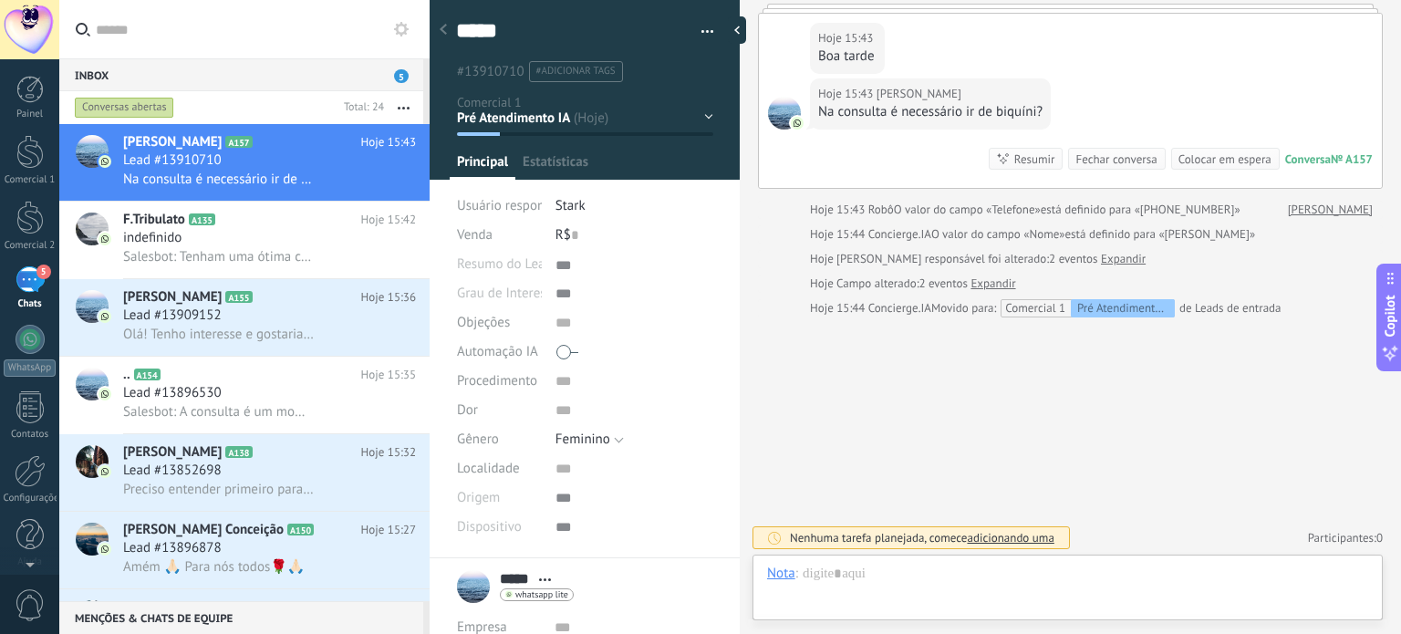
scroll to position [119, 0]
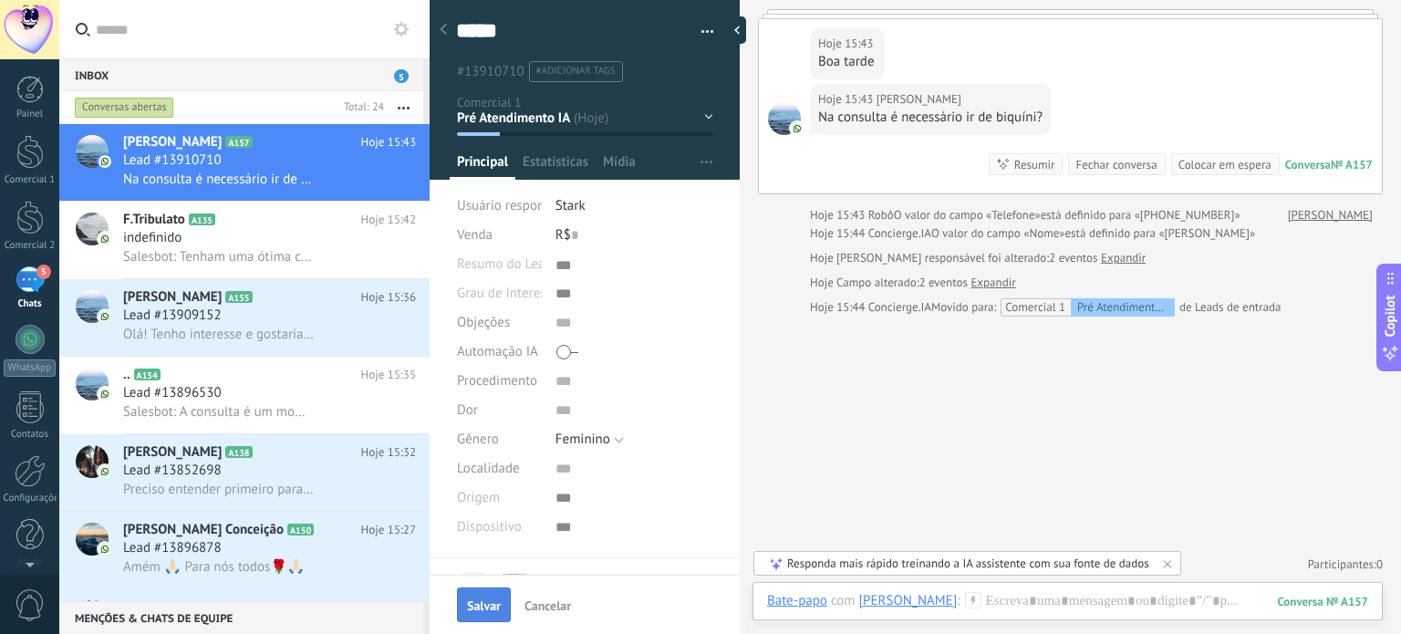
click at [490, 608] on span "Salvar" at bounding box center [484, 605] width 34 height 13
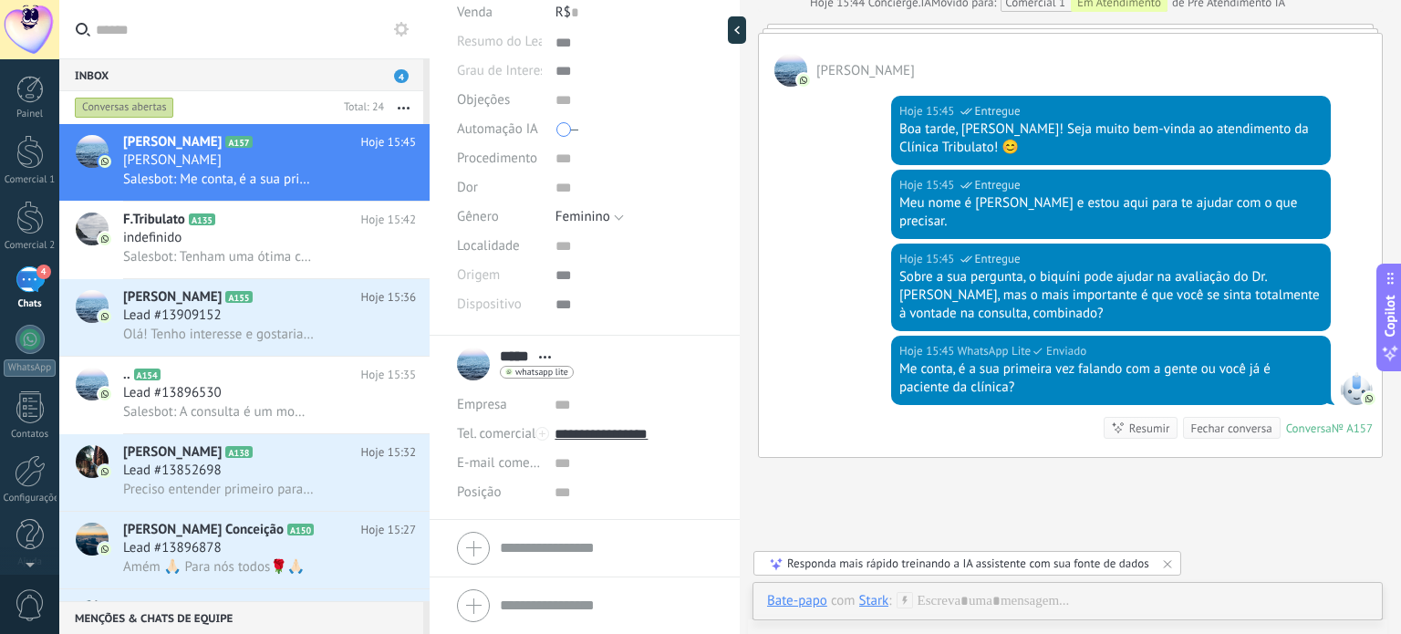
scroll to position [746, 0]
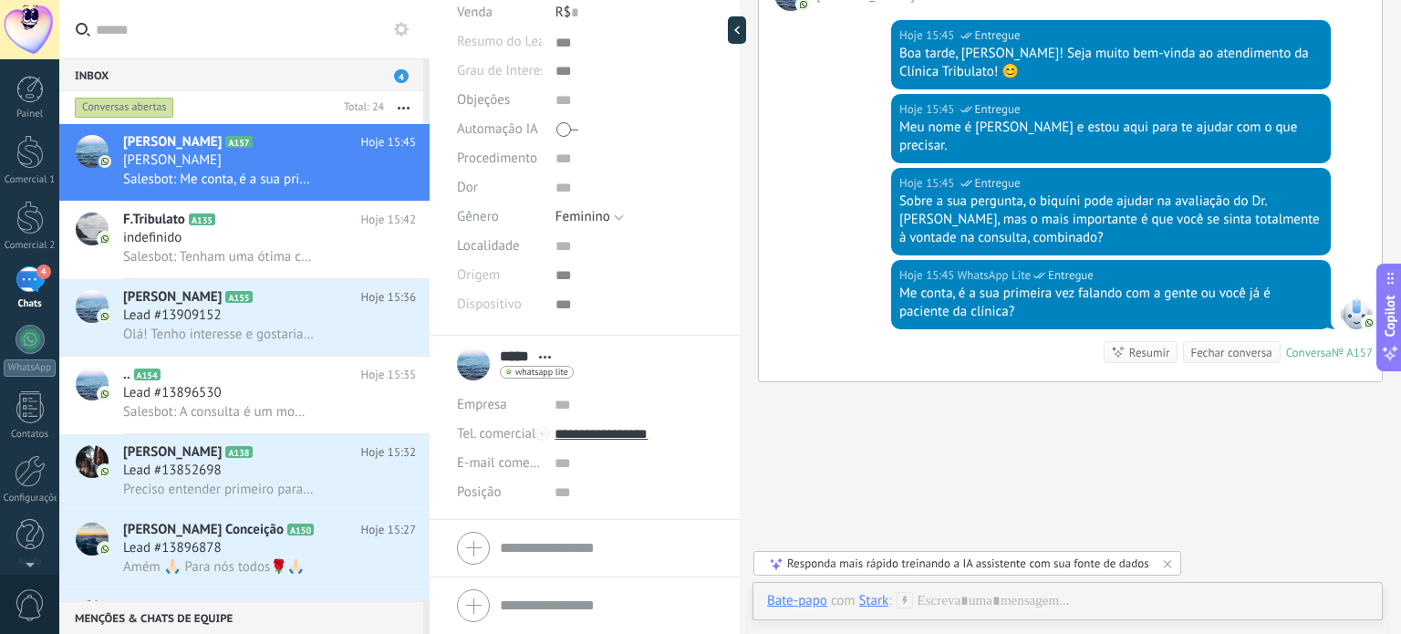
click at [563, 137] on span at bounding box center [567, 129] width 22 height 29
click at [468, 605] on span "Salvar" at bounding box center [484, 605] width 34 height 13
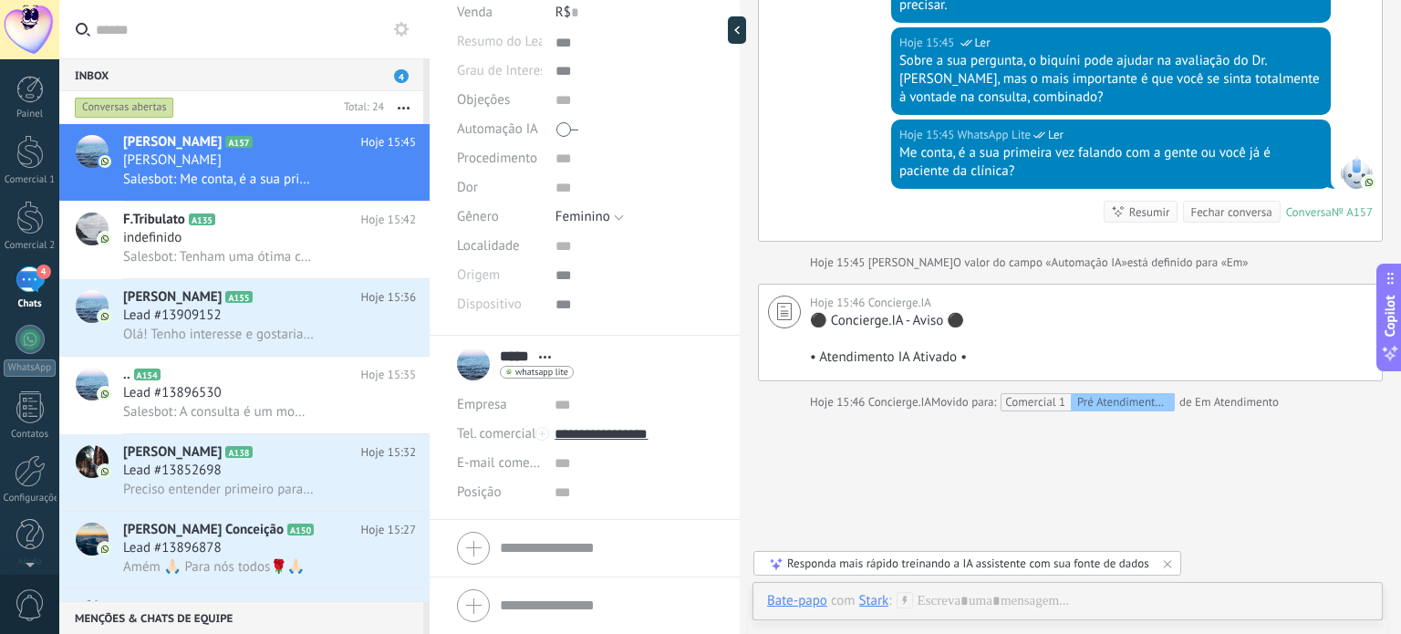
scroll to position [916, 0]
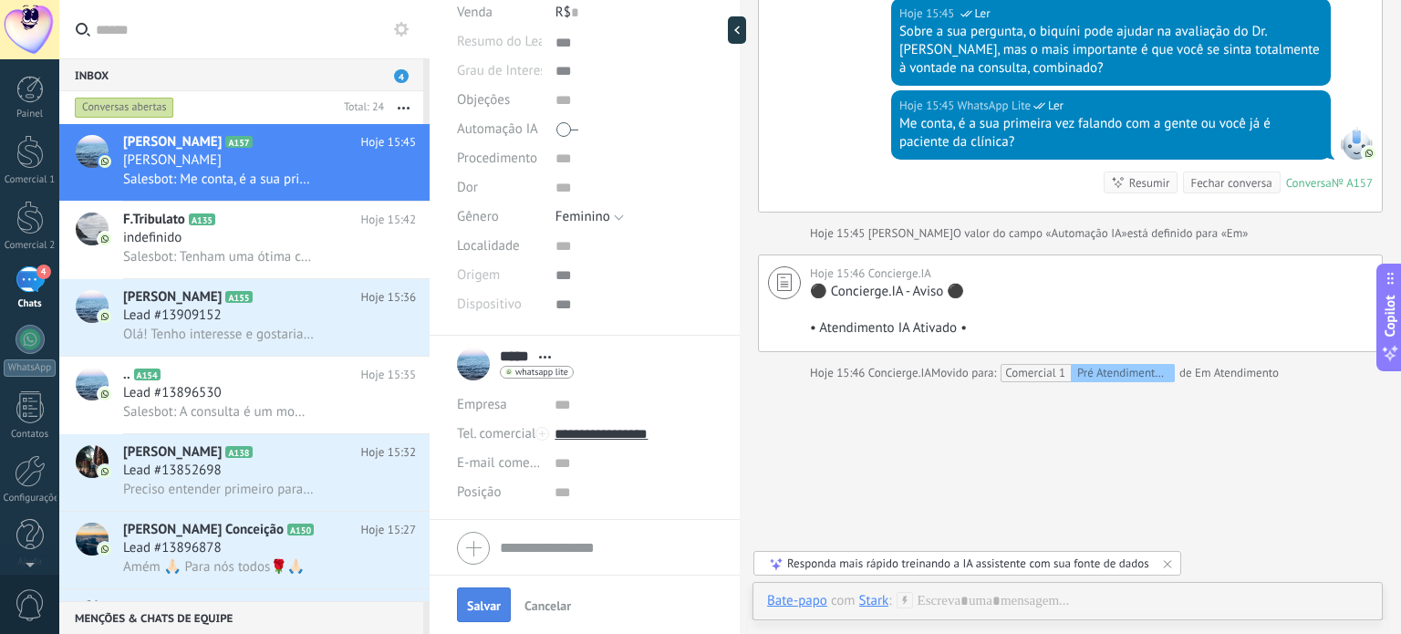
click at [483, 619] on button "Salvar" at bounding box center [484, 604] width 54 height 35
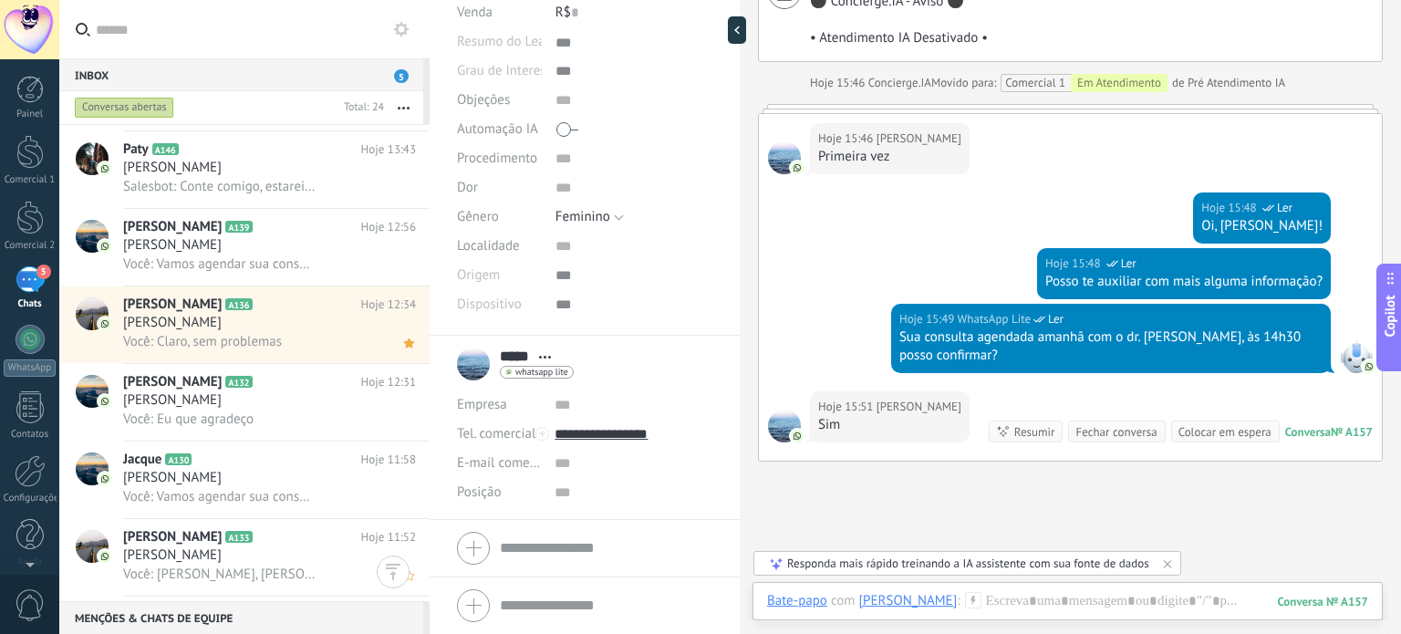
scroll to position [1094, 0]
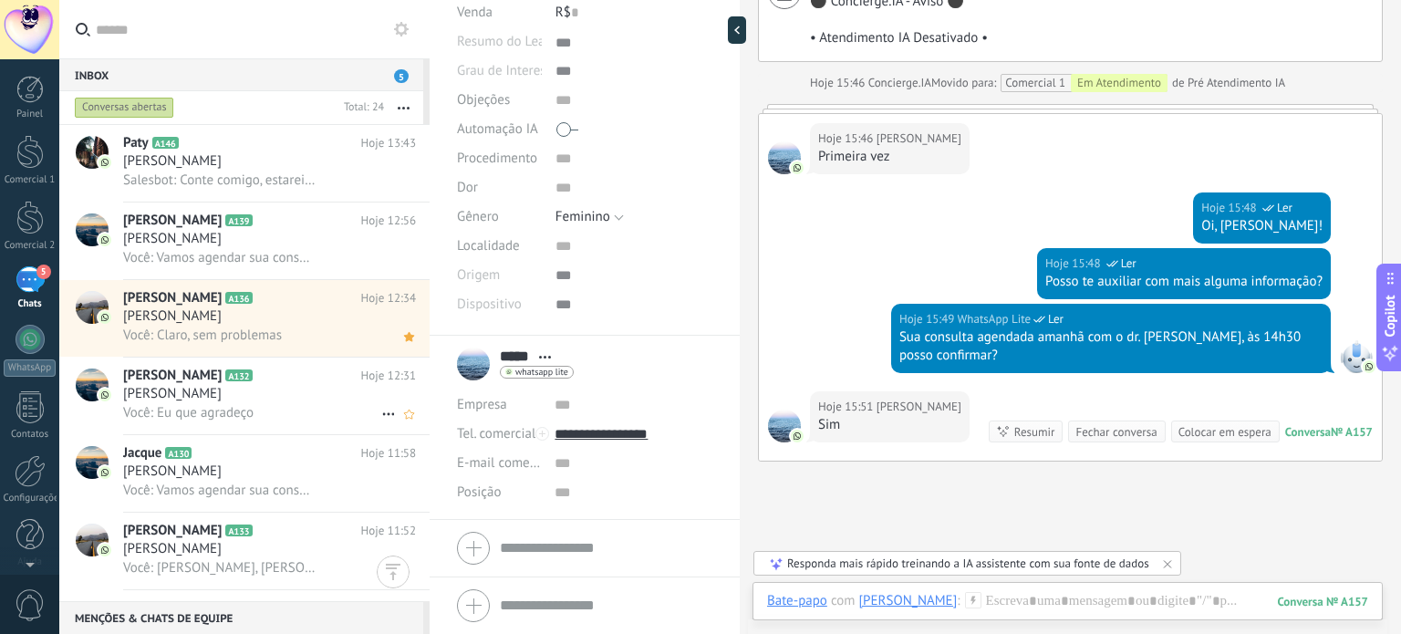
click at [299, 422] on div "Você: Eu que agradeço" at bounding box center [269, 412] width 293 height 19
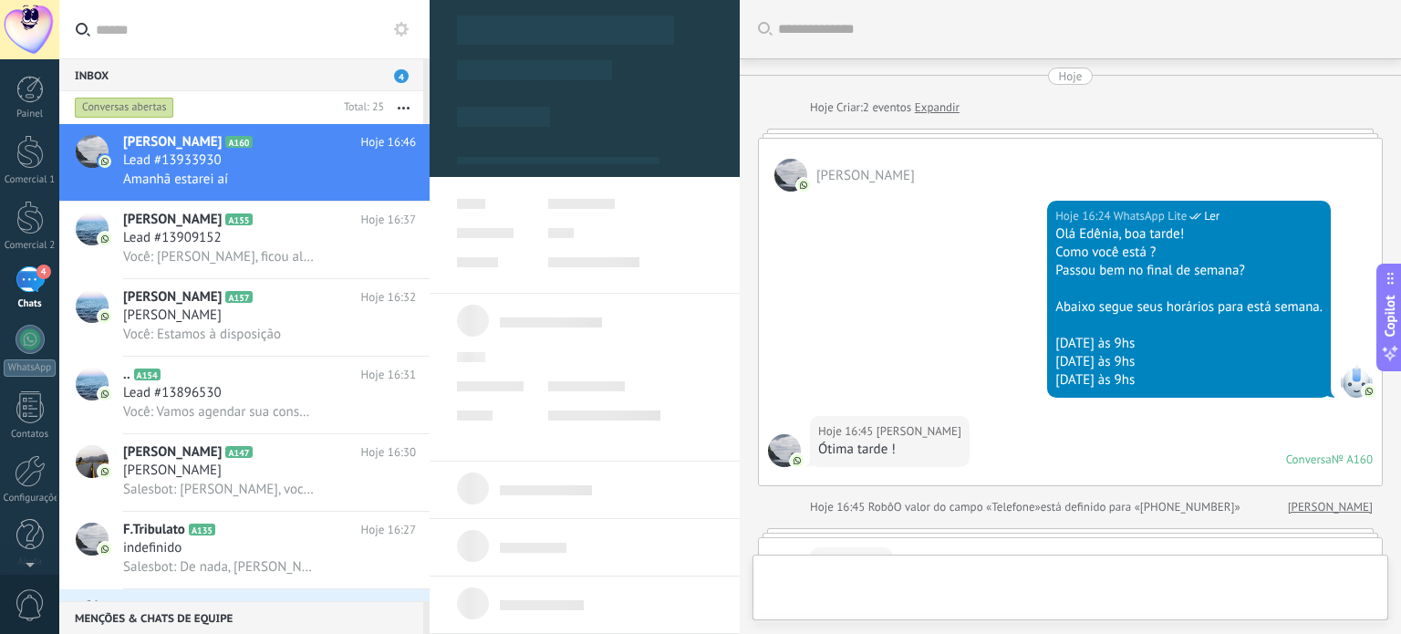
scroll to position [411, 0]
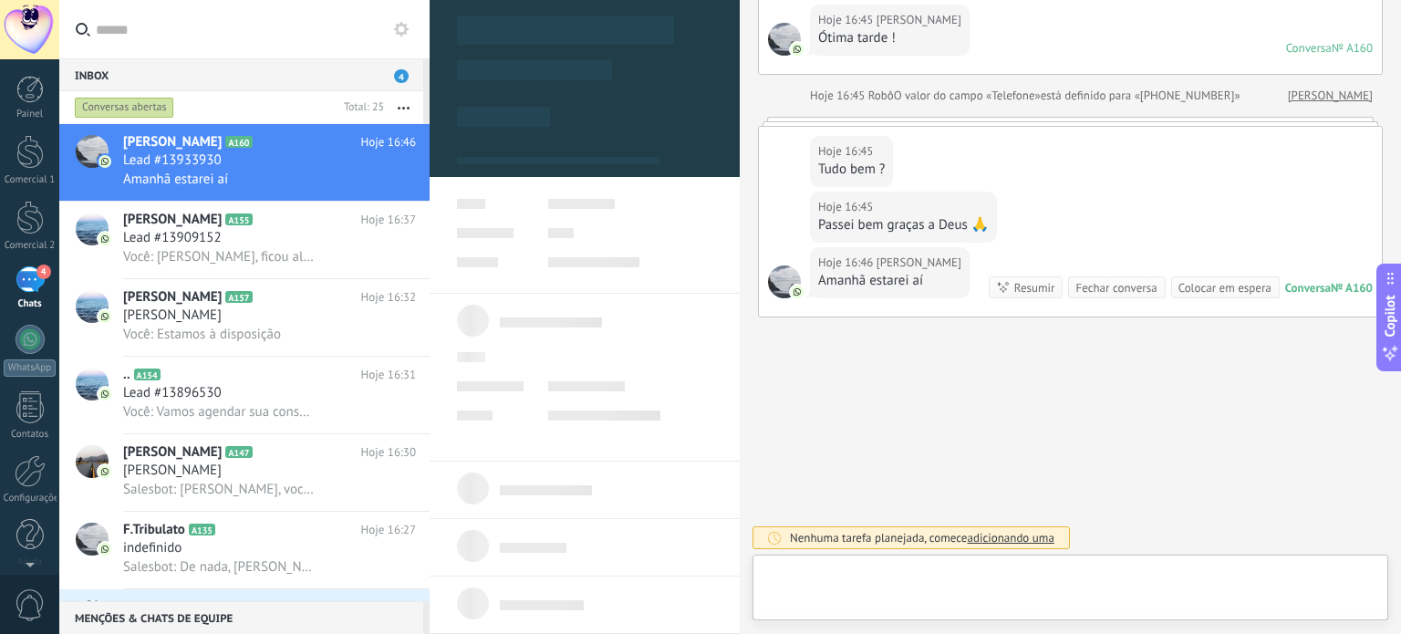
type textarea "***"
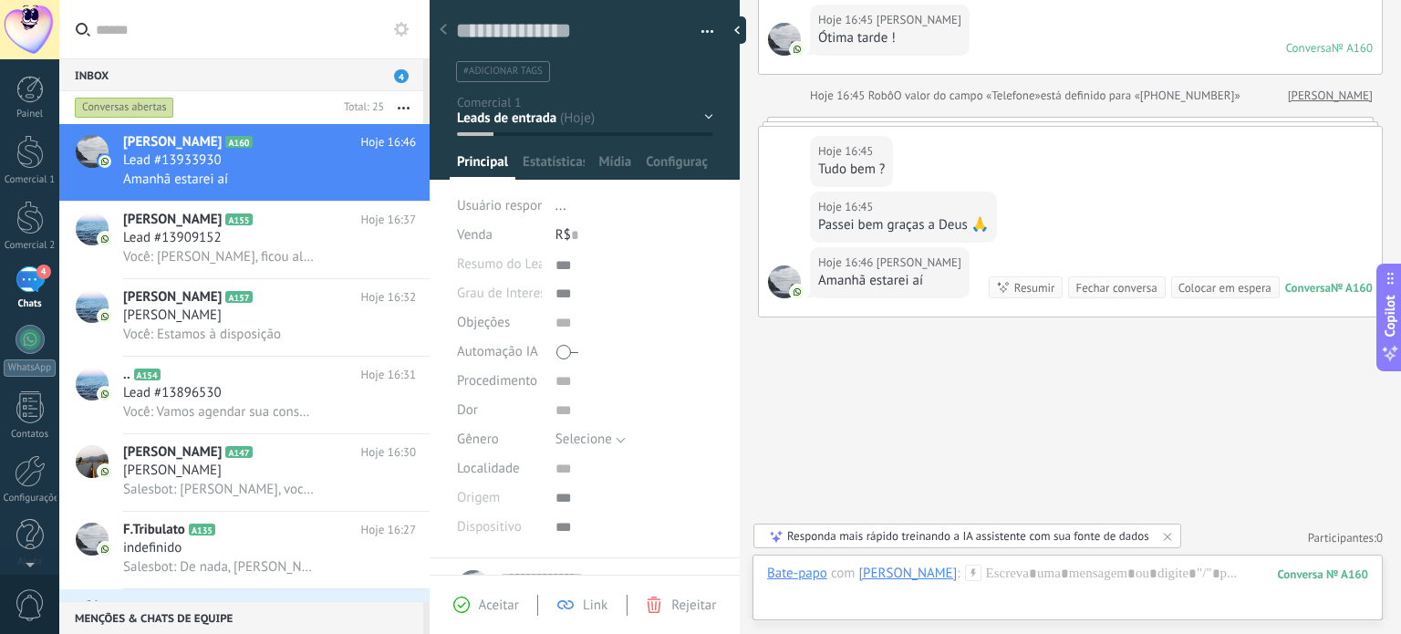
scroll to position [18, 0]
click at [33, 284] on div "4" at bounding box center [30, 279] width 29 height 26
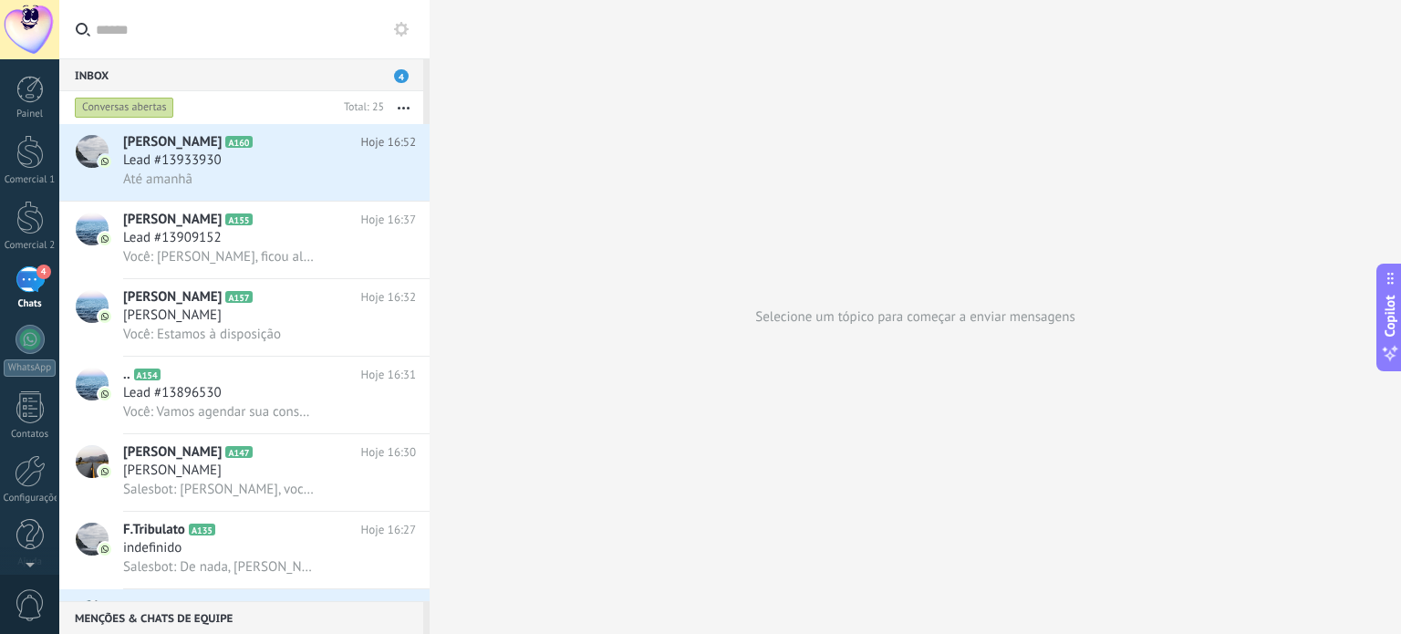
click at [36, 295] on link "4 Chats" at bounding box center [29, 288] width 59 height 44
click at [25, 227] on div at bounding box center [29, 218] width 27 height 34
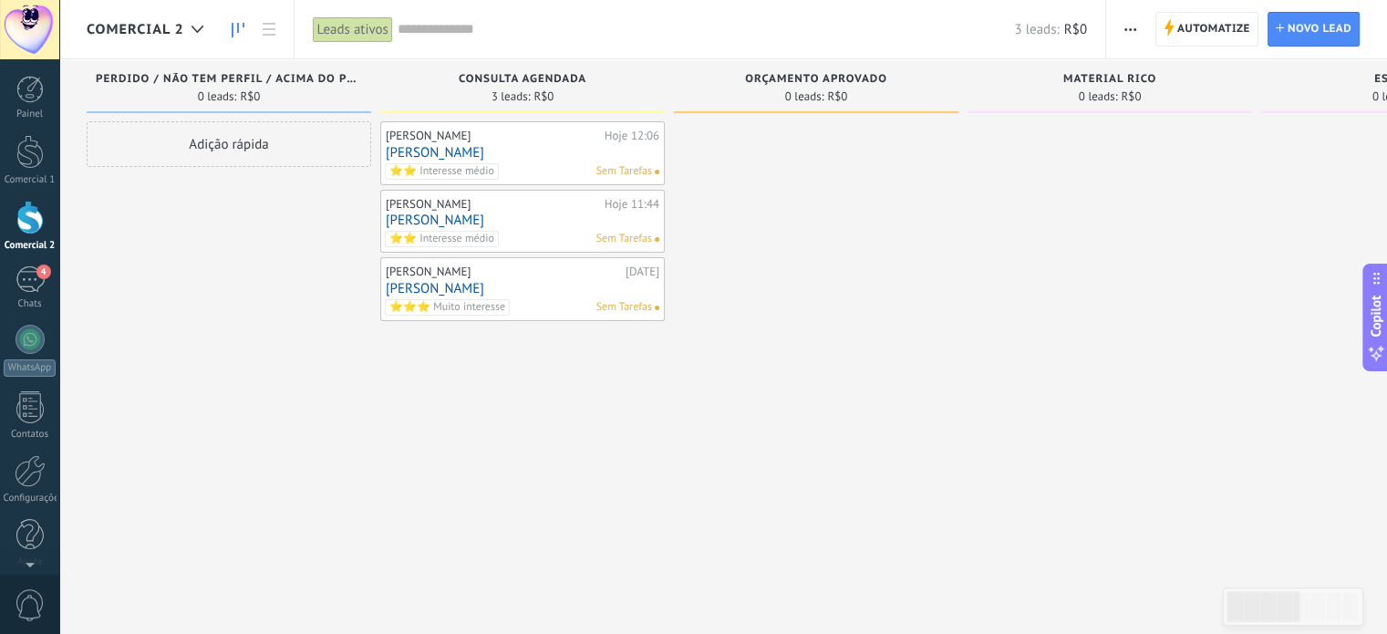
click at [1116, 98] on span "0 leads:" at bounding box center [1098, 96] width 39 height 11
click at [1281, 84] on div "Escassez" at bounding box center [1404, 81] width 266 height 16
drag, startPoint x: 517, startPoint y: 553, endPoint x: 645, endPoint y: 524, distance: 130.8
click at [536, 546] on div "Etapa de leads de entrada solicitações: 0 0 0 0 0 0 0 0 0 Perdido / Não Tem Per…" at bounding box center [1271, 339] width 2368 height 561
click at [711, 166] on div at bounding box center [816, 319] width 285 height 396
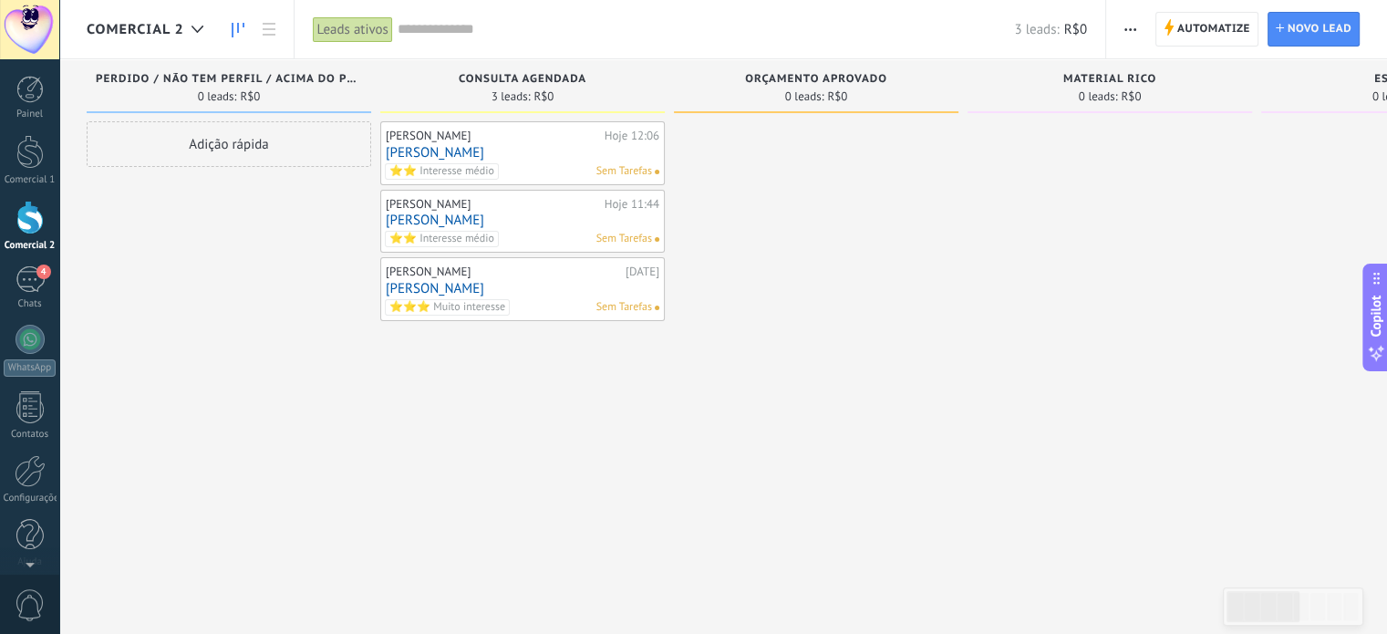
click at [734, 229] on div at bounding box center [816, 319] width 285 height 396
click at [720, 272] on div at bounding box center [816, 319] width 285 height 396
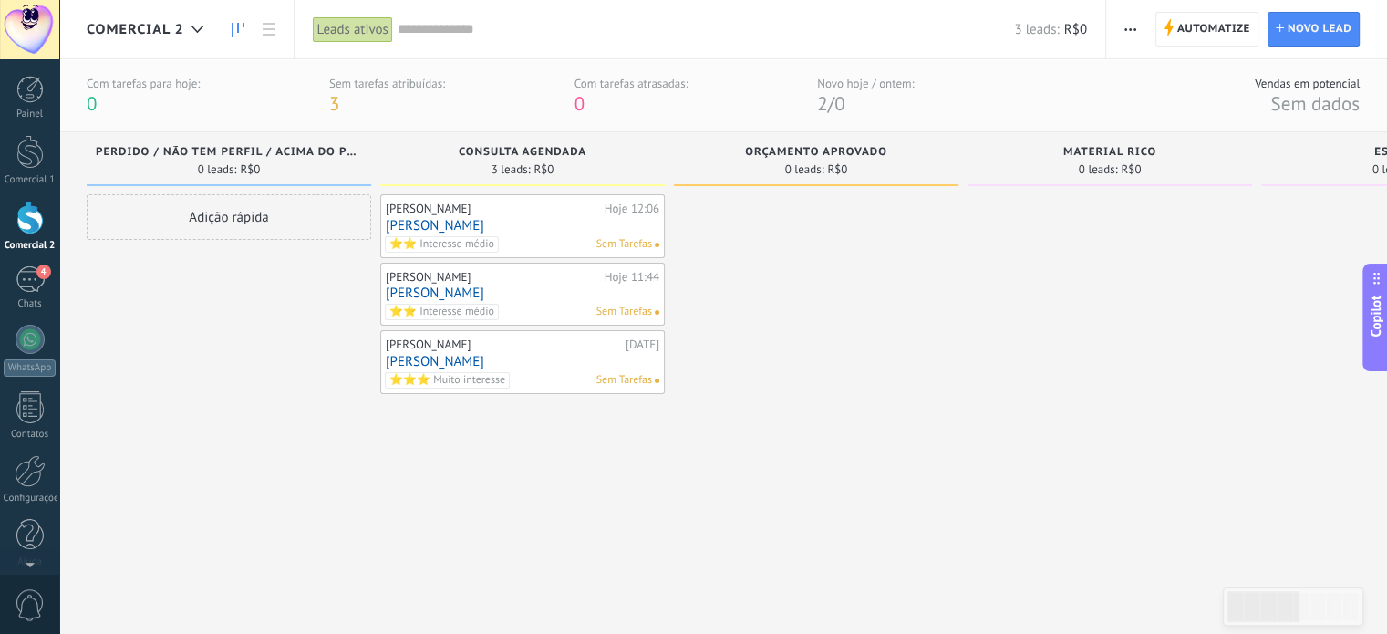
click at [26, 219] on div at bounding box center [29, 218] width 27 height 34
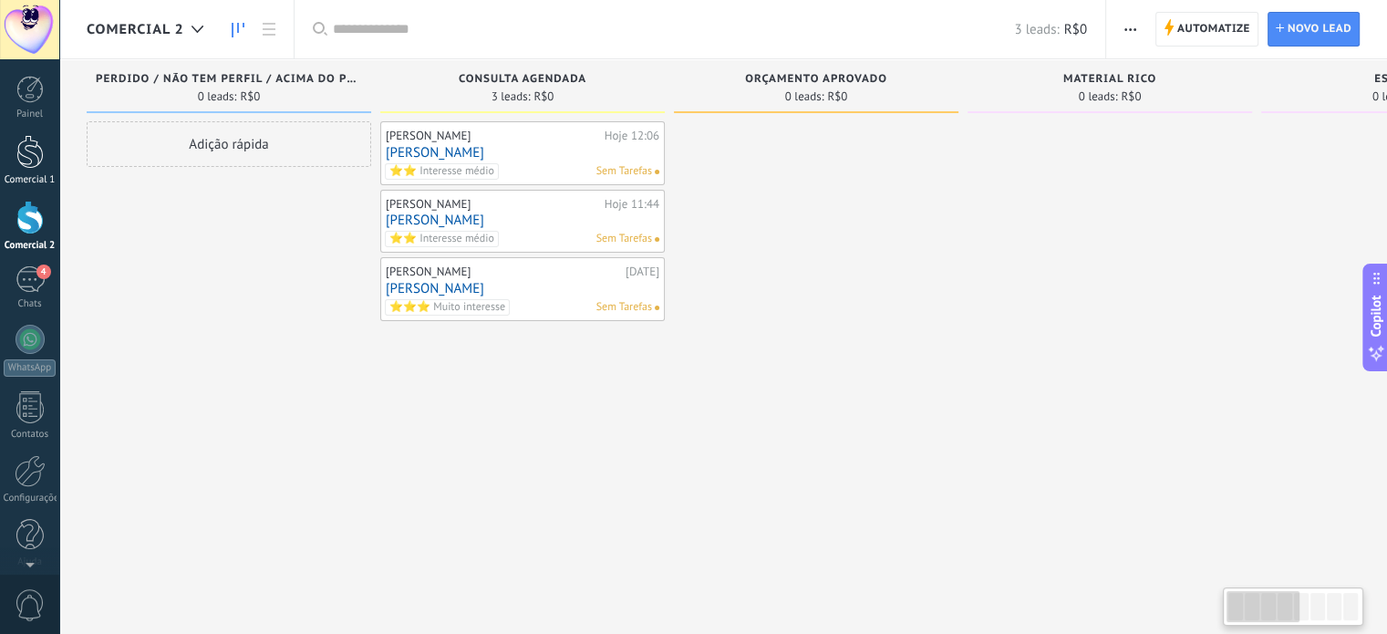
click at [15, 163] on link "Comercial 1" at bounding box center [29, 160] width 59 height 51
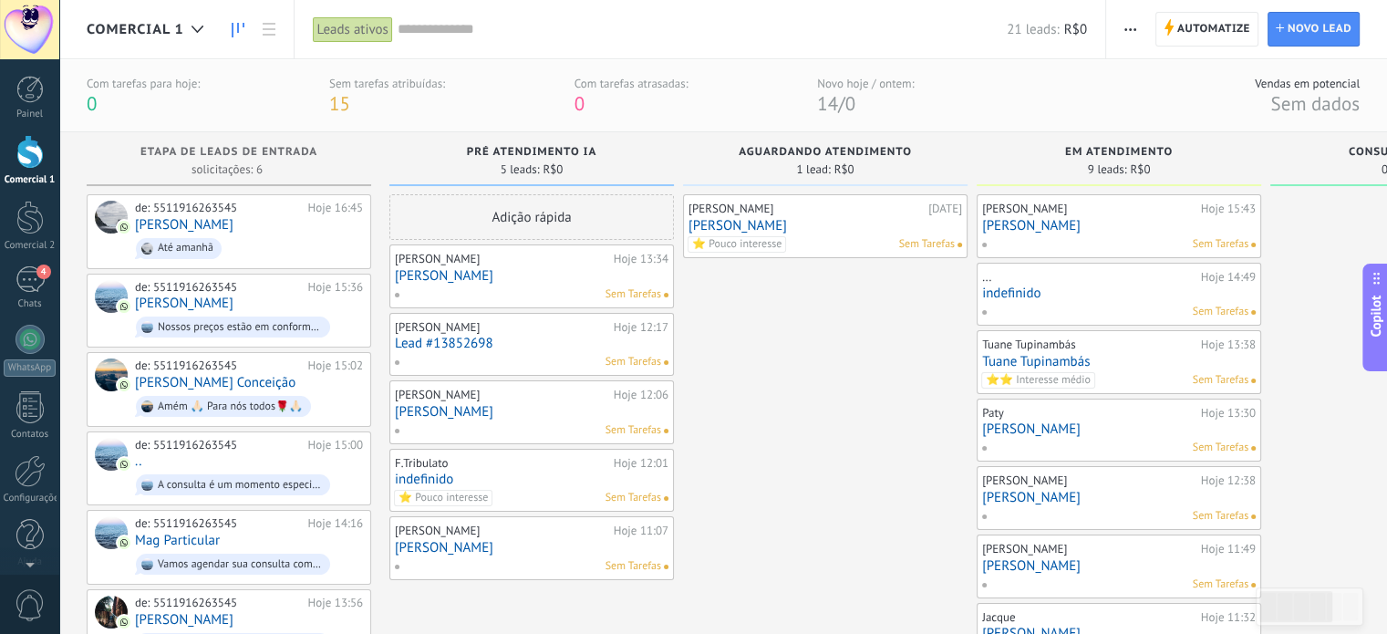
click at [1322, 174] on div "0 leads: R$0" at bounding box center [1413, 169] width 266 height 16
click at [19, 216] on div at bounding box center [29, 218] width 27 height 34
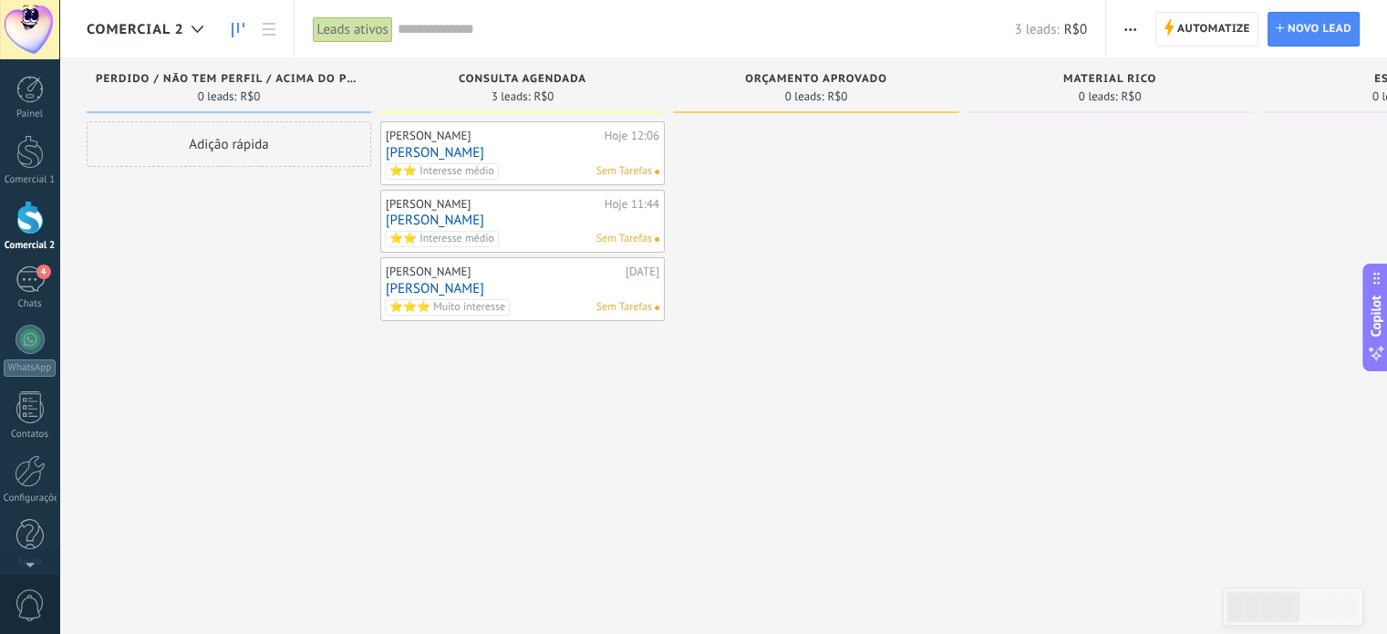
click at [25, 263] on div "Painel Comercial 1 Comercial 2 4 Chats WhatsApp" at bounding box center [29, 331] width 59 height 511
click at [28, 273] on div "4" at bounding box center [30, 279] width 29 height 26
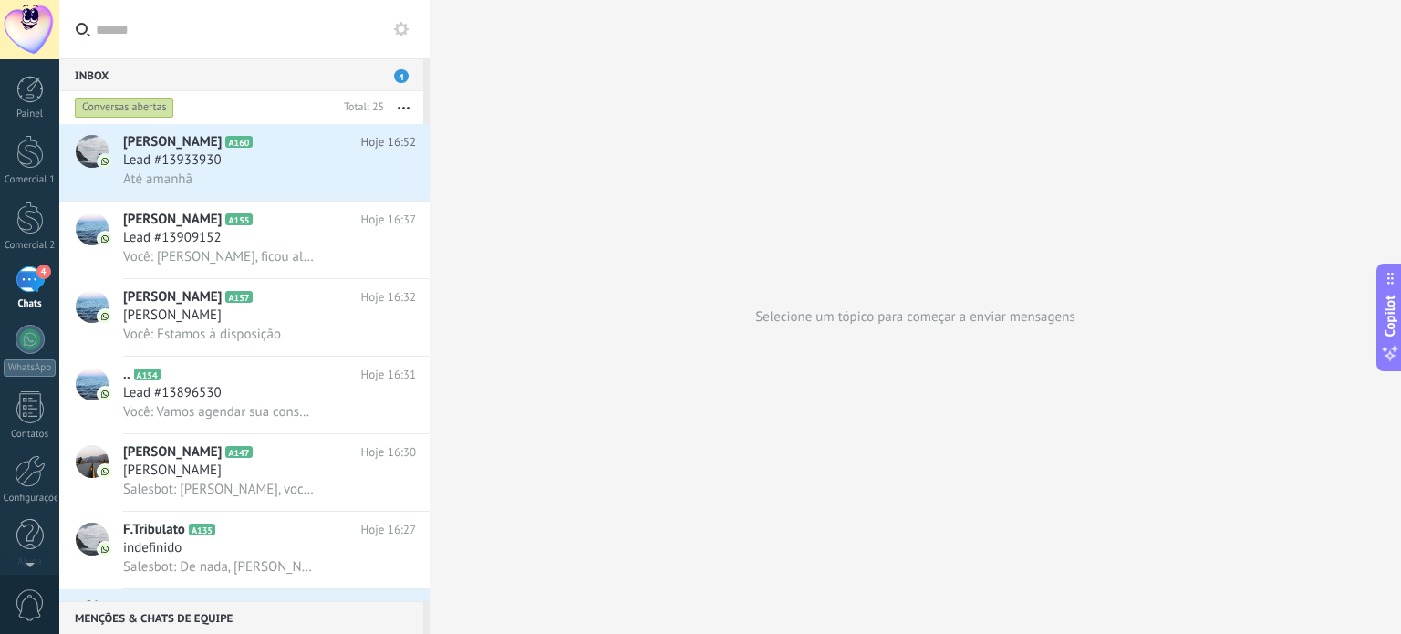
click at [204, 67] on div "Inbox 4" at bounding box center [241, 74] width 364 height 33
click at [98, 73] on div "Inbox 4" at bounding box center [241, 74] width 364 height 33
click at [395, 81] on div "Inbox 4" at bounding box center [241, 74] width 364 height 33
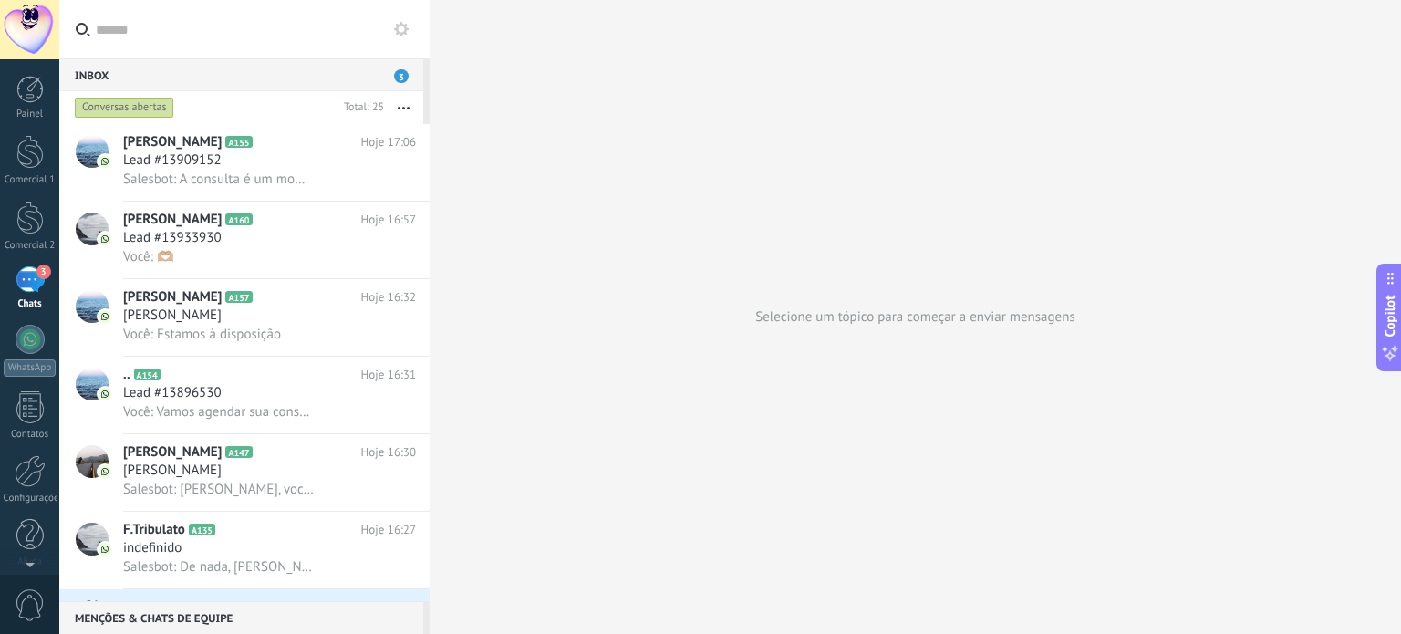
click at [563, 262] on div "Selecione um tópico para começar a enviar mensagens" at bounding box center [915, 317] width 971 height 634
